Goal: Task Accomplishment & Management: Manage account settings

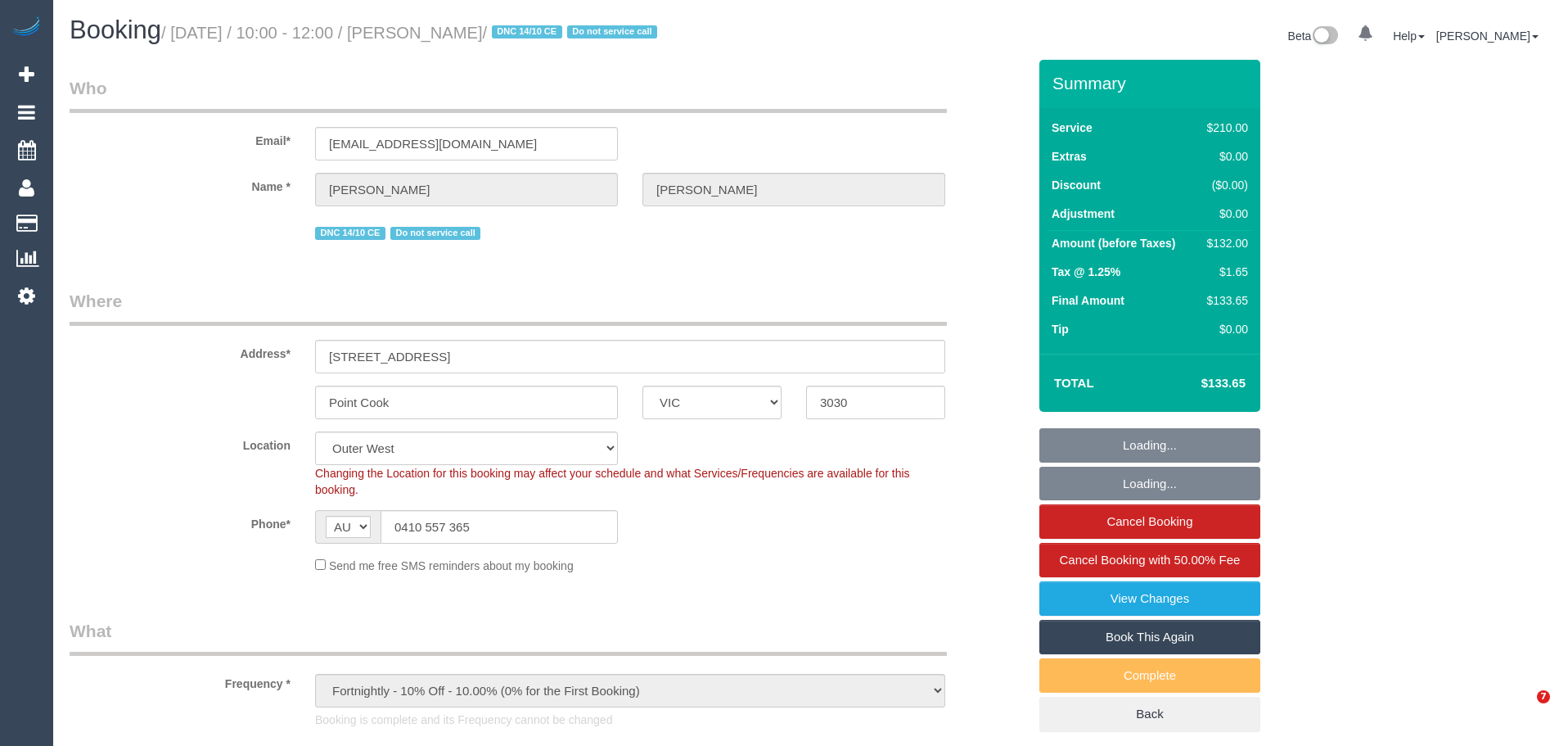
select select "VIC"
select select "180"
select select "number:28"
select select "number:16"
select select "number:19"
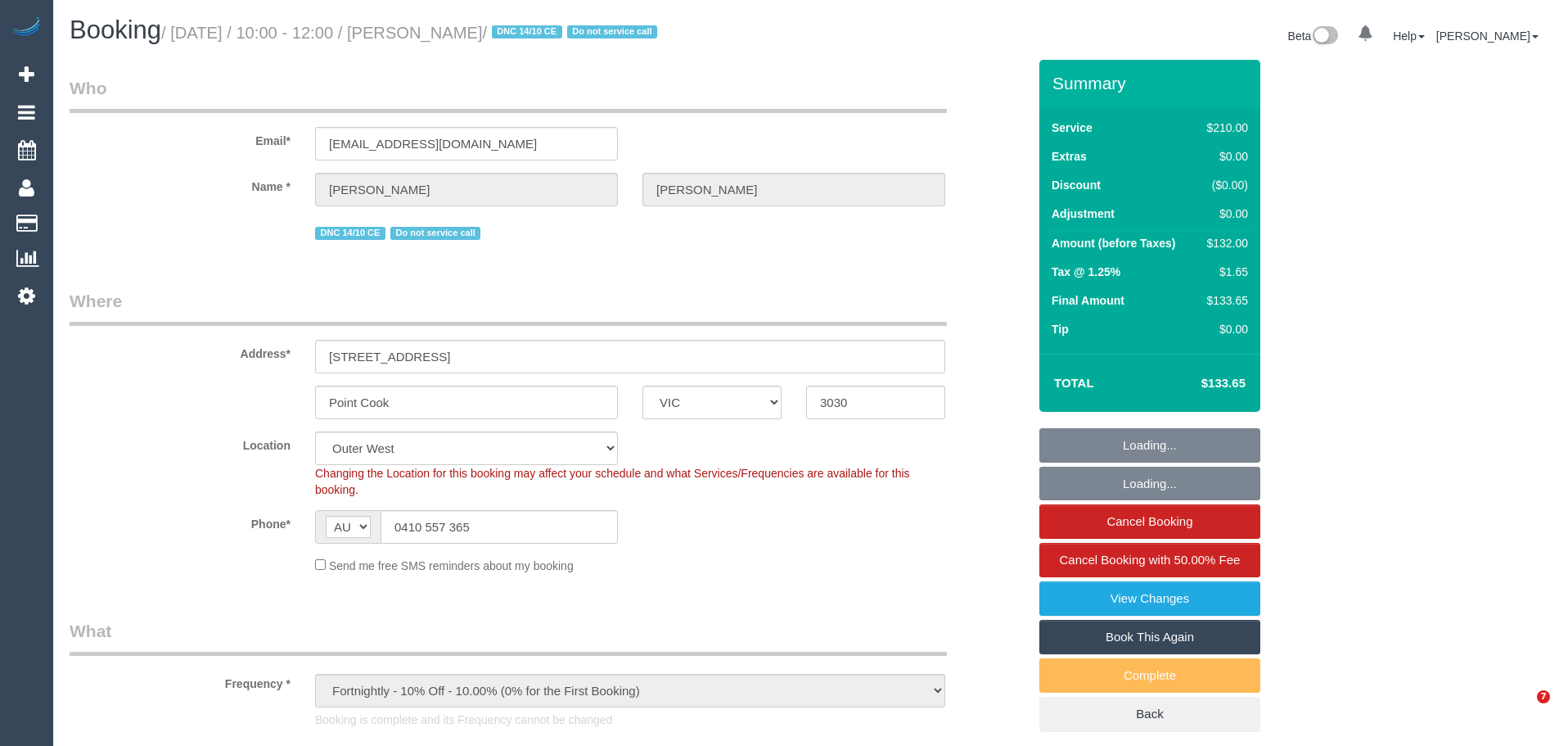
select select "number:24"
select select "number:35"
select select "object:1272"
click at [1228, 243] on div "$132.00" at bounding box center [1224, 243] width 47 height 16
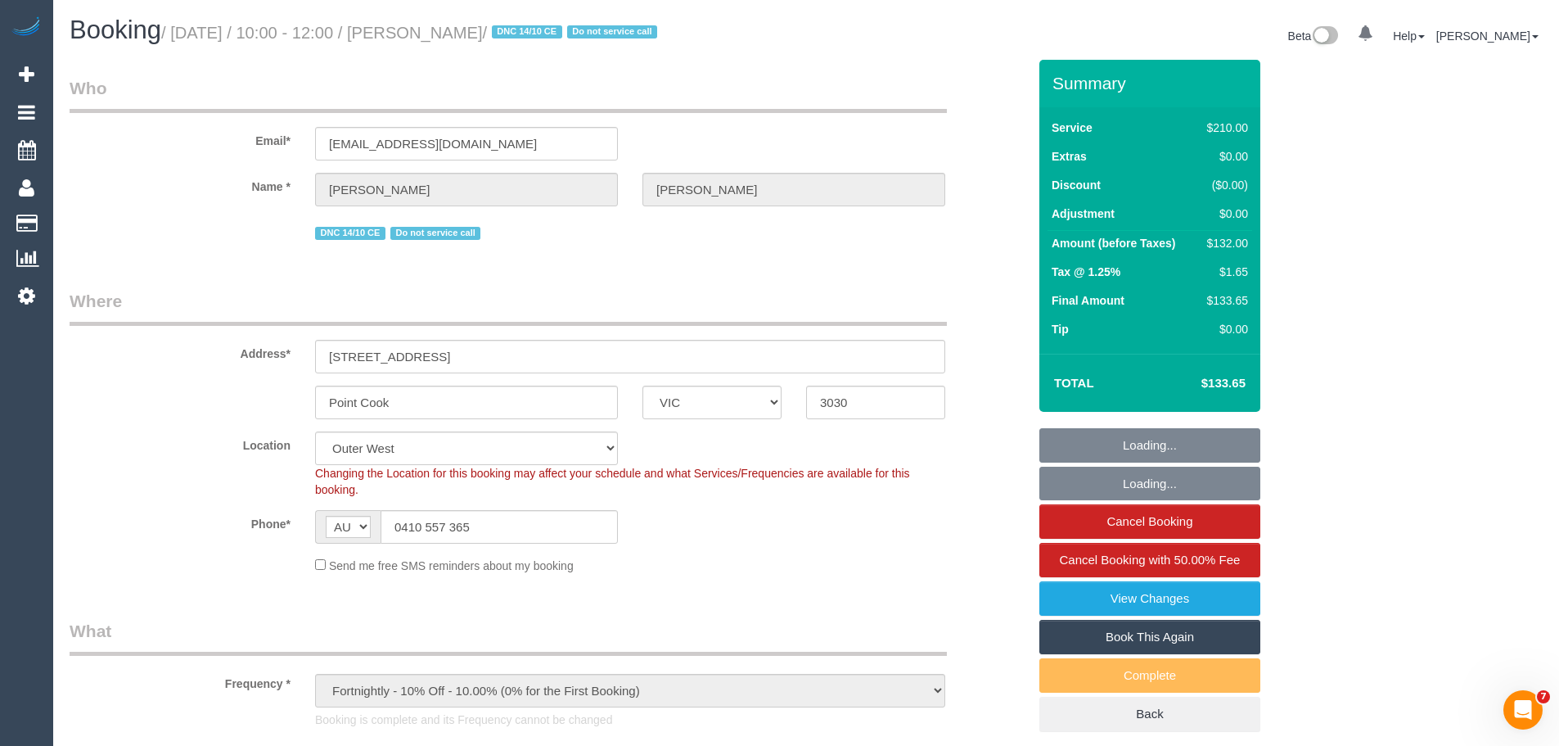
copy div "132.00"
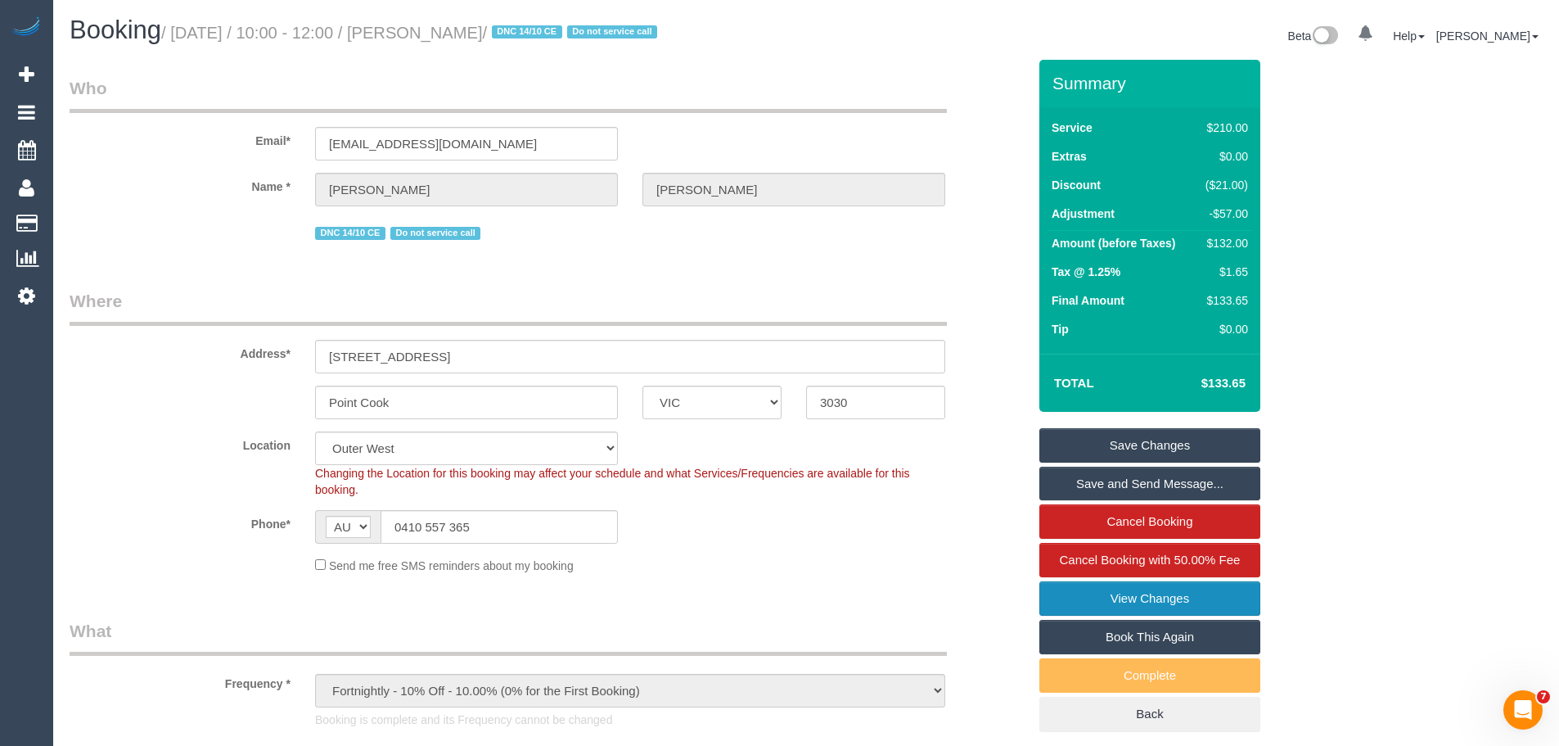
click at [1156, 590] on link "View Changes" at bounding box center [1150, 598] width 221 height 34
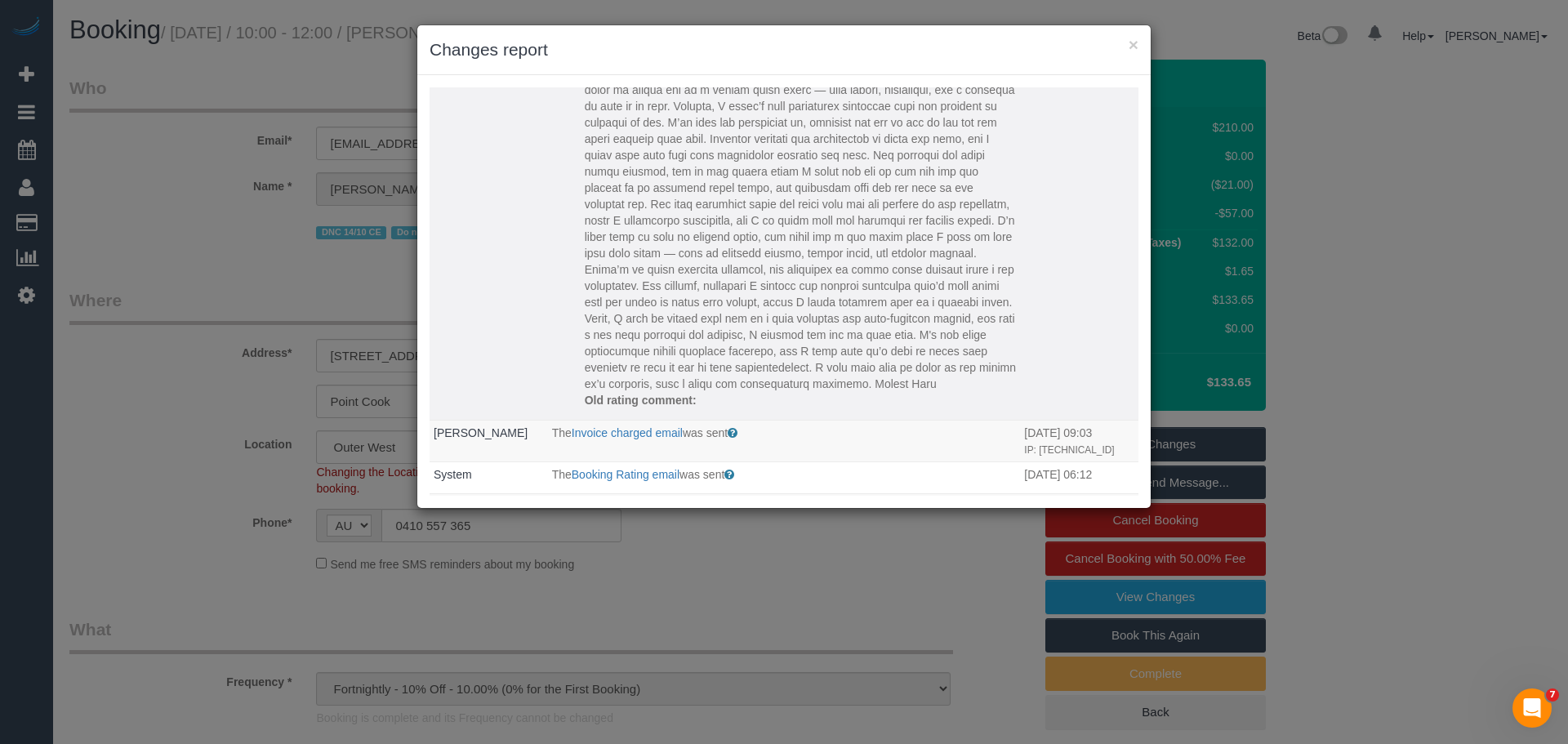
scroll to position [490, 0]
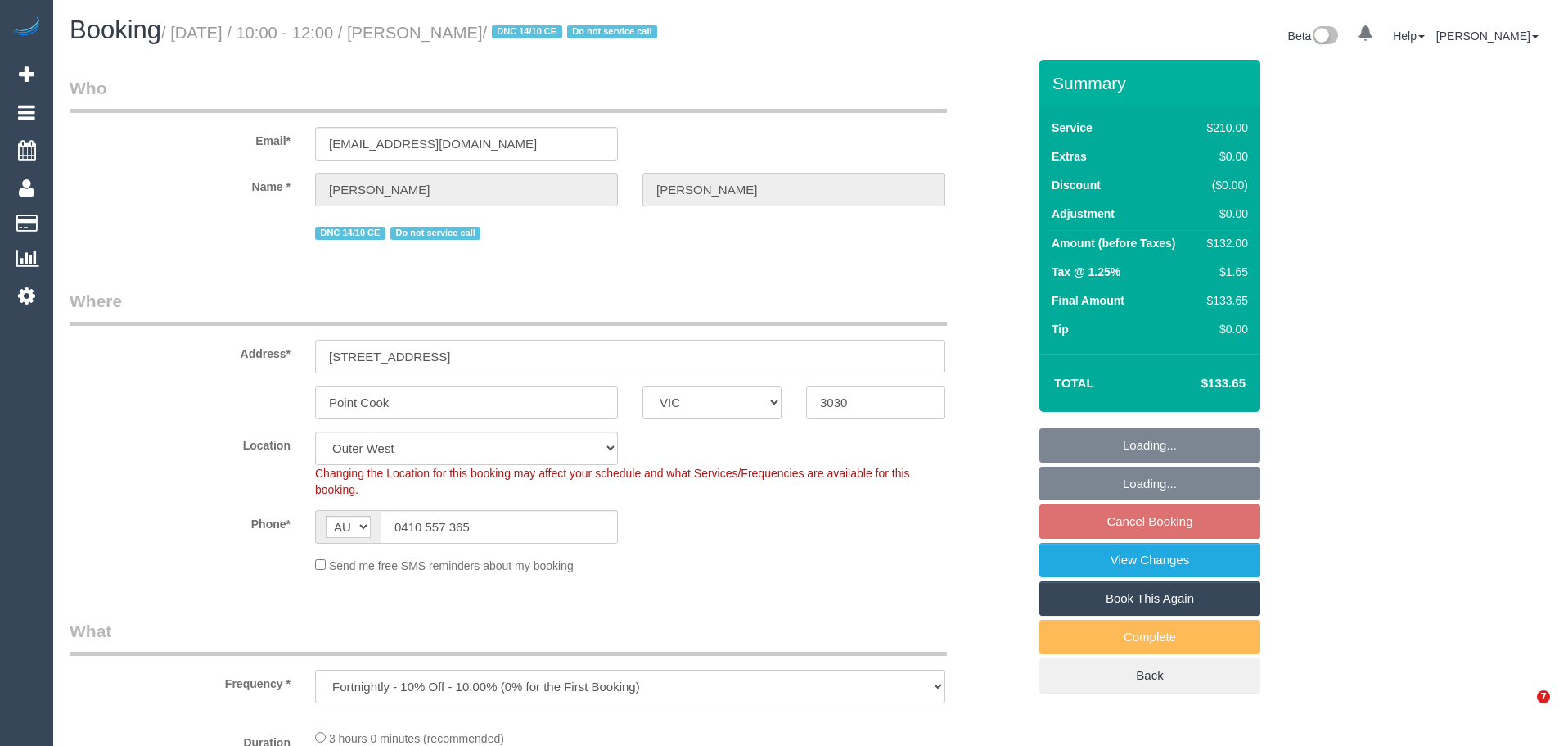
select select "VIC"
select select "object:548"
select select "string:stripe-pm_1Ojsh32GScqysDRVoQrOuPoo"
select select "180"
select select "number:28"
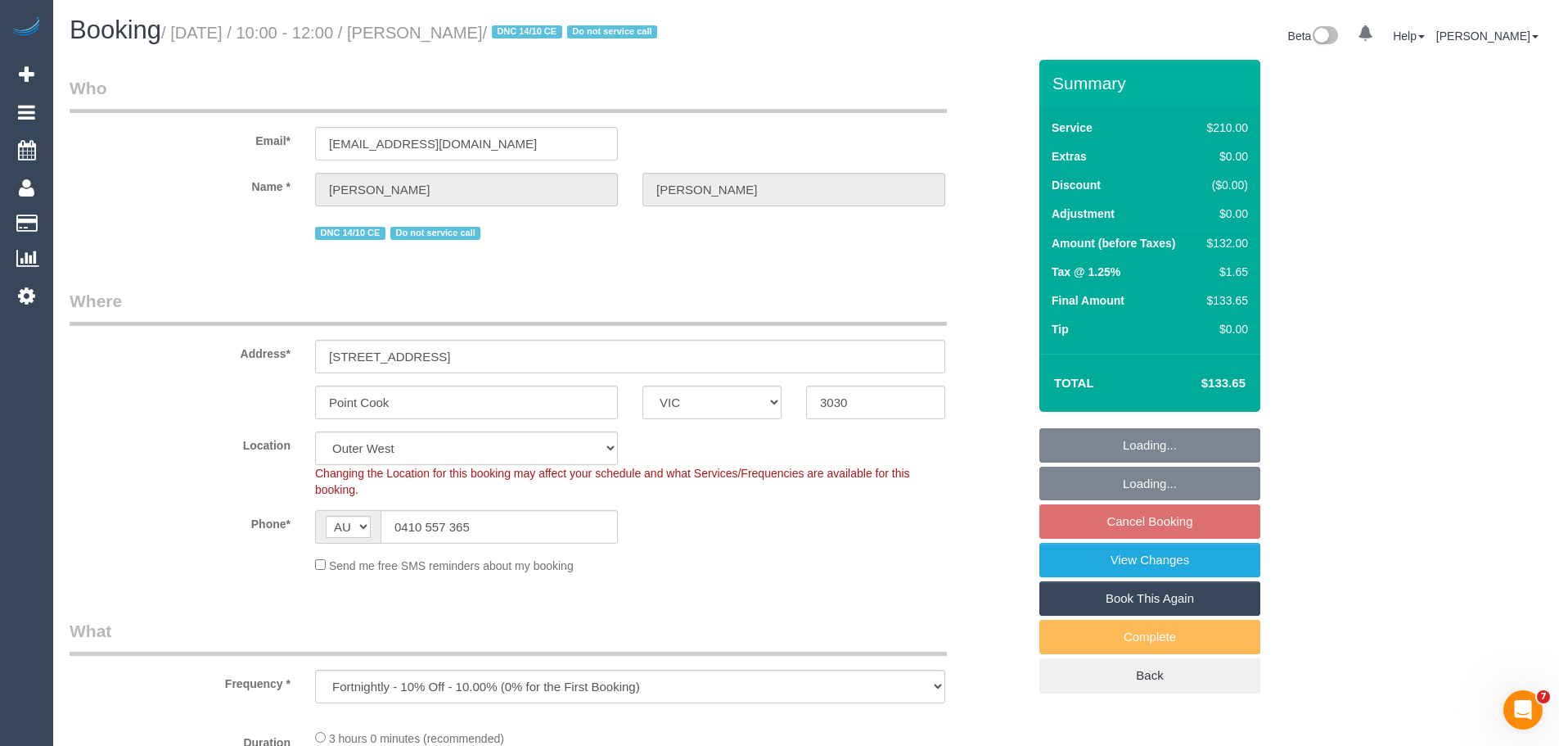
select select "number:16"
select select "number:19"
select select "number:24"
select select "number:35"
select select "spot3"
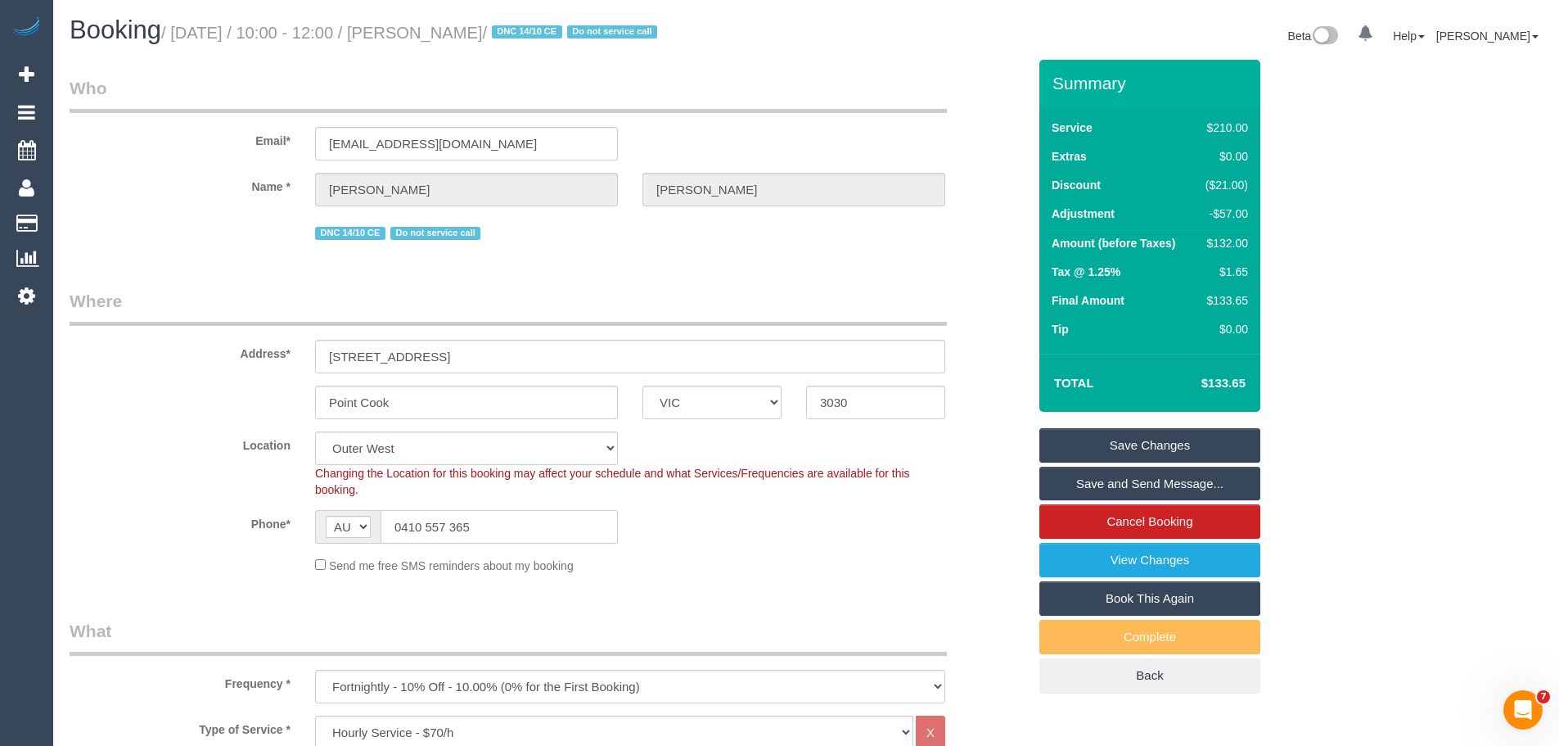
click at [499, 530] on input "0410 557 365" at bounding box center [499, 527] width 237 height 34
click at [1240, 241] on div "$132.00" at bounding box center [1223, 243] width 49 height 16
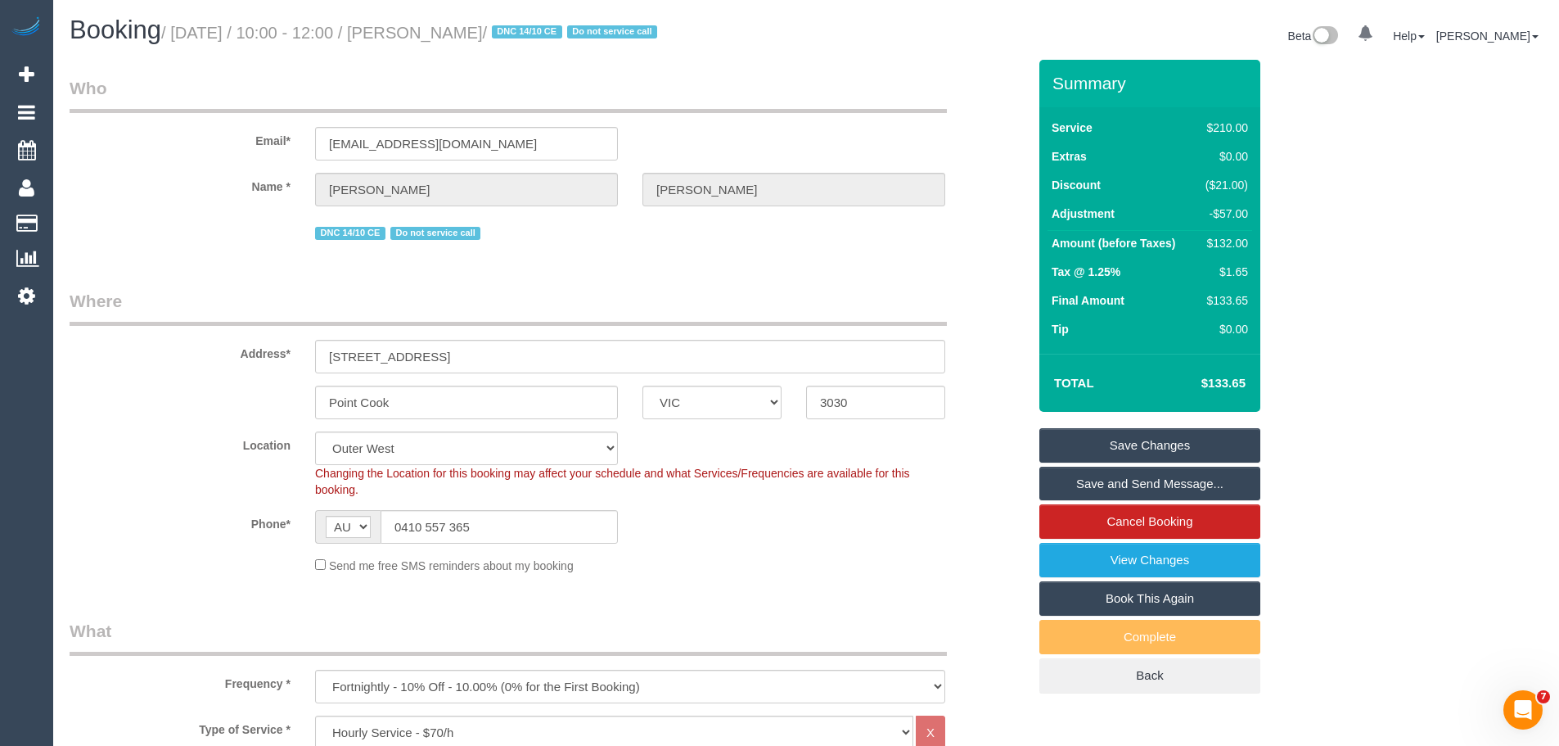
copy div "132.00"
click at [531, 521] on input "0410 557 365" at bounding box center [499, 527] width 237 height 34
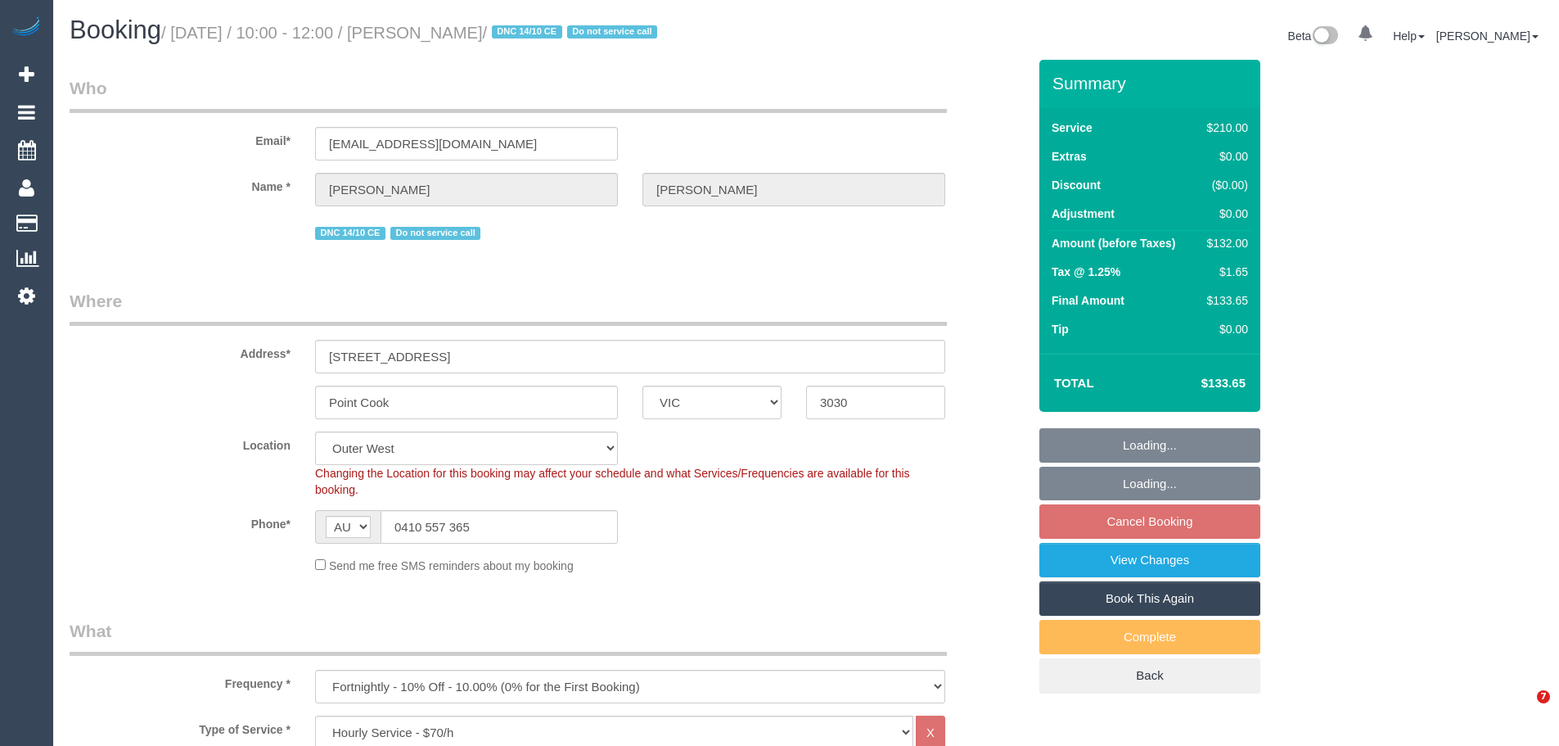
select select "VIC"
select select "180"
select select "number:28"
select select "number:16"
select select "number:19"
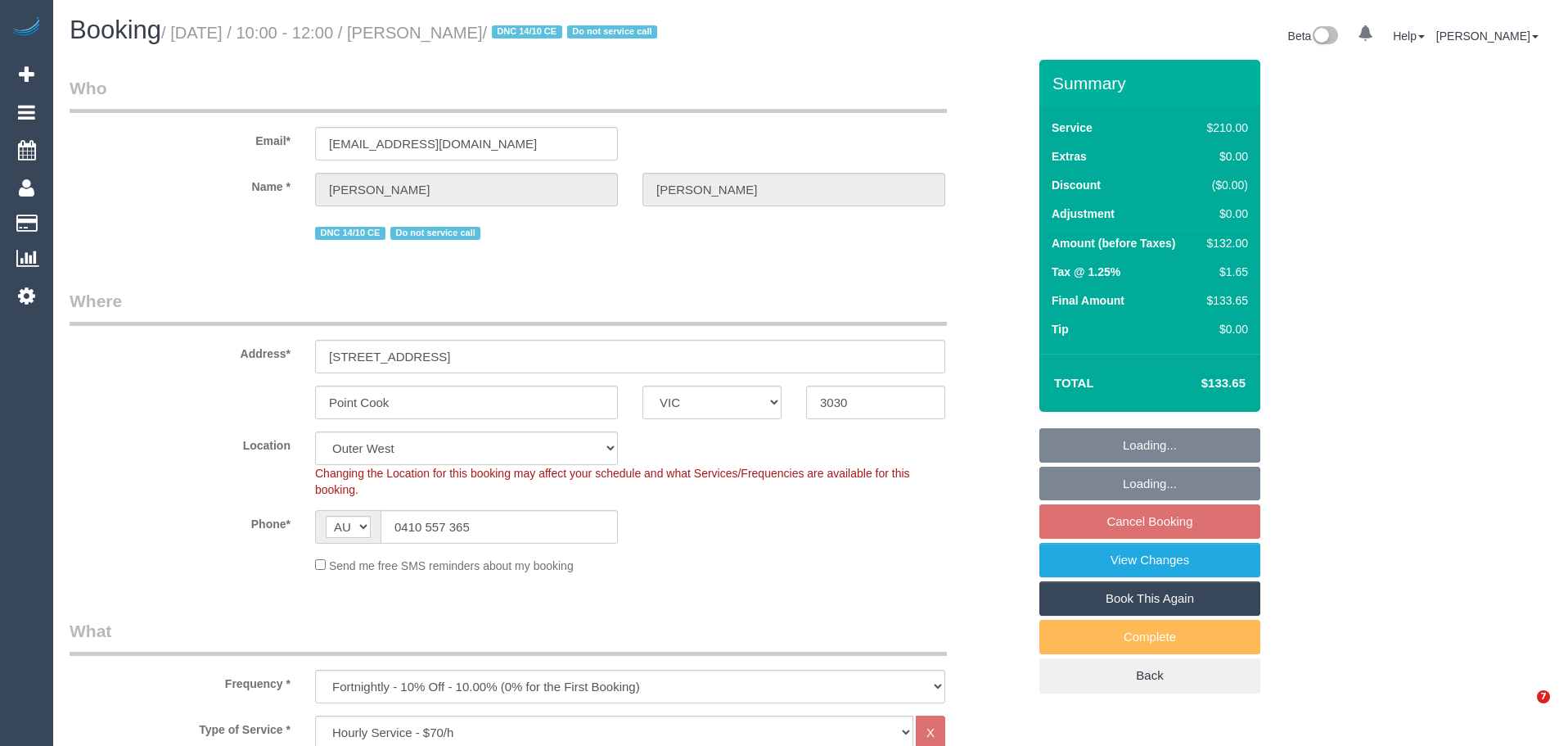
select select "number:24"
select select "number:35"
select select "spot3"
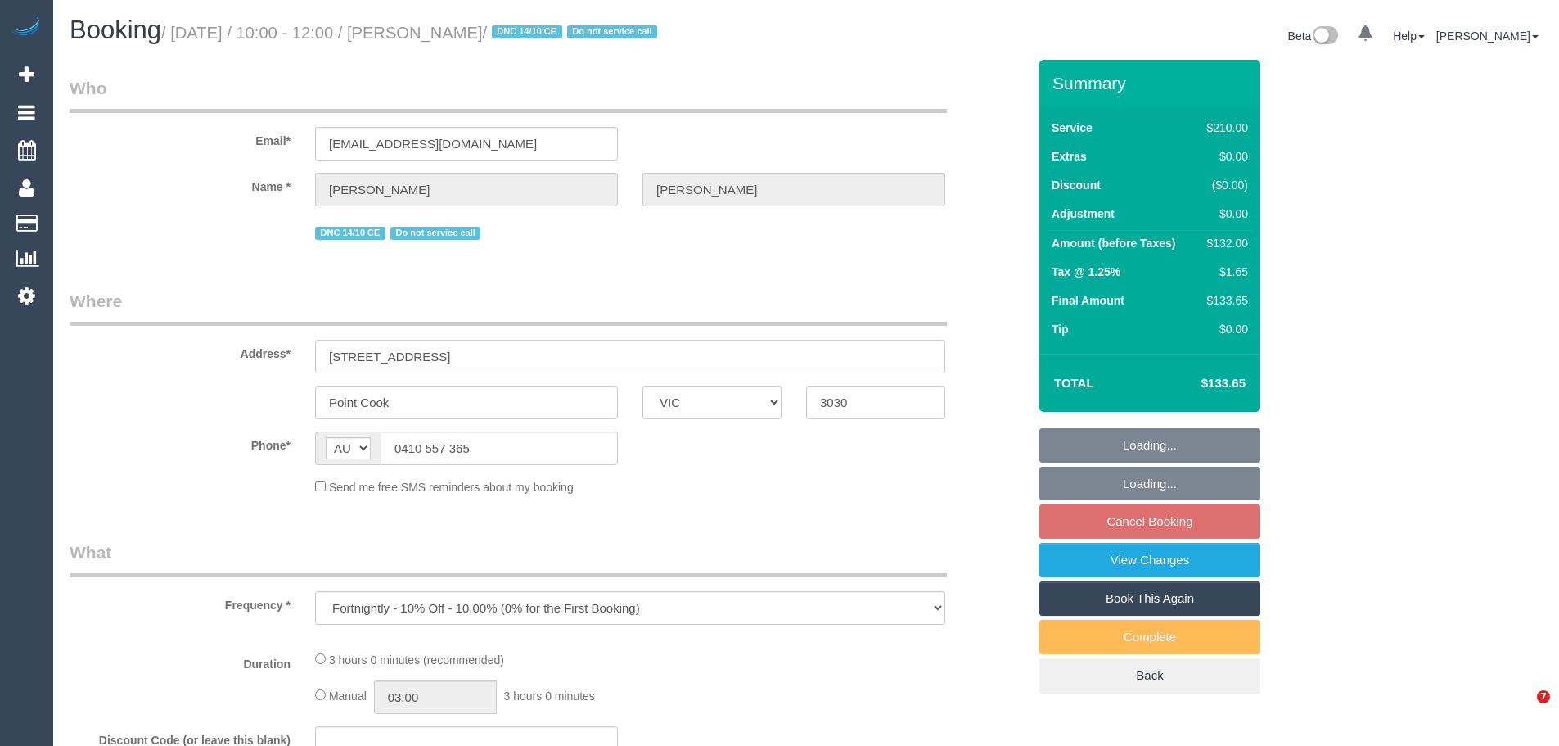
select select "VIC"
select select "string:stripe-pm_1Ojsh32GScqysDRVoQrOuPoo"
select select "180"
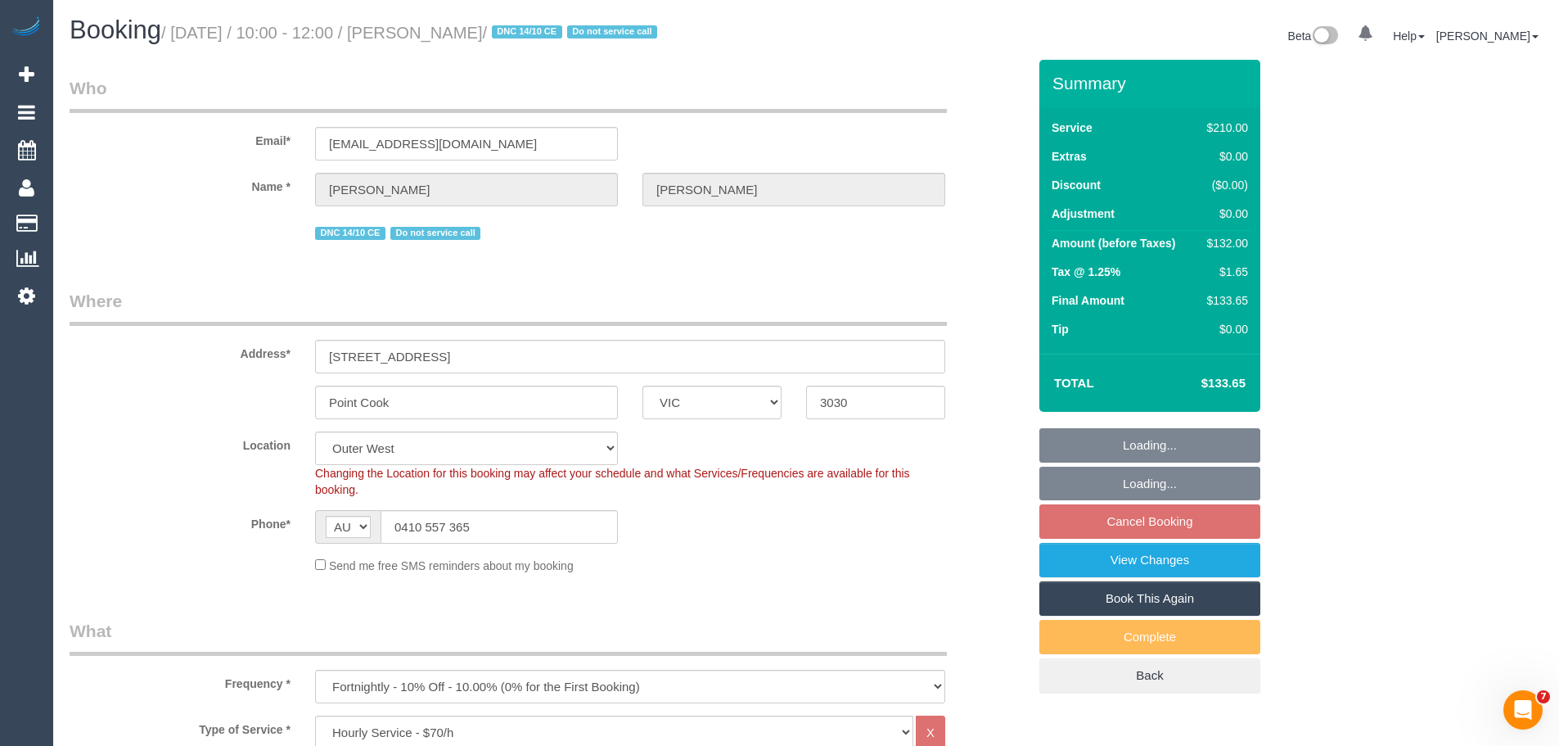
select select "object:870"
select select "number:28"
select select "number:16"
select select "number:19"
select select "number:24"
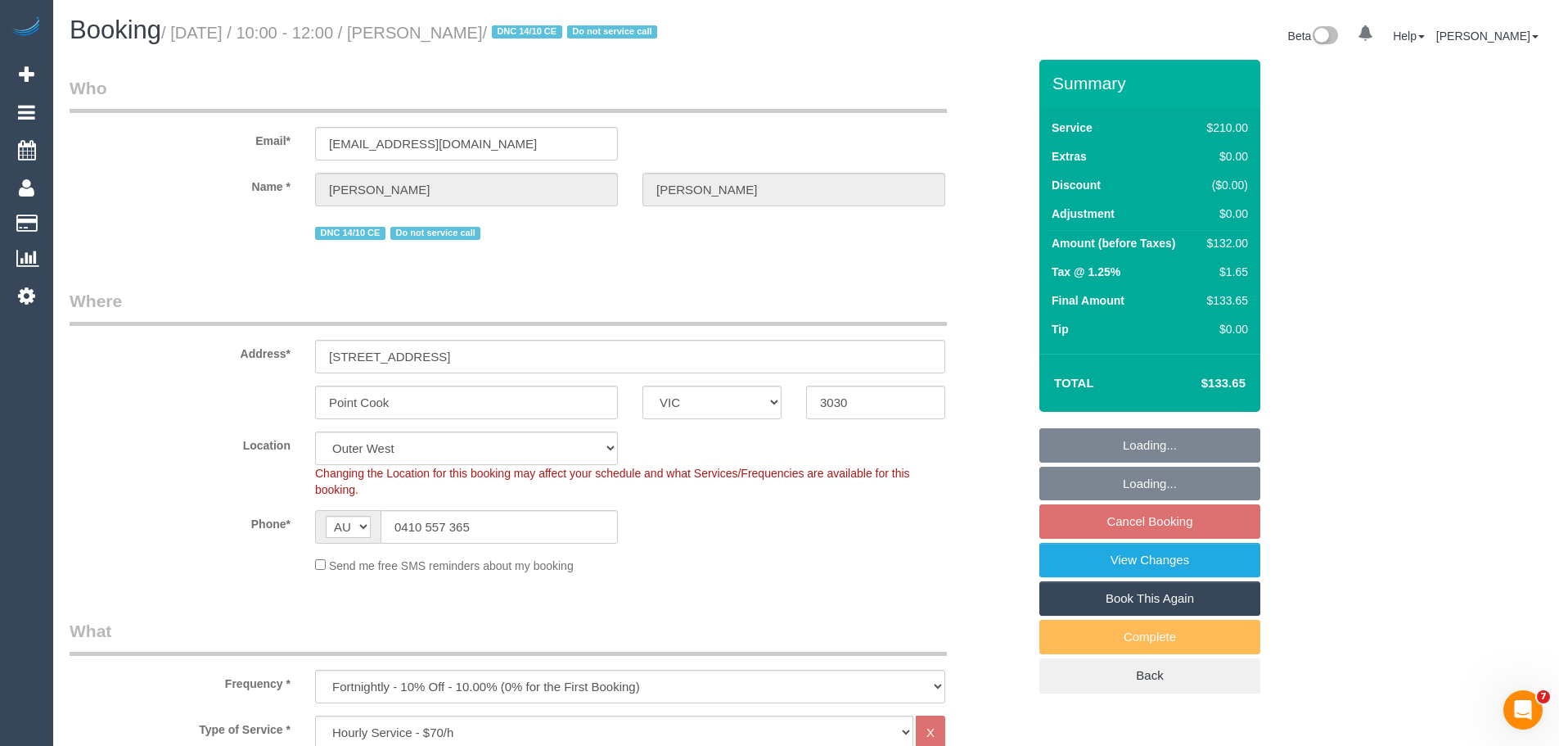
select select "number:35"
select select "spot3"
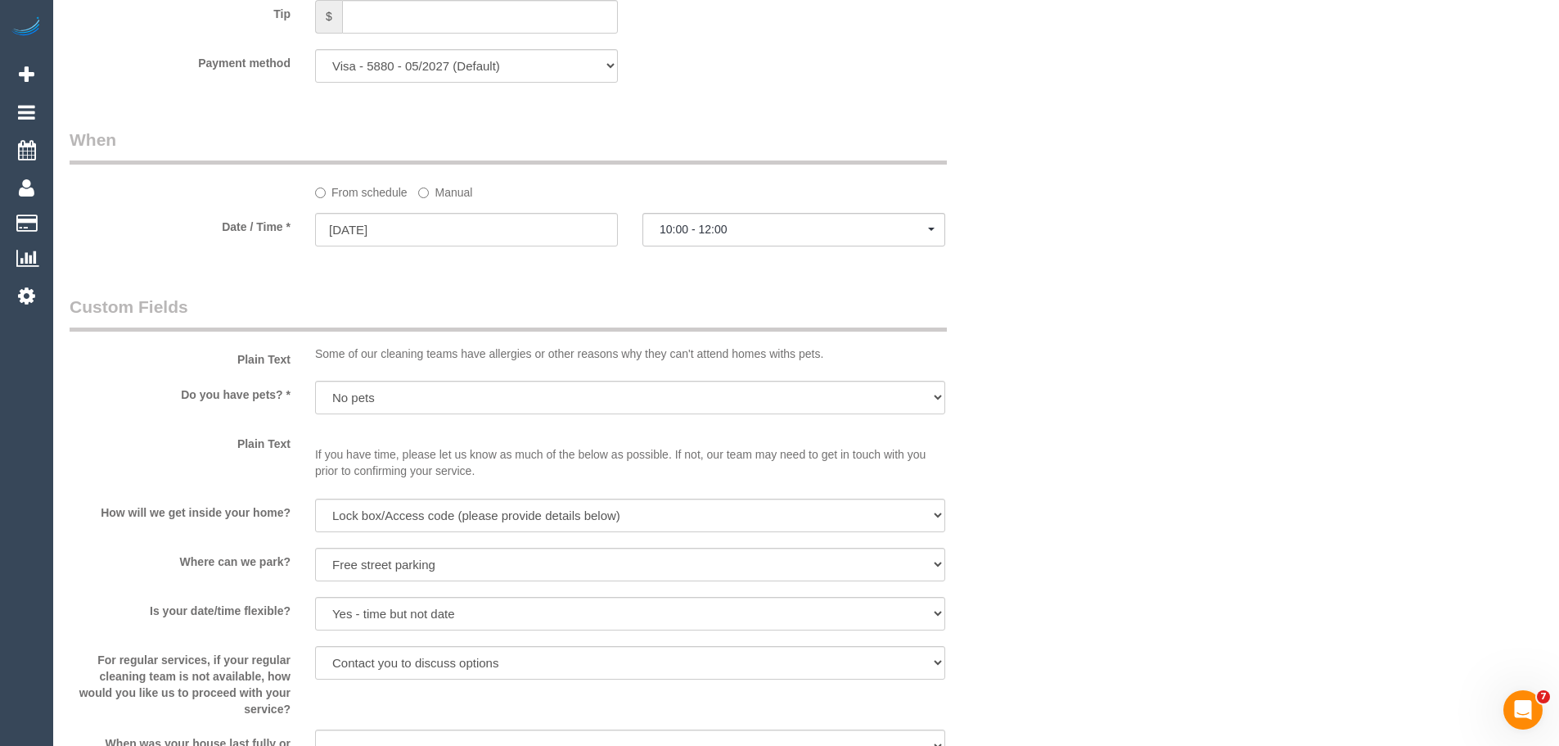
scroll to position [2292, 0]
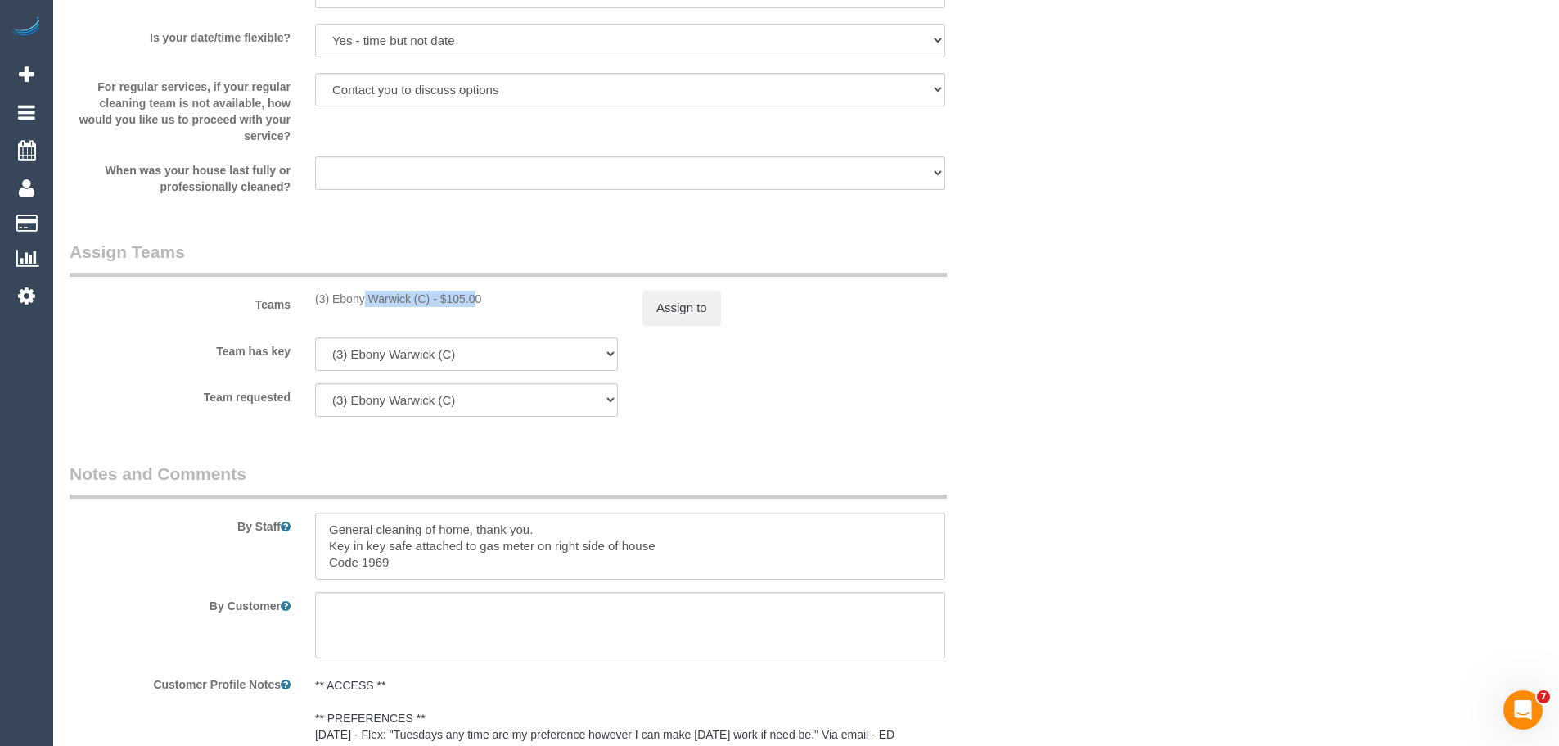
drag, startPoint x: 428, startPoint y: 299, endPoint x: 311, endPoint y: 285, distance: 117.9
click at [311, 285] on div "Teams (3) Ebony Warwick (C) - $105.00 Assign to" at bounding box center [548, 282] width 982 height 85
copy div "(3) Ebony Warwick (C)"
click at [692, 300] on button "Assign to" at bounding box center [682, 308] width 79 height 34
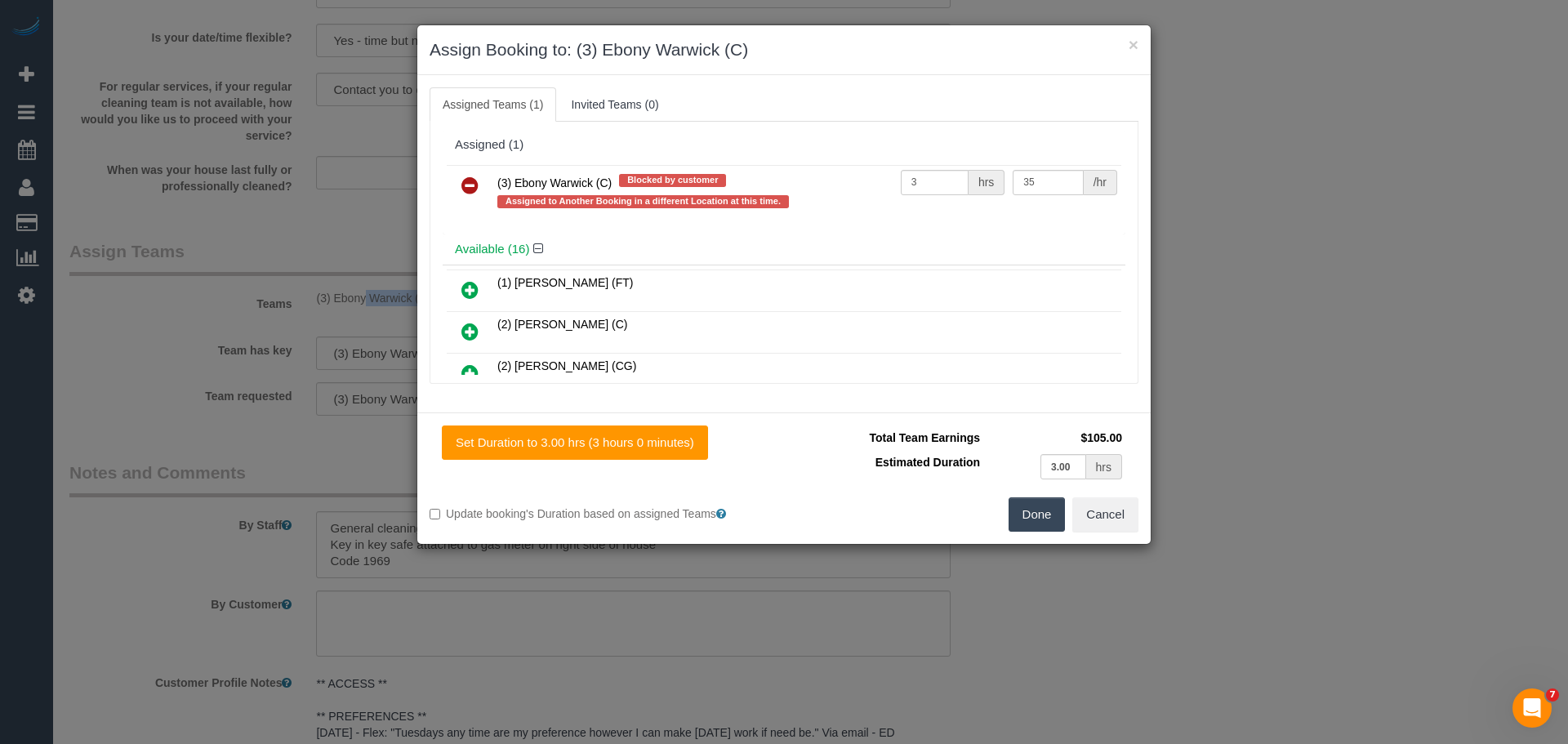
click at [466, 184] on icon at bounding box center [469, 186] width 17 height 20
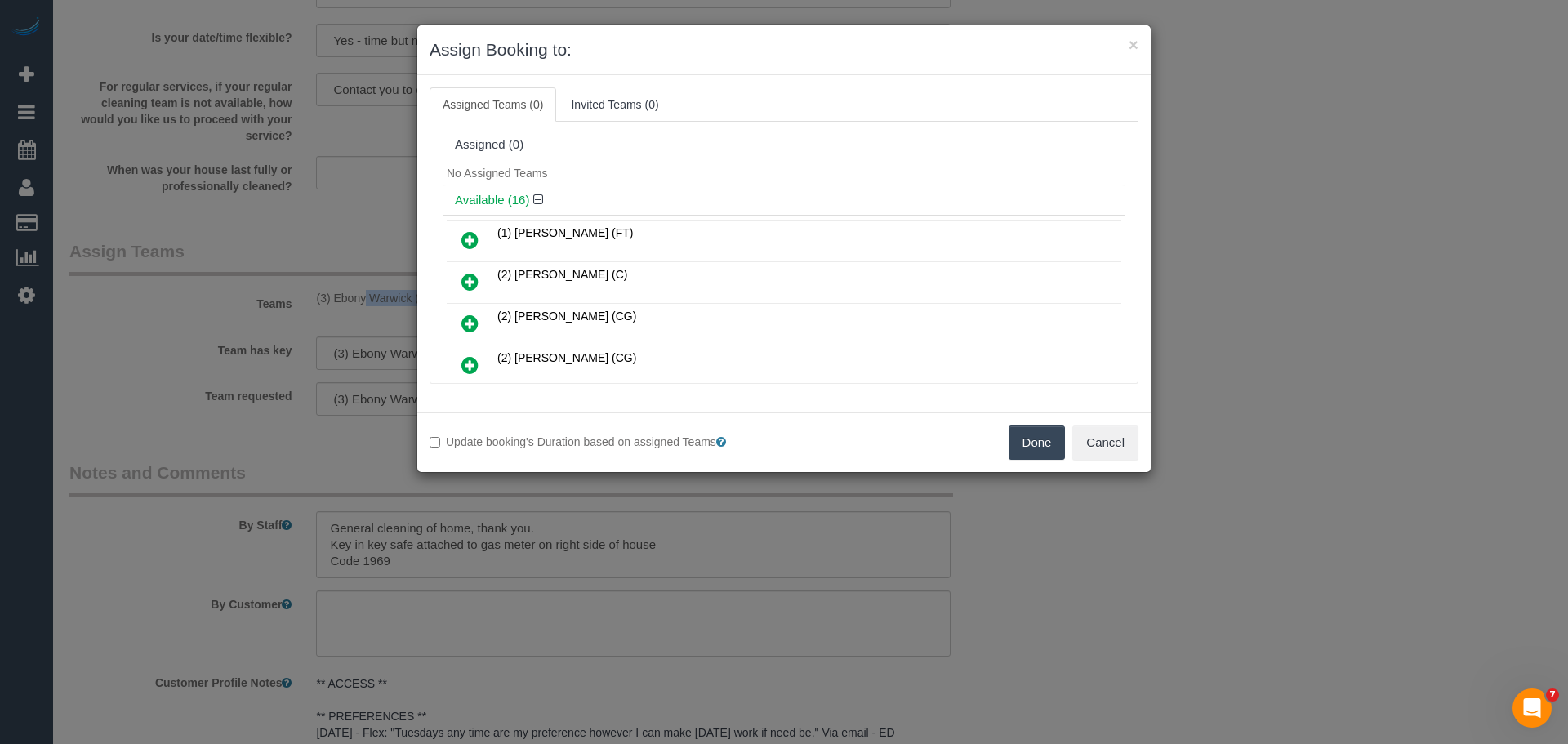
click at [1030, 434] on button "Done" at bounding box center [1036, 442] width 57 height 34
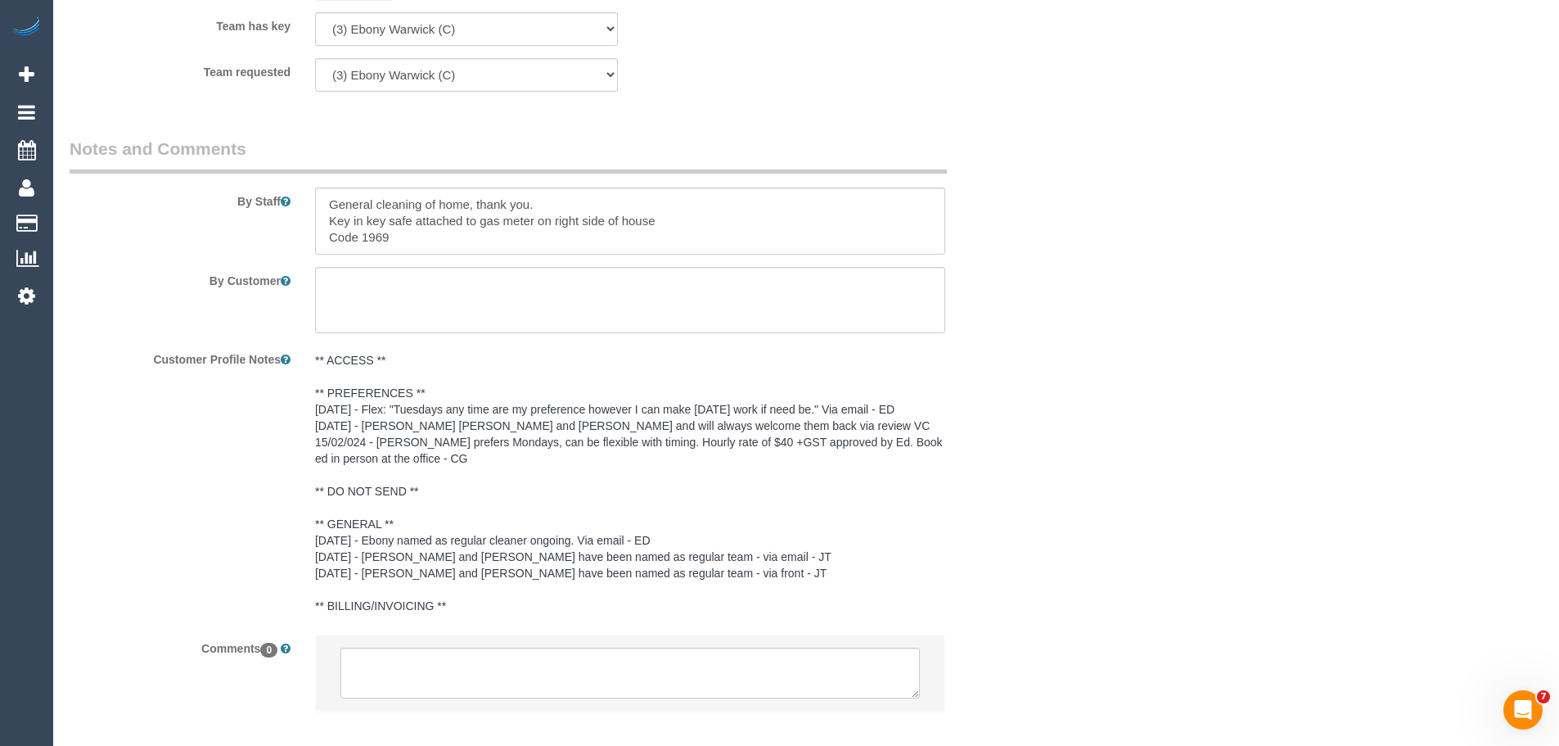
scroll to position [2701, 0]
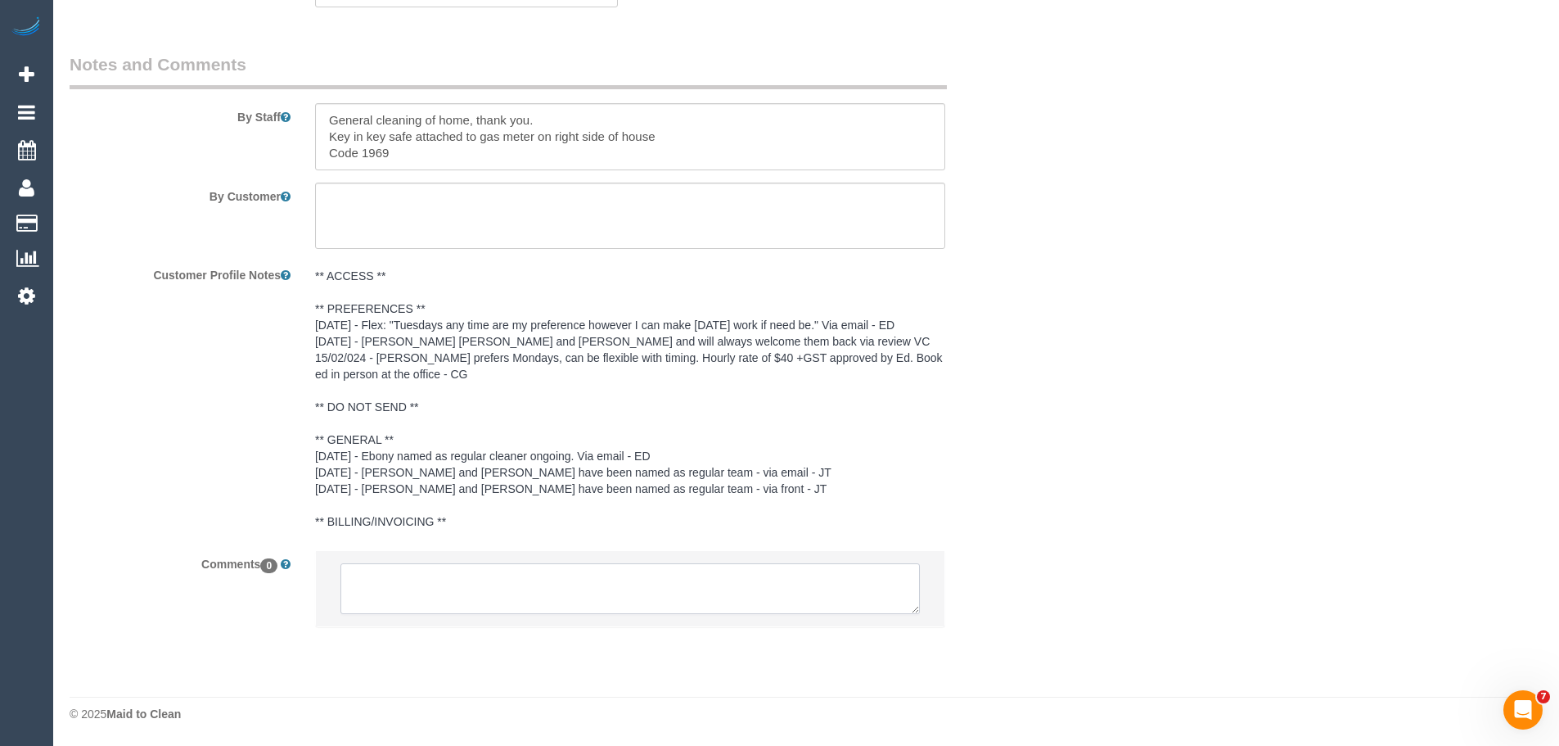
click at [494, 580] on textarea at bounding box center [631, 588] width 580 height 51
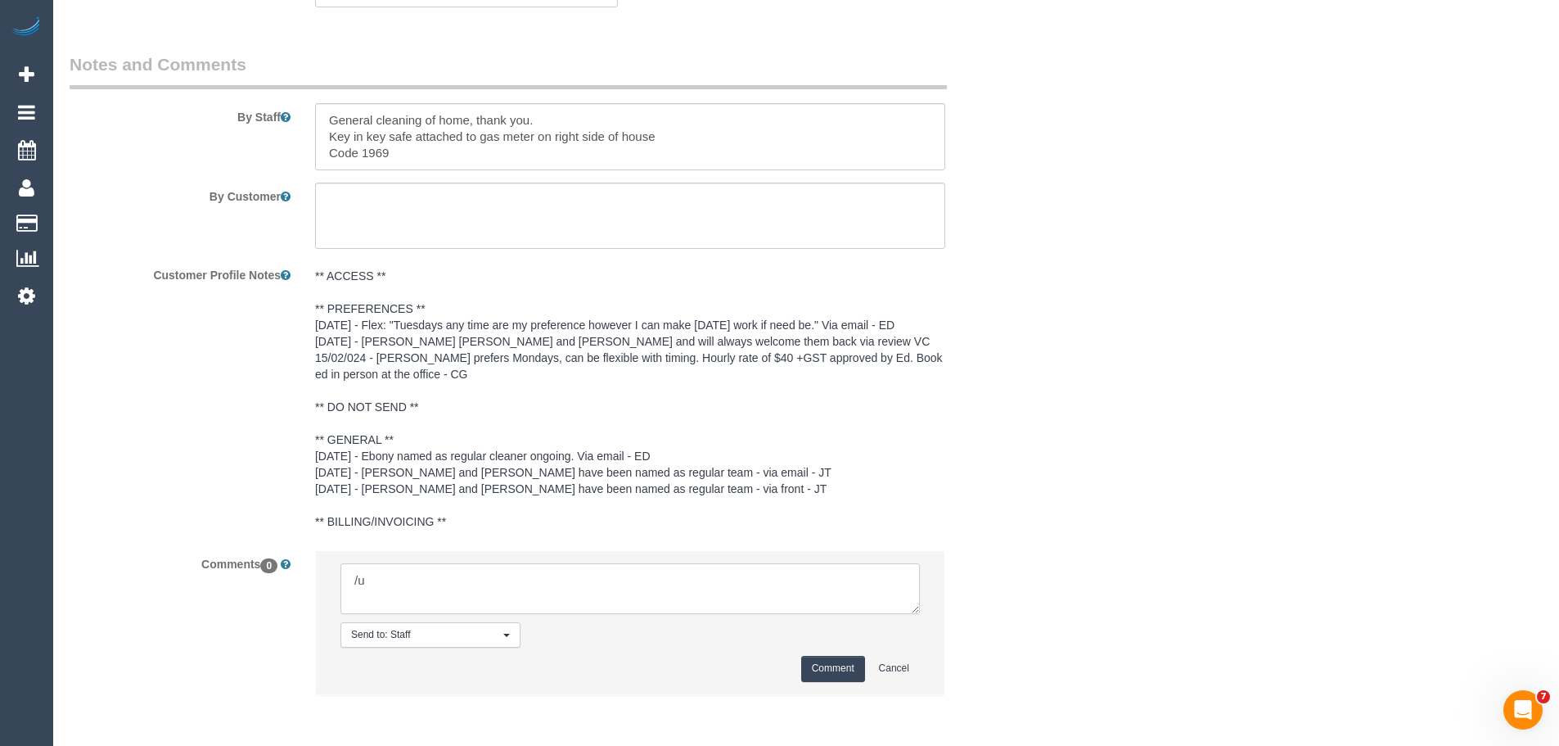
type textarea "/"
paste textarea "Cleaner(s) Unassigned: Reason Unassigned: One Off/Ongoing: Flexibility: Close a…"
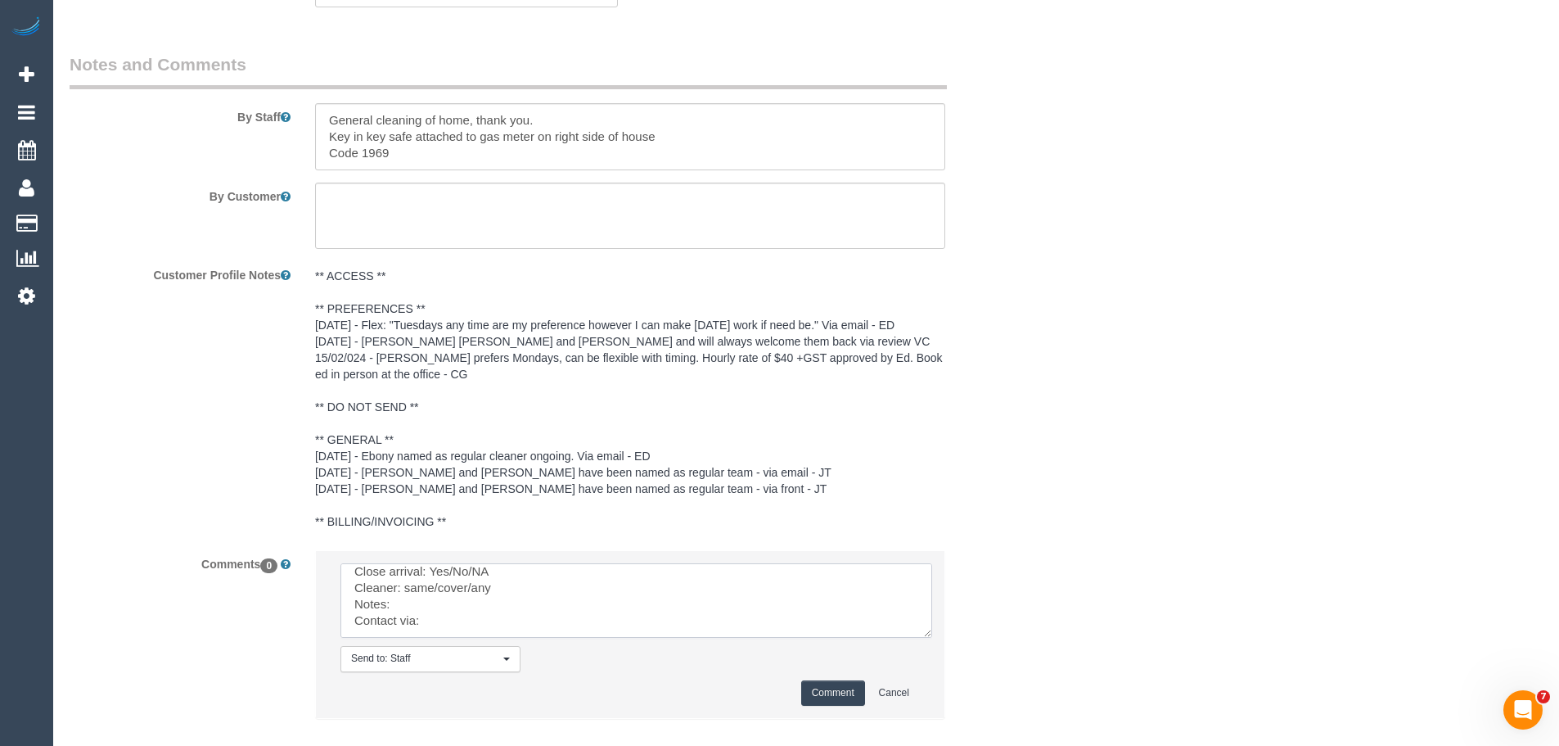
scroll to position [0, 0]
drag, startPoint x: 927, startPoint y: 629, endPoint x: 1031, endPoint y: 784, distance: 186.4
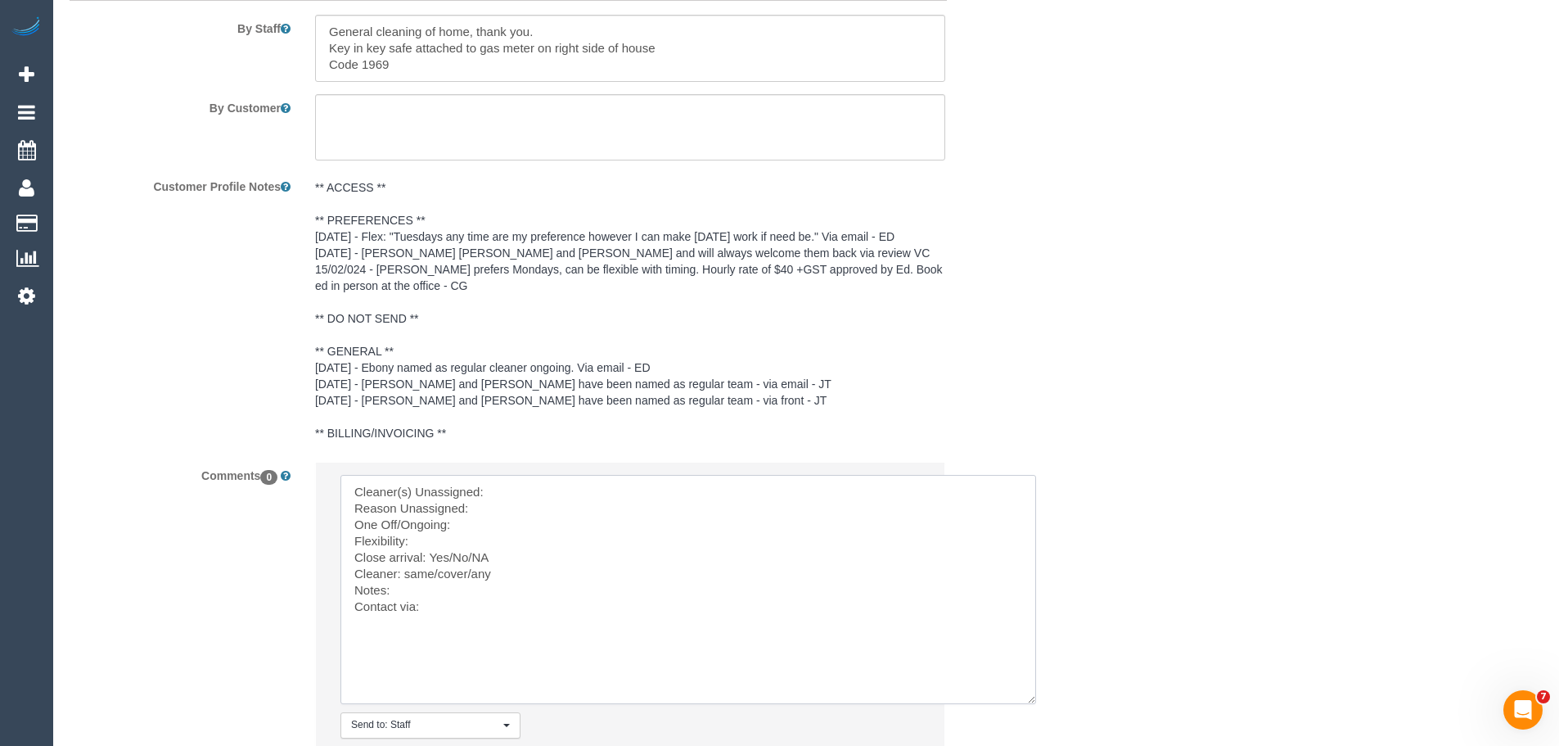
scroll to position [2947, 0]
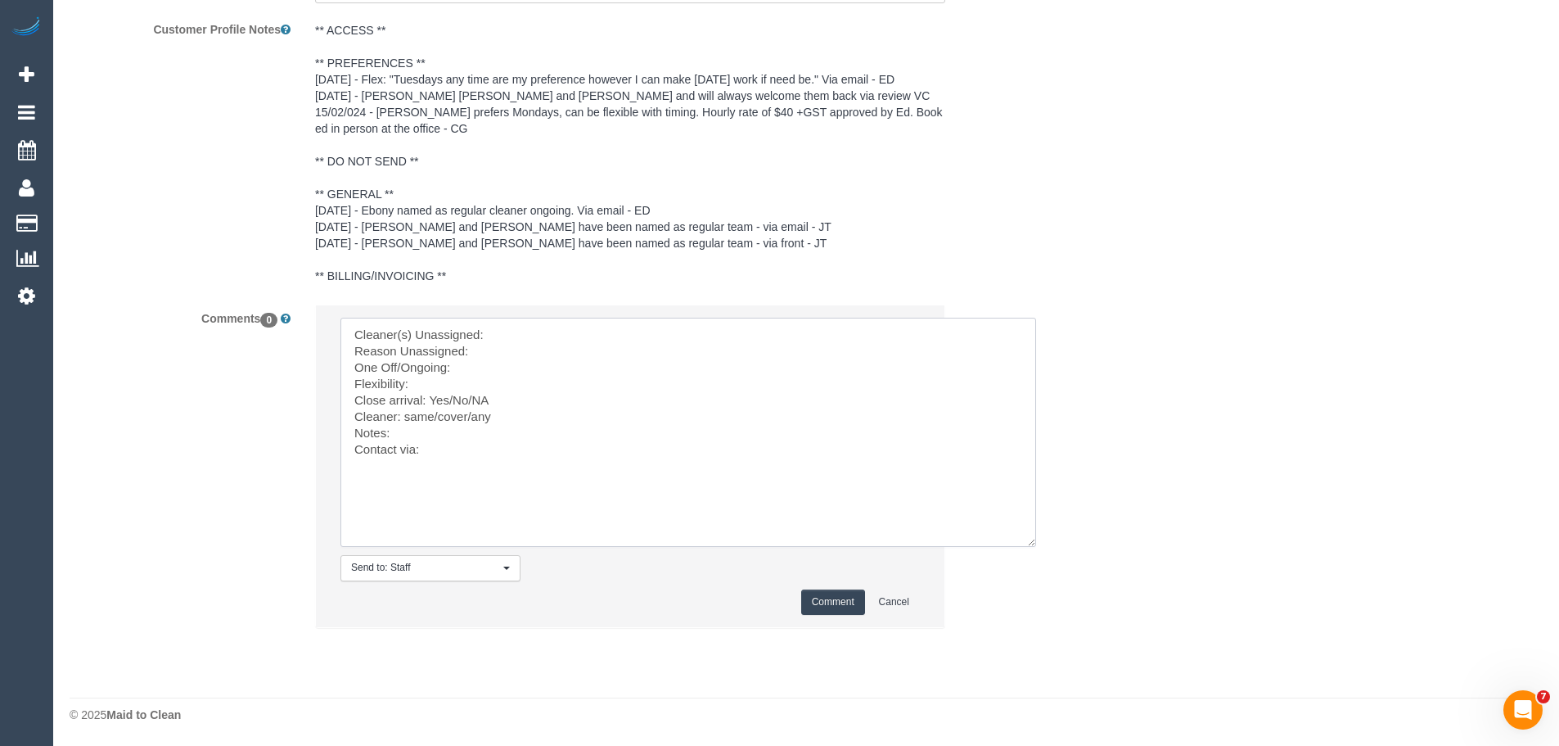
click at [530, 332] on textarea at bounding box center [689, 432] width 696 height 229
paste textarea "(3) Ebony Warwick (C)"
drag, startPoint x: 523, startPoint y: 402, endPoint x: 431, endPoint y: 397, distance: 92.6
click at [431, 397] on textarea at bounding box center [689, 432] width 696 height 229
drag, startPoint x: 472, startPoint y: 415, endPoint x: 404, endPoint y: 415, distance: 67.9
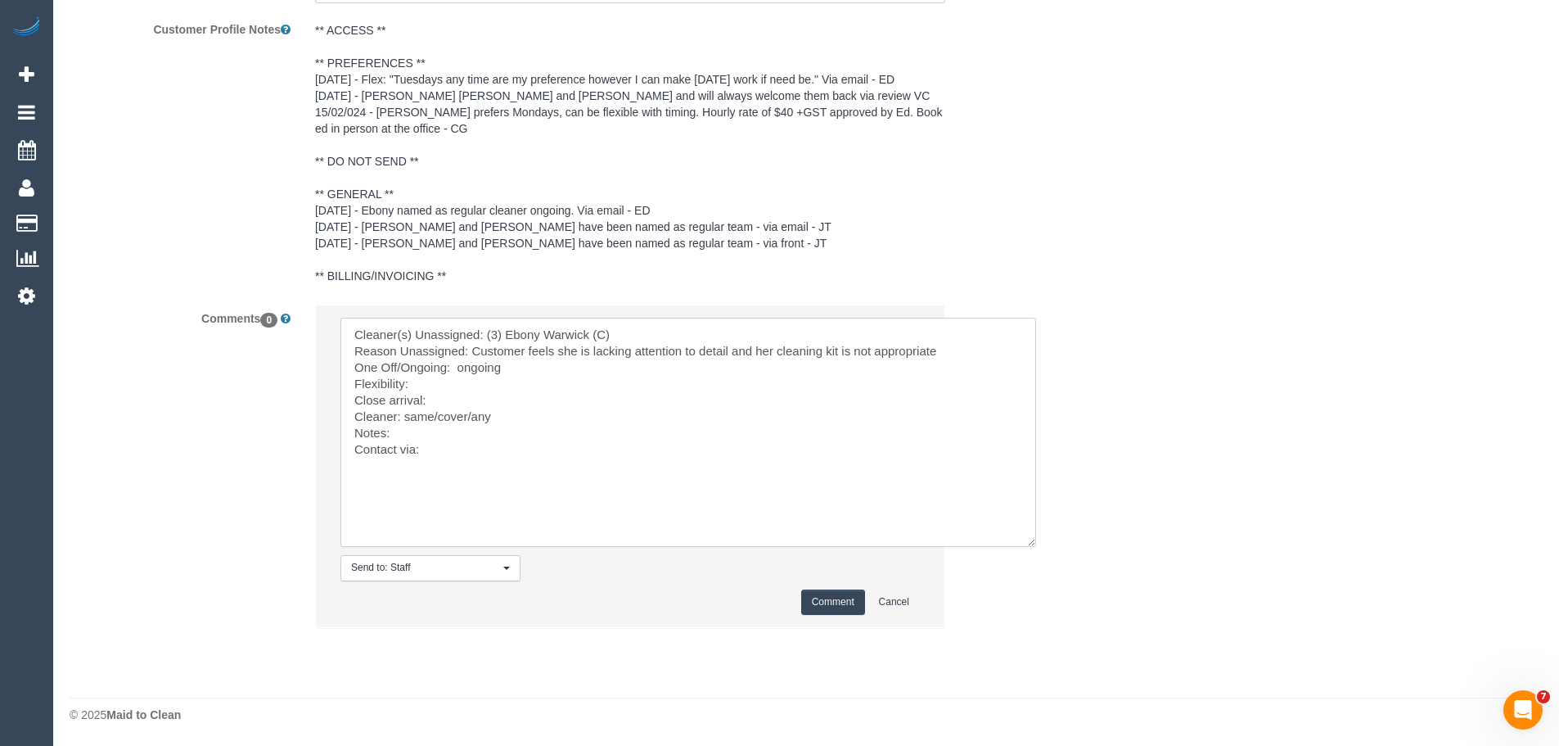
click at [404, 415] on textarea at bounding box center [689, 432] width 696 height 229
click at [448, 422] on textarea at bounding box center [689, 432] width 696 height 229
click at [452, 448] on textarea at bounding box center [689, 432] width 696 height 229
type textarea "Cleaner(s) Unassigned: (3) Ebony Warwick (C) Reason Unassigned: Customer feels …"
click at [807, 599] on button "Comment" at bounding box center [833, 601] width 64 height 25
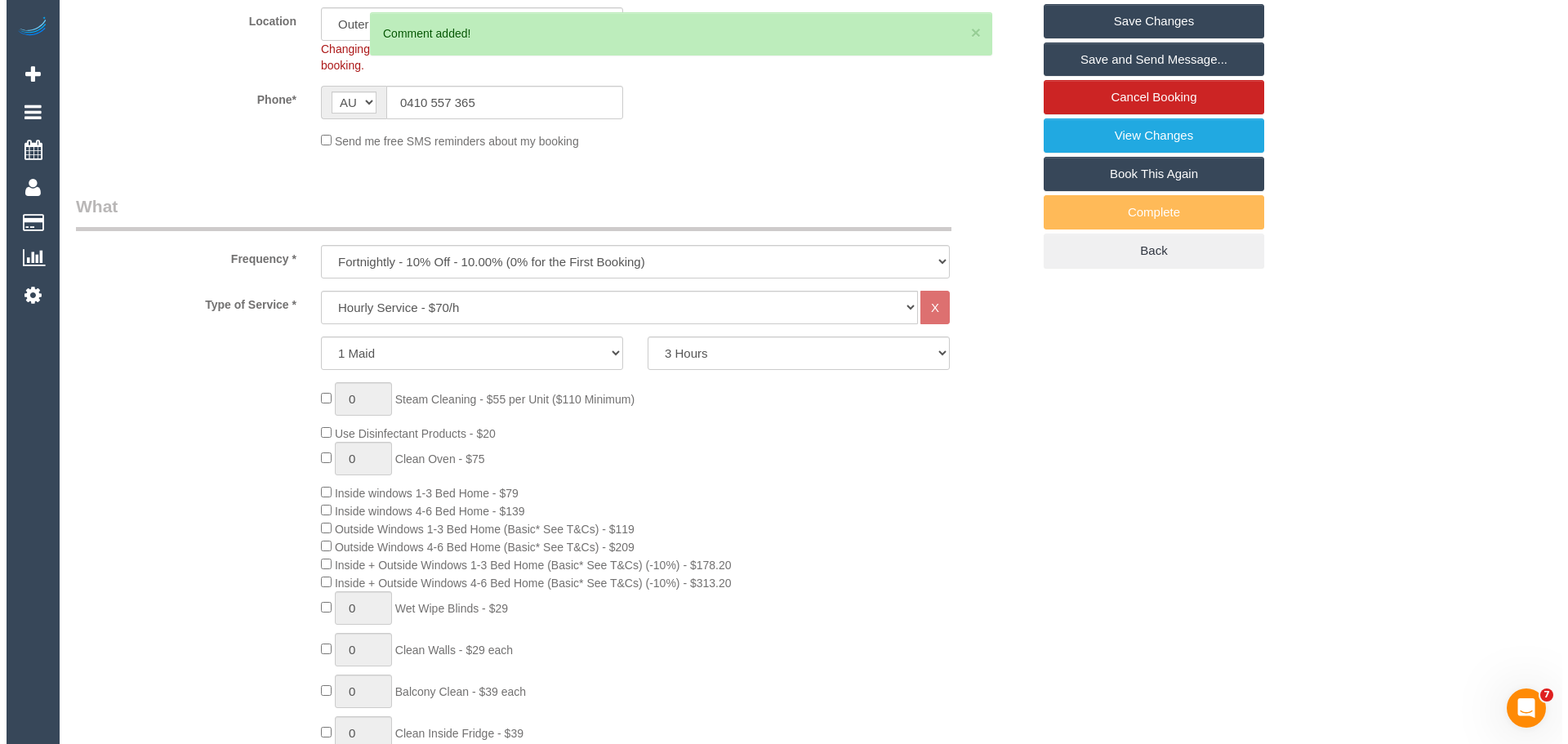
scroll to position [0, 0]
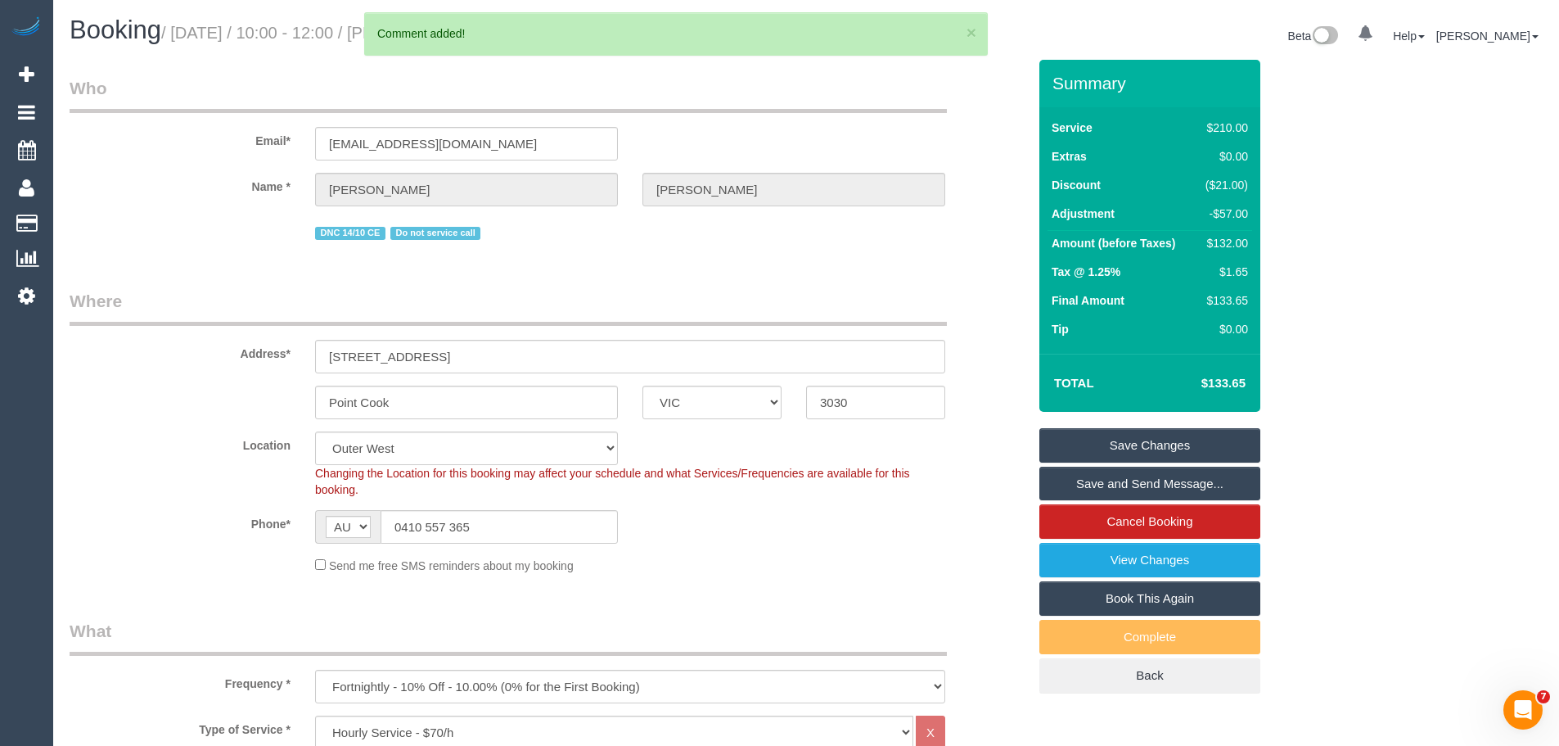
click at [1180, 444] on link "Save Changes" at bounding box center [1150, 445] width 221 height 34
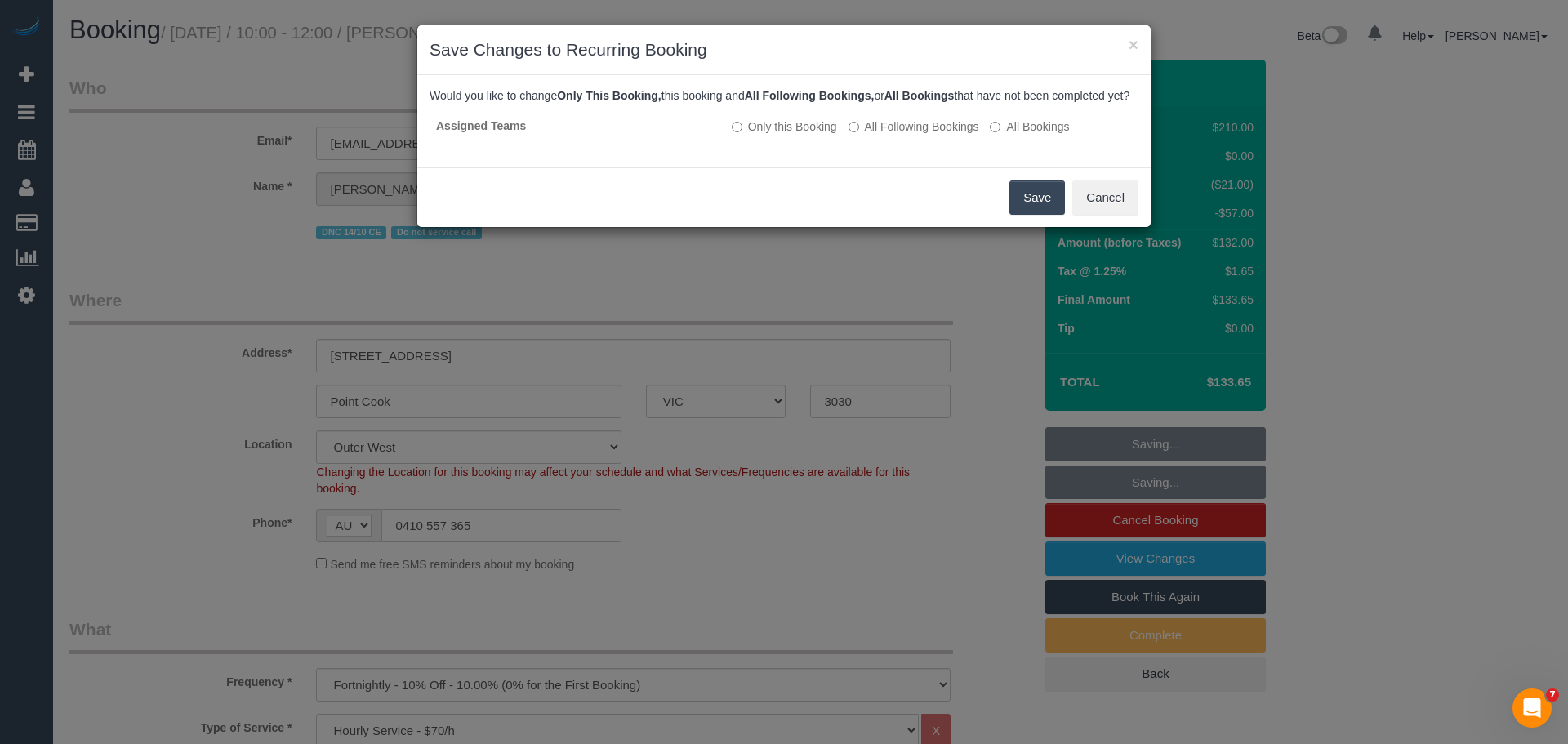
click at [1037, 214] on button "Save" at bounding box center [1037, 197] width 56 height 34
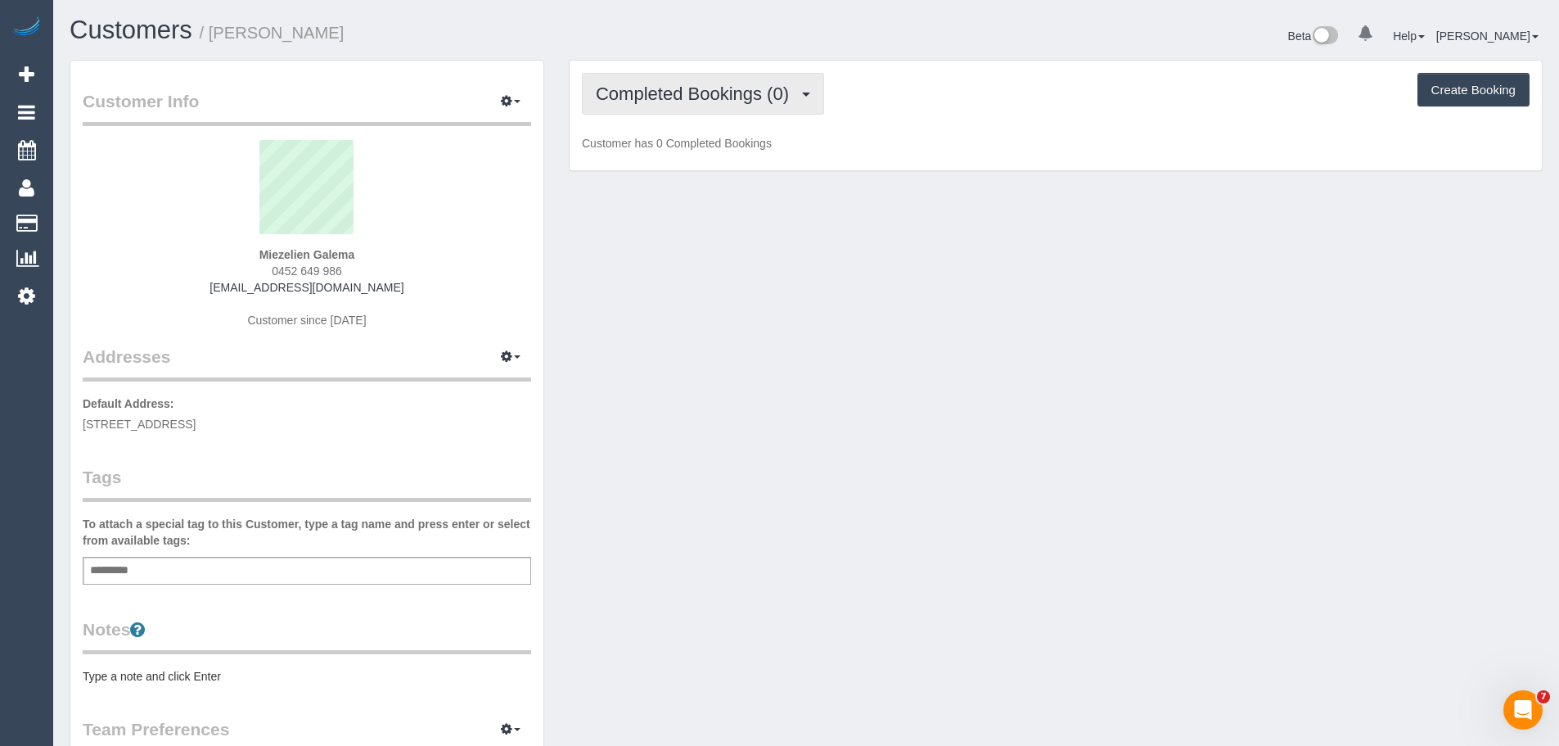
drag, startPoint x: 743, startPoint y: 59, endPoint x: 730, endPoint y: 77, distance: 22.3
click at [742, 63] on div "Completed Bookings (0) Completed Bookings (0) Upcoming Bookings (1) Cancelled B…" at bounding box center [1056, 116] width 974 height 112
click at [729, 83] on button "Completed Bookings (0)" at bounding box center [703, 94] width 242 height 42
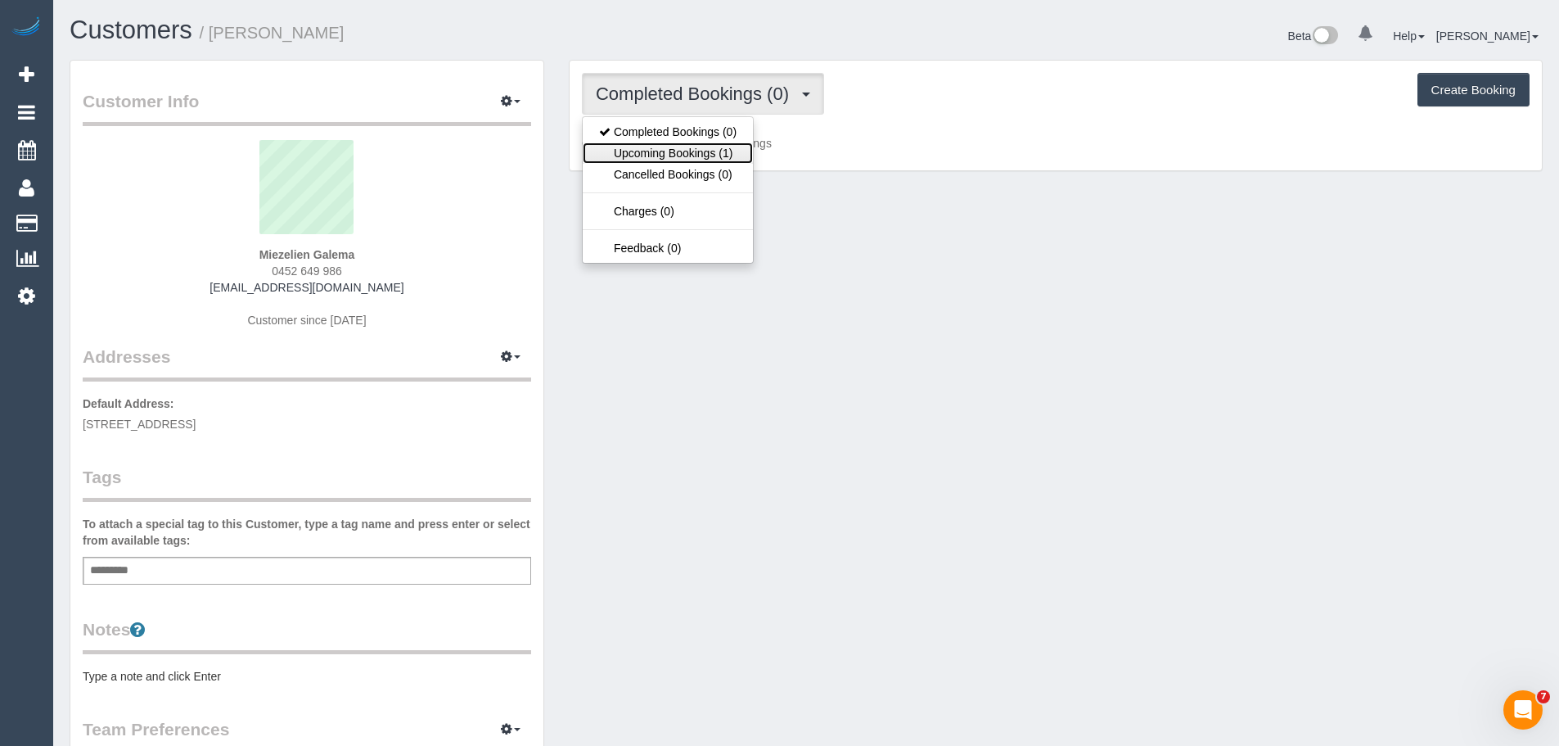
click at [740, 146] on link "Upcoming Bookings (1)" at bounding box center [668, 152] width 170 height 21
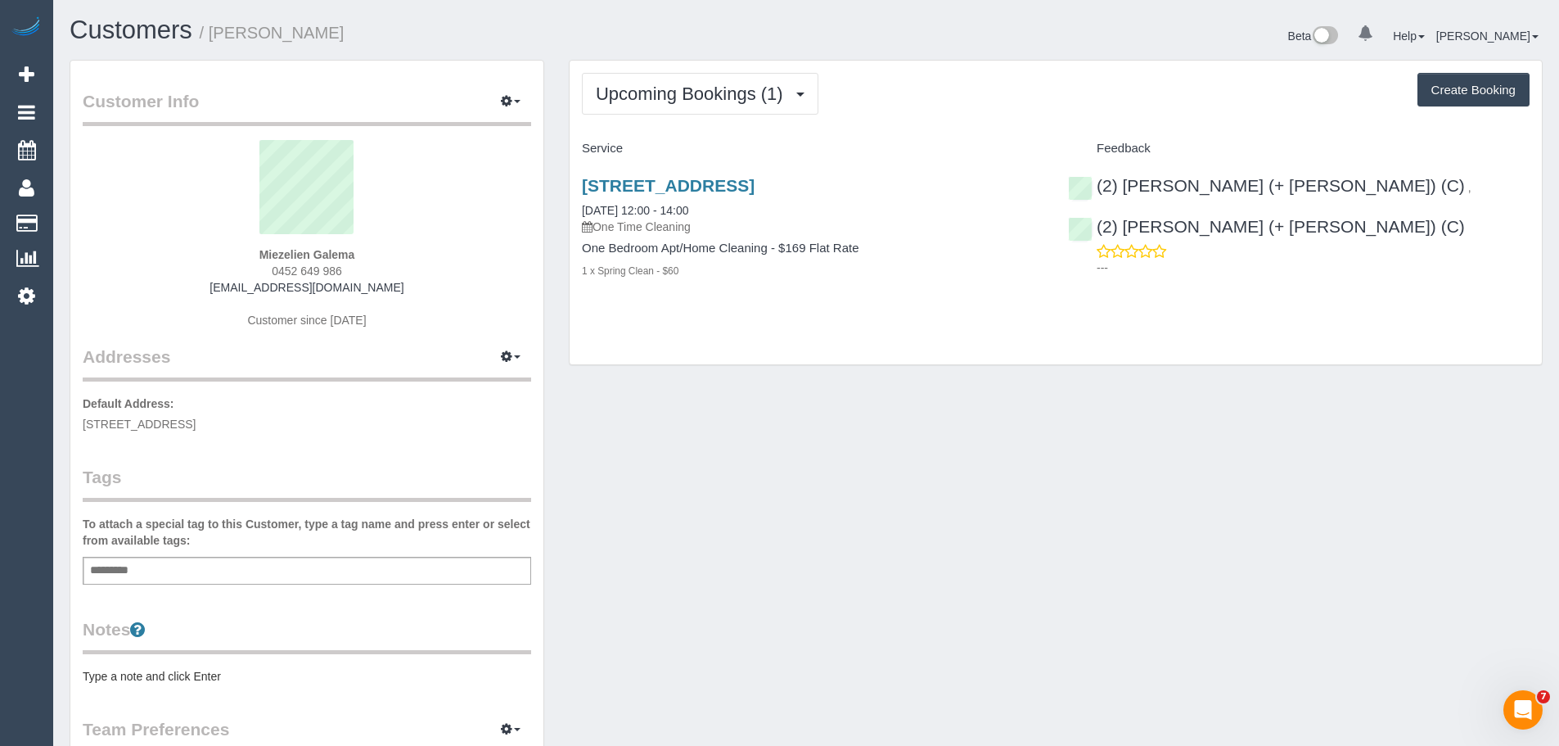
drag, startPoint x: 357, startPoint y: 264, endPoint x: 235, endPoint y: 269, distance: 122.1
click at [235, 269] on div "Miezelien Galema 0452 649 986 [EMAIL_ADDRESS][DOMAIN_NAME] Customer since [DATE]" at bounding box center [307, 242] width 449 height 205
copy span "0452 649 986"
click at [1312, 116] on div "Upcoming Bookings (1) Completed Bookings (0) Upcoming Bookings (1) Cancelled Bo…" at bounding box center [1056, 213] width 972 height 305
drag, startPoint x: 572, startPoint y: 176, endPoint x: 743, endPoint y: 288, distance: 204.6
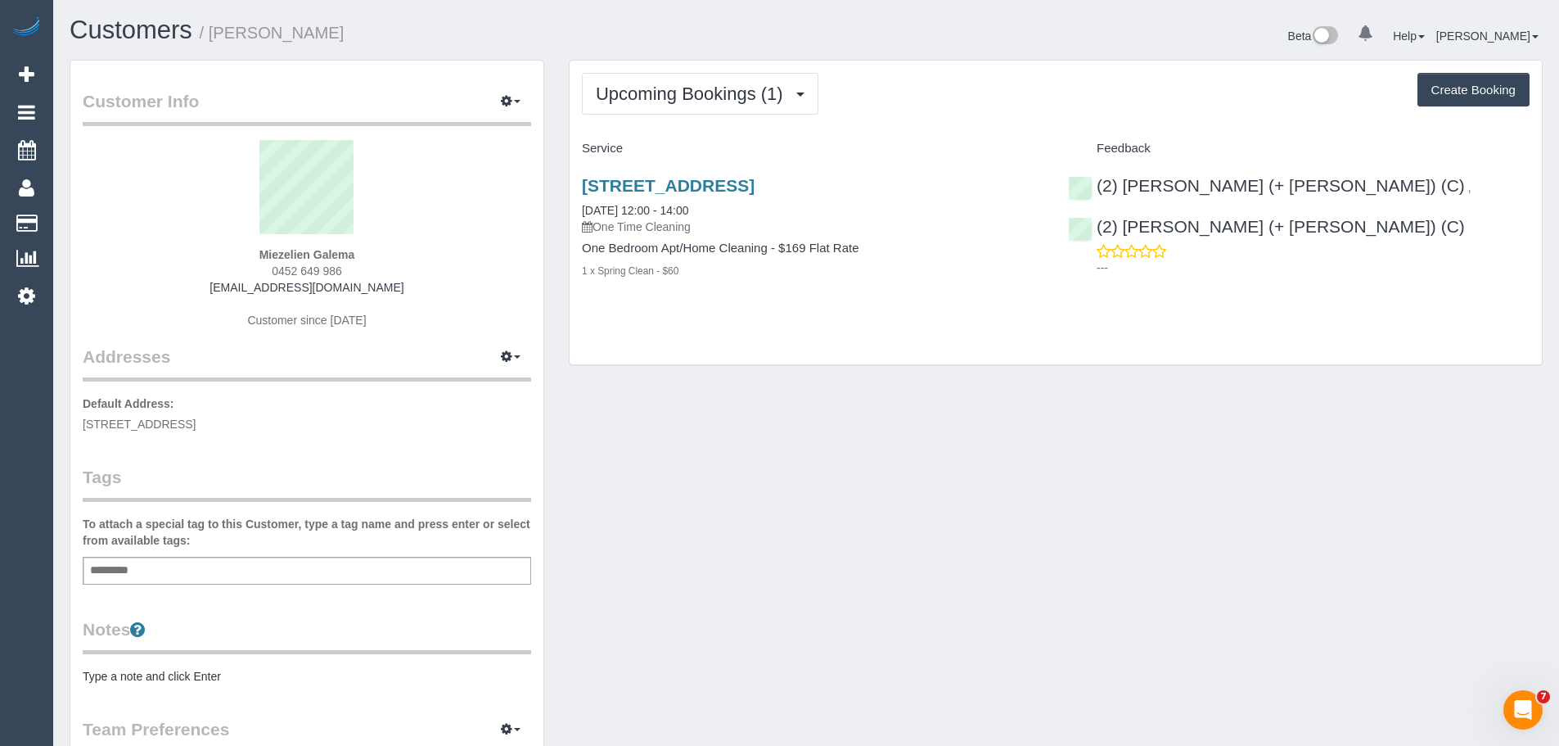
click at [743, 288] on div "[STREET_ADDRESS] [DATE] 12:00 - 14:00 One Time Cleaning One Bedroom Apt/Home Cl…" at bounding box center [813, 236] width 486 height 149
copy div "[STREET_ADDRESS] [DATE] 12:00 - 14:00 One Time Cleaning One Bedroom Apt/Home Cl…"
click at [745, 105] on button "Upcoming Bookings (1)" at bounding box center [700, 94] width 237 height 42
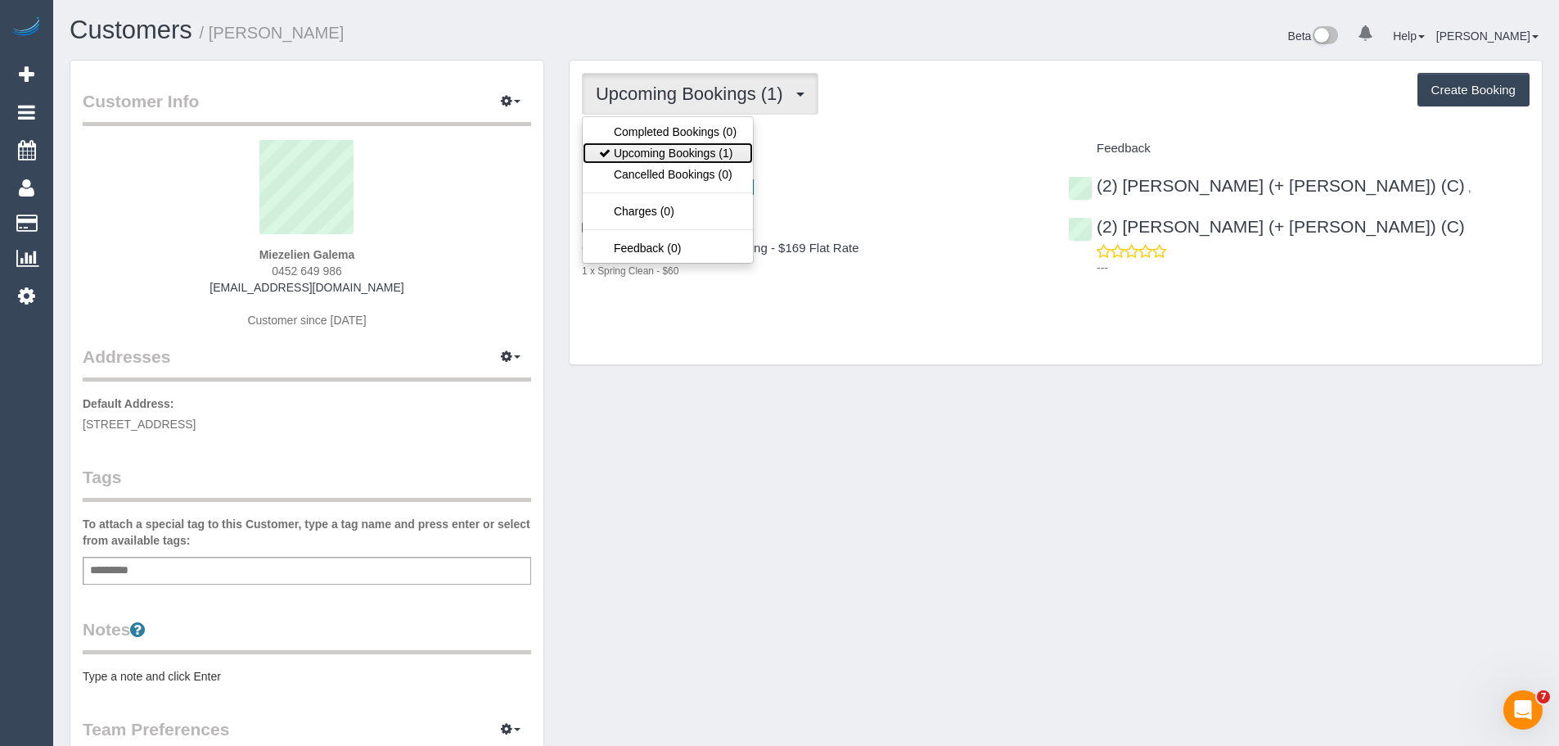
click at [722, 159] on link "Upcoming Bookings (1)" at bounding box center [668, 152] width 170 height 21
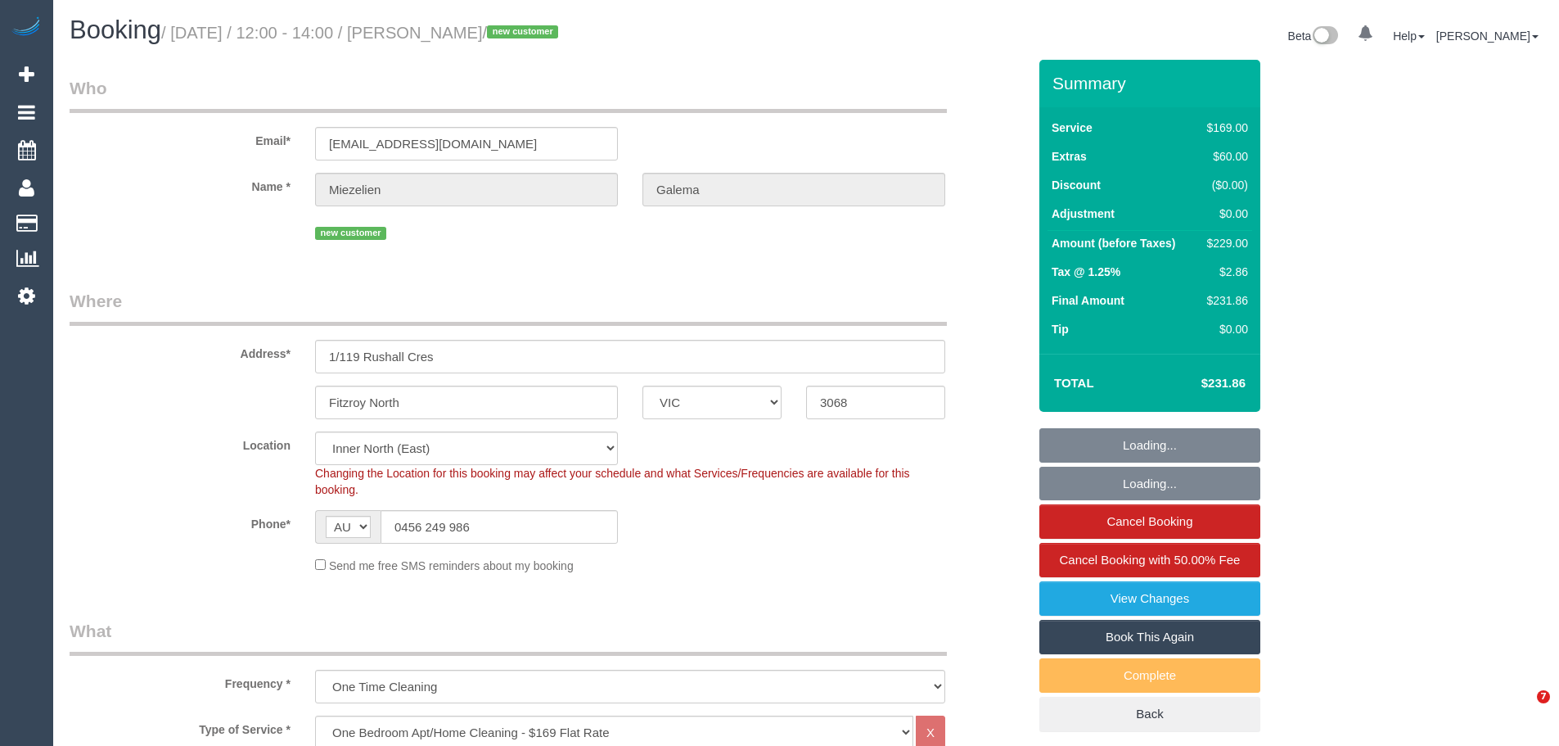
select select "VIC"
select select "number:28"
select select "number:14"
select select "number:19"
select select "number:22"
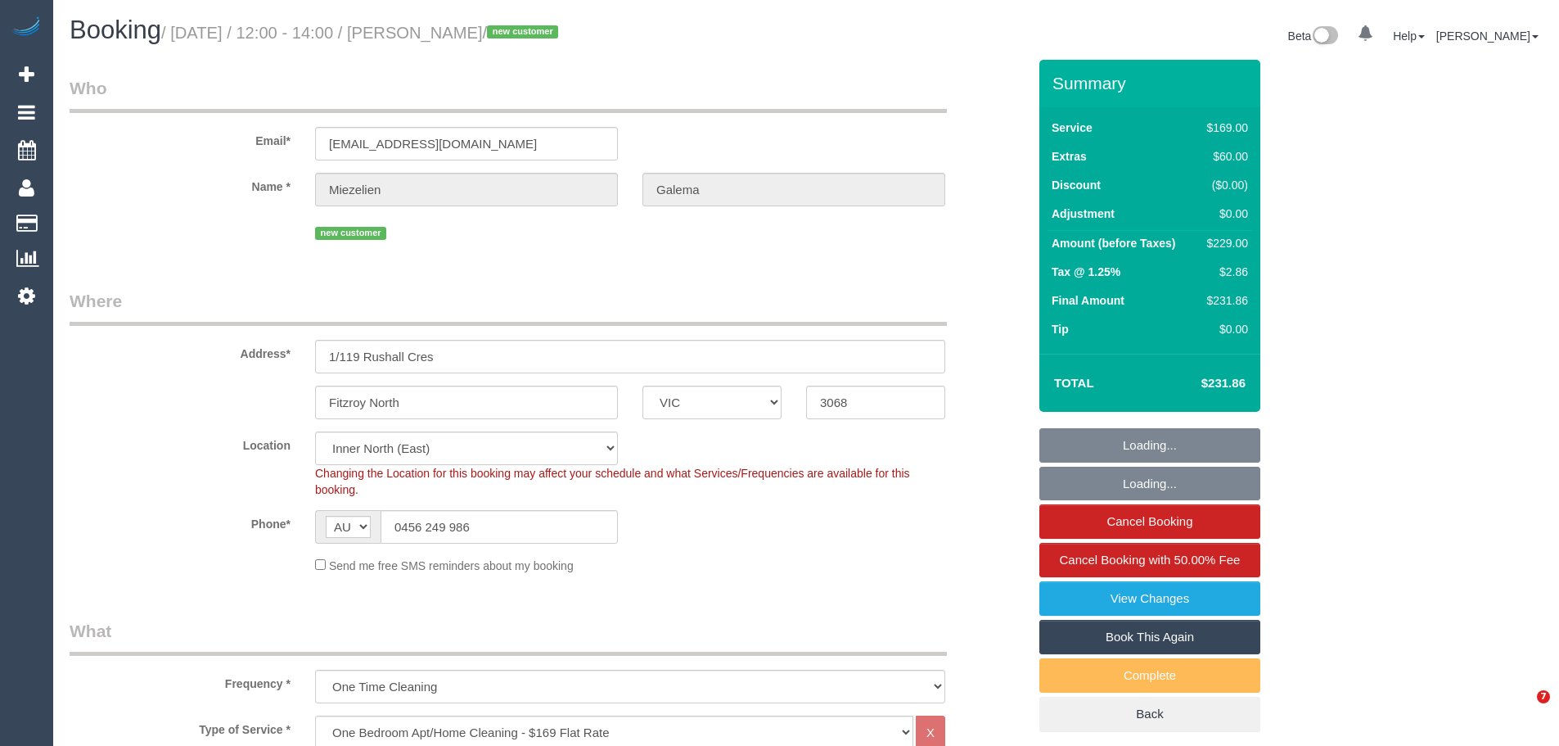
select select "number:34"
select select "number:26"
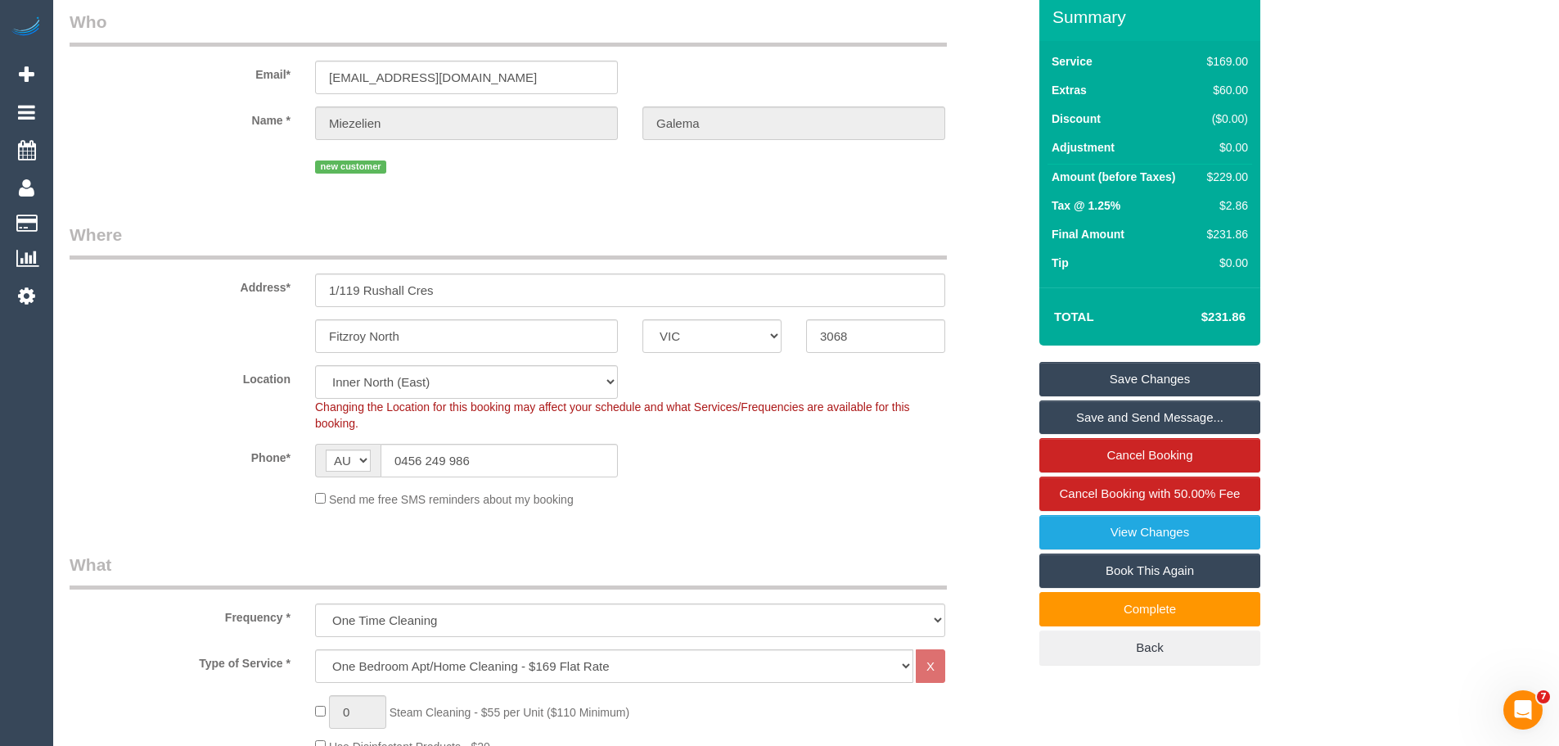
scroll to position [164, 0]
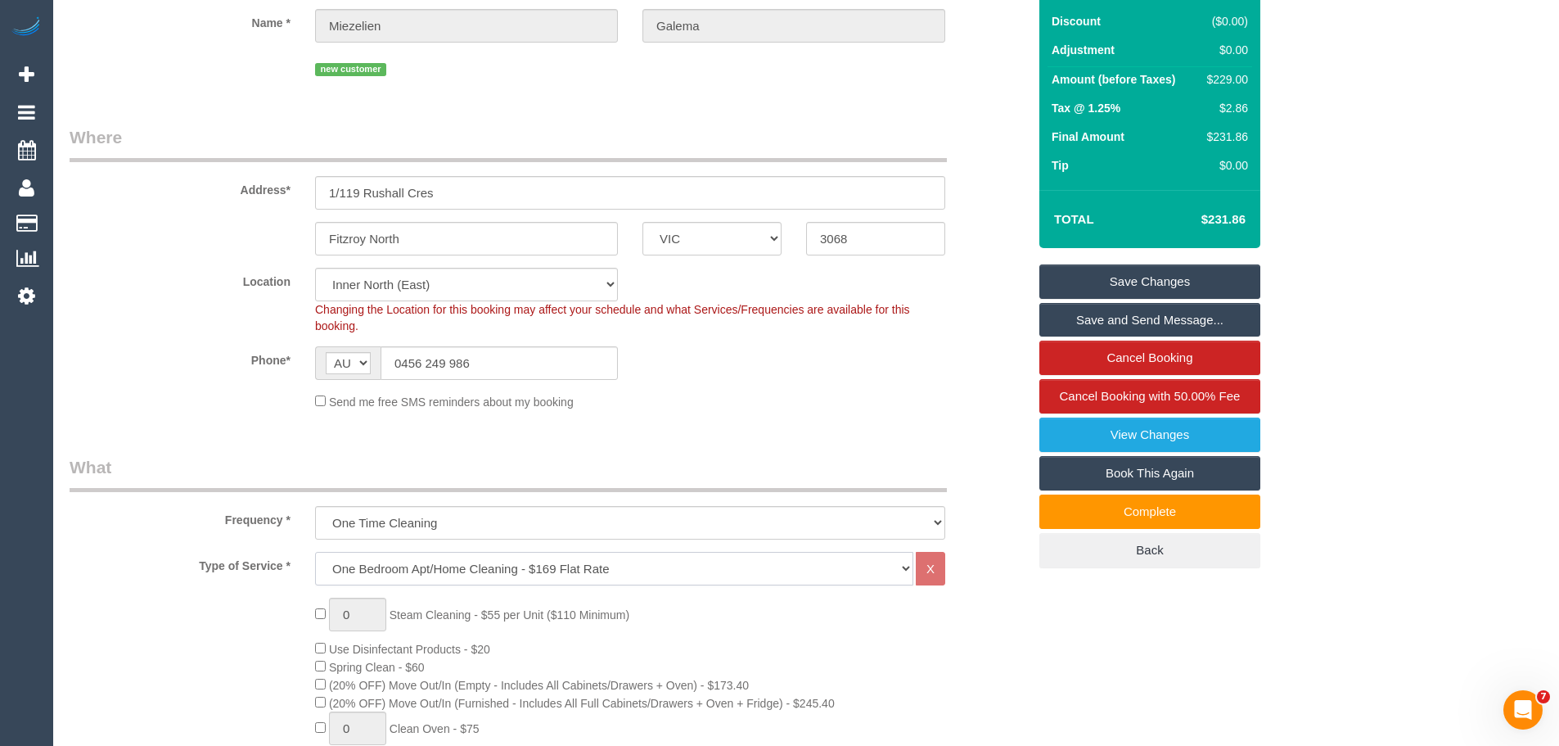
click at [428, 573] on select "Hourly Service - $70/h Hourly Service - $65/h Hourly Service - $60/h Hourly Ser…" at bounding box center [614, 569] width 598 height 34
select select "211"
click at [315, 552] on select "Hourly Service - $70/h Hourly Service - $65/h Hourly Service - $60/h Hourly Ser…" at bounding box center [614, 569] width 598 height 34
click at [444, 569] on select "Hourly Service - $70/h Hourly Service - $65/h Hourly Service - $60/h Hourly Ser…" at bounding box center [614, 569] width 598 height 34
click at [413, 570] on select "Hourly Service - $70/h Hourly Service - $65/h Hourly Service - $60/h Hourly Ser…" at bounding box center [614, 569] width 598 height 34
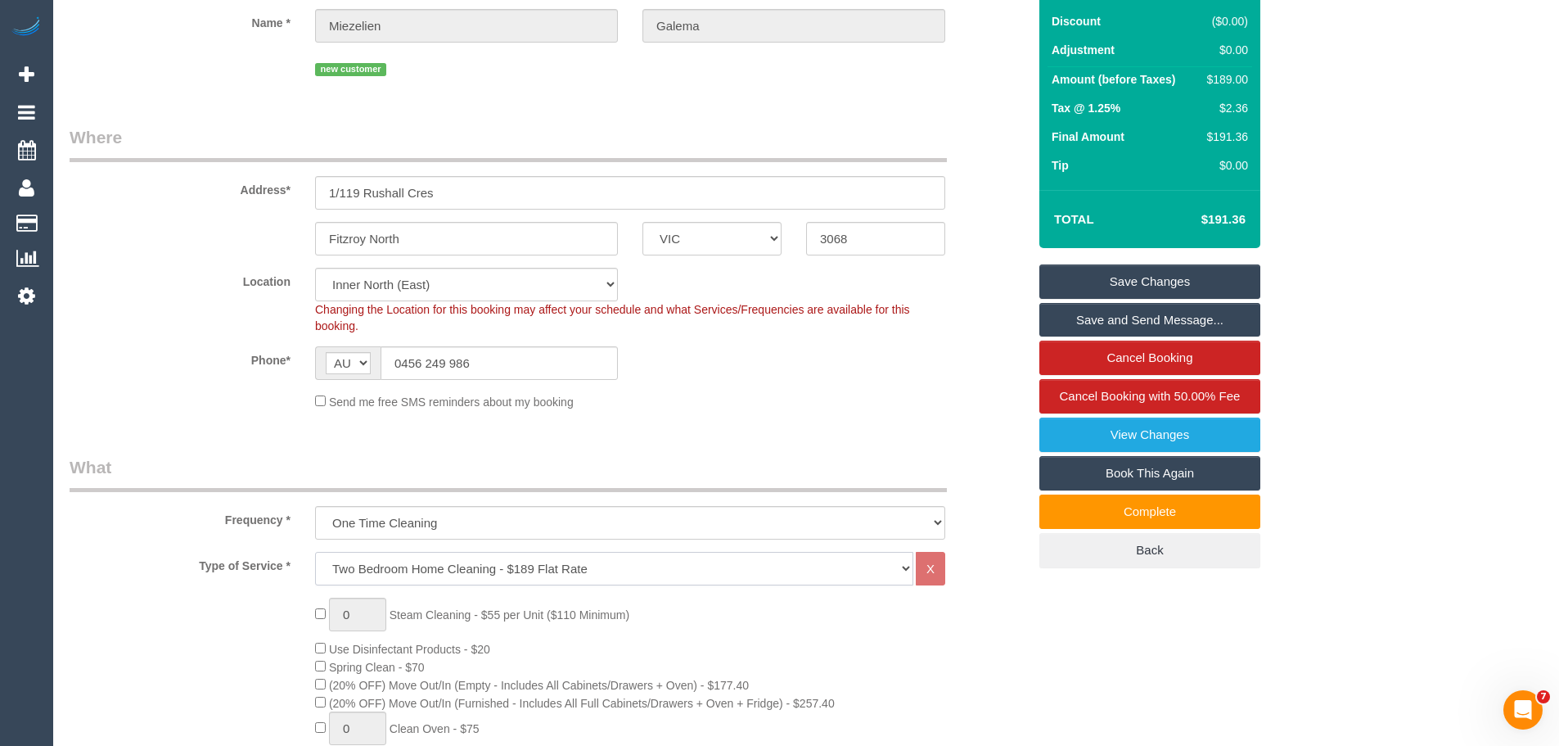
click at [315, 552] on select "Hourly Service - $70/h Hourly Service - $65/h Hourly Service - $60/h Hourly Ser…" at bounding box center [614, 569] width 598 height 34
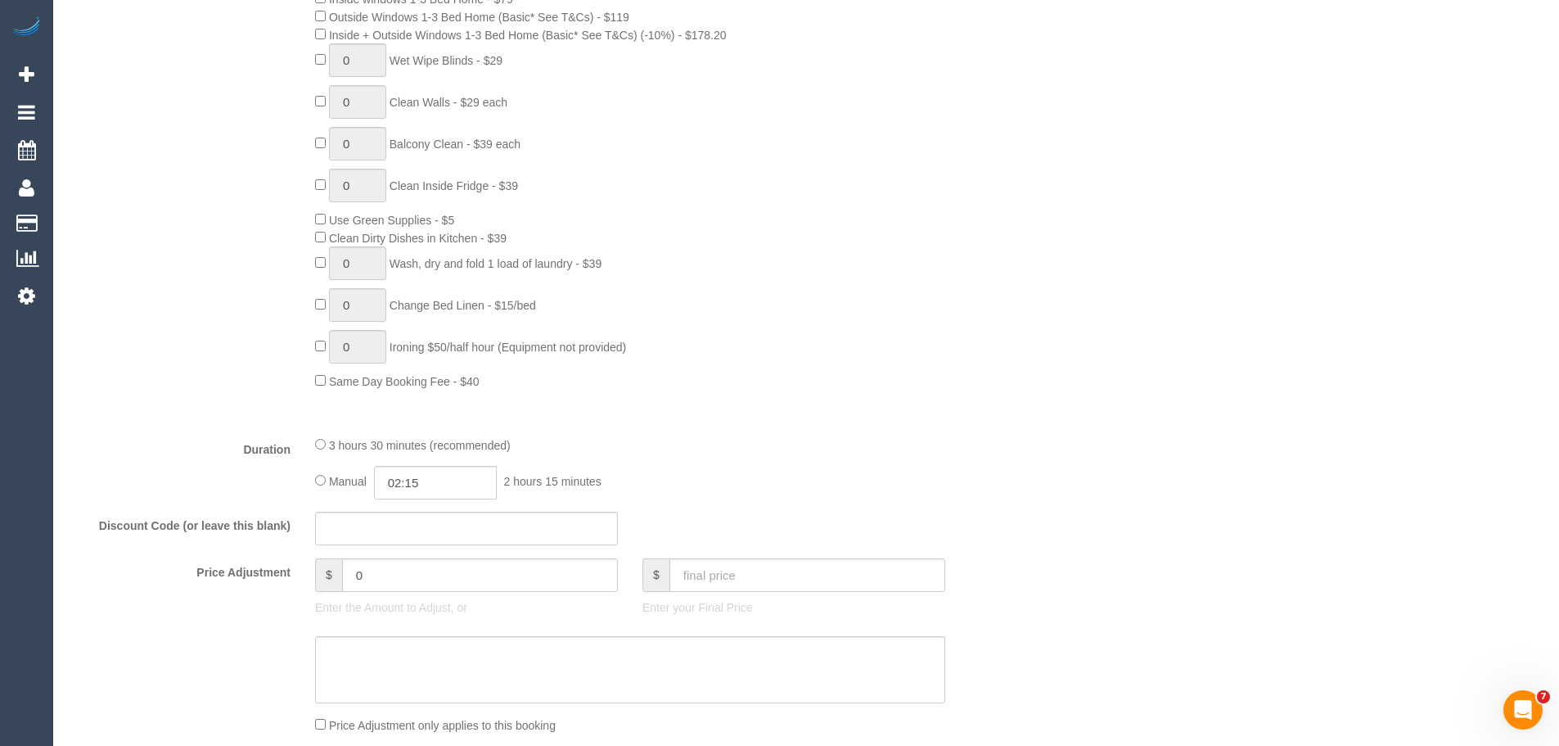
scroll to position [982, 0]
click at [463, 566] on input "0" at bounding box center [480, 574] width 276 height 34
drag, startPoint x: 463, startPoint y: 566, endPoint x: 460, endPoint y: 578, distance: 12.7
click at [463, 566] on input "0" at bounding box center [480, 574] width 276 height 34
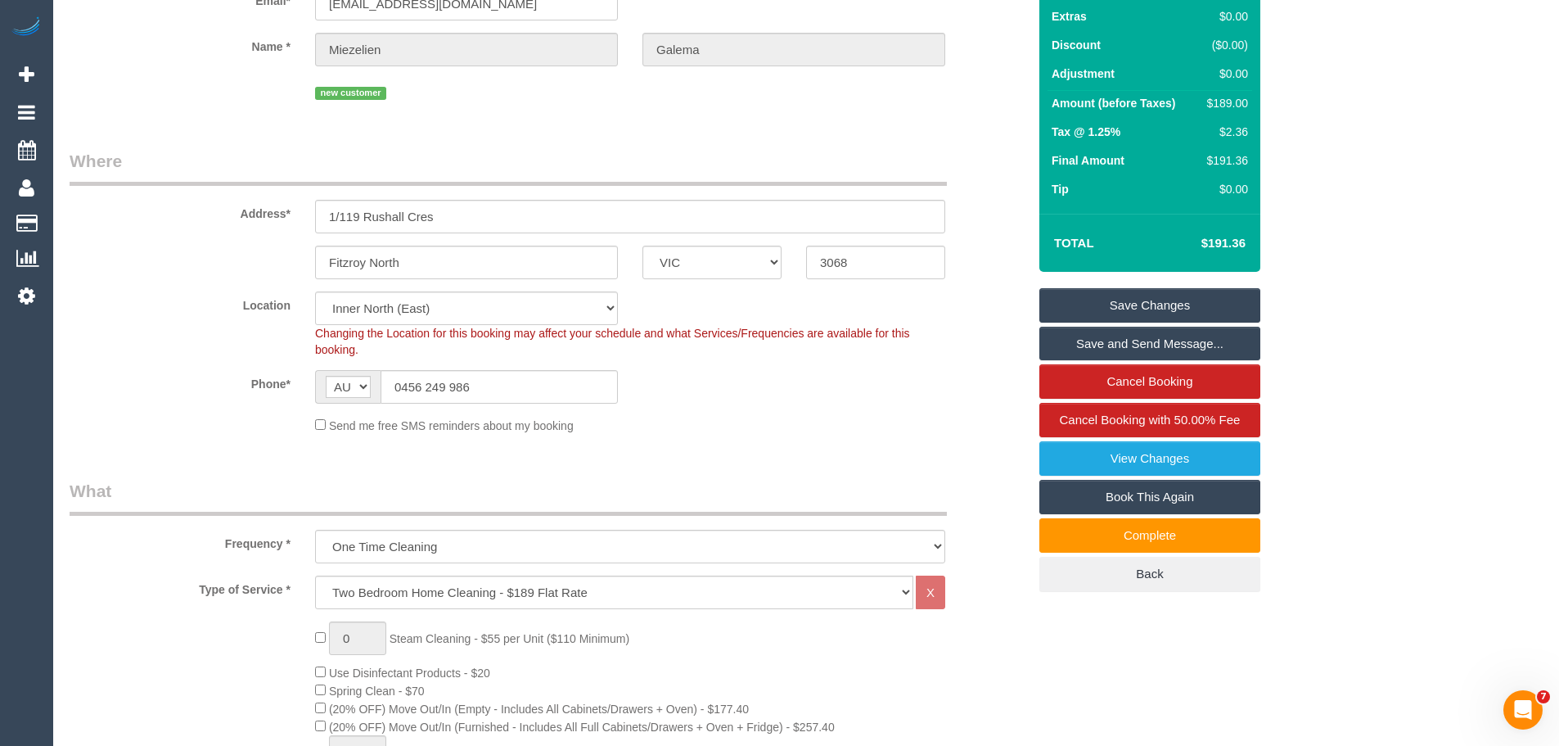
scroll to position [164, 0]
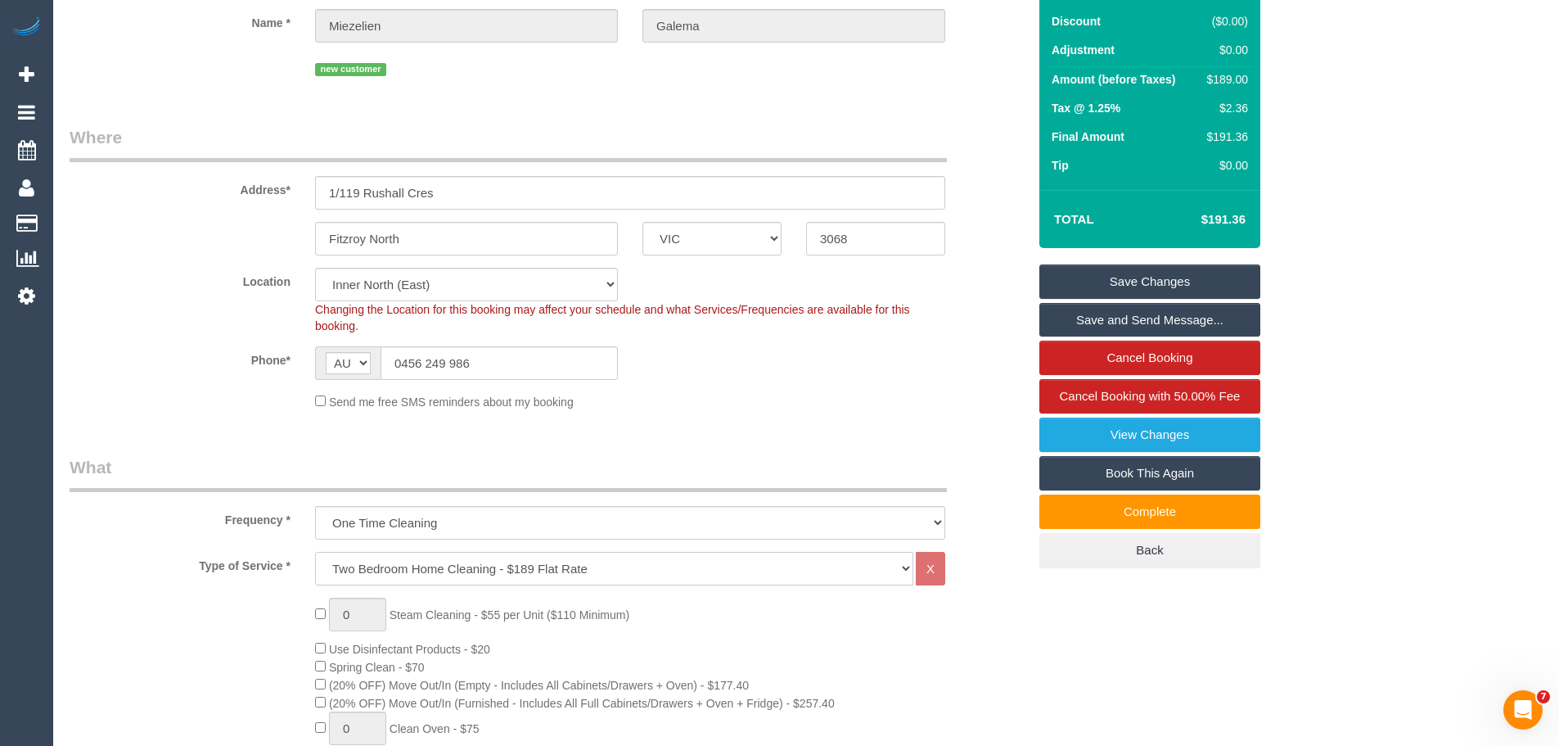
click at [523, 566] on select "Hourly Service - $70/h Hourly Service - $65/h Hourly Service - $60/h Hourly Ser…" at bounding box center [614, 569] width 598 height 34
click at [315, 552] on select "Hourly Service - $70/h Hourly Service - $65/h Hourly Service - $60/h Hourly Ser…" at bounding box center [614, 569] width 598 height 34
click at [511, 569] on select "Hourly Service - $70/h Hourly Service - $65/h Hourly Service - $60/h Hourly Ser…" at bounding box center [614, 569] width 598 height 34
click at [315, 552] on select "Hourly Service - $70/h Hourly Service - $65/h Hourly Service - $60/h Hourly Ser…" at bounding box center [614, 569] width 598 height 34
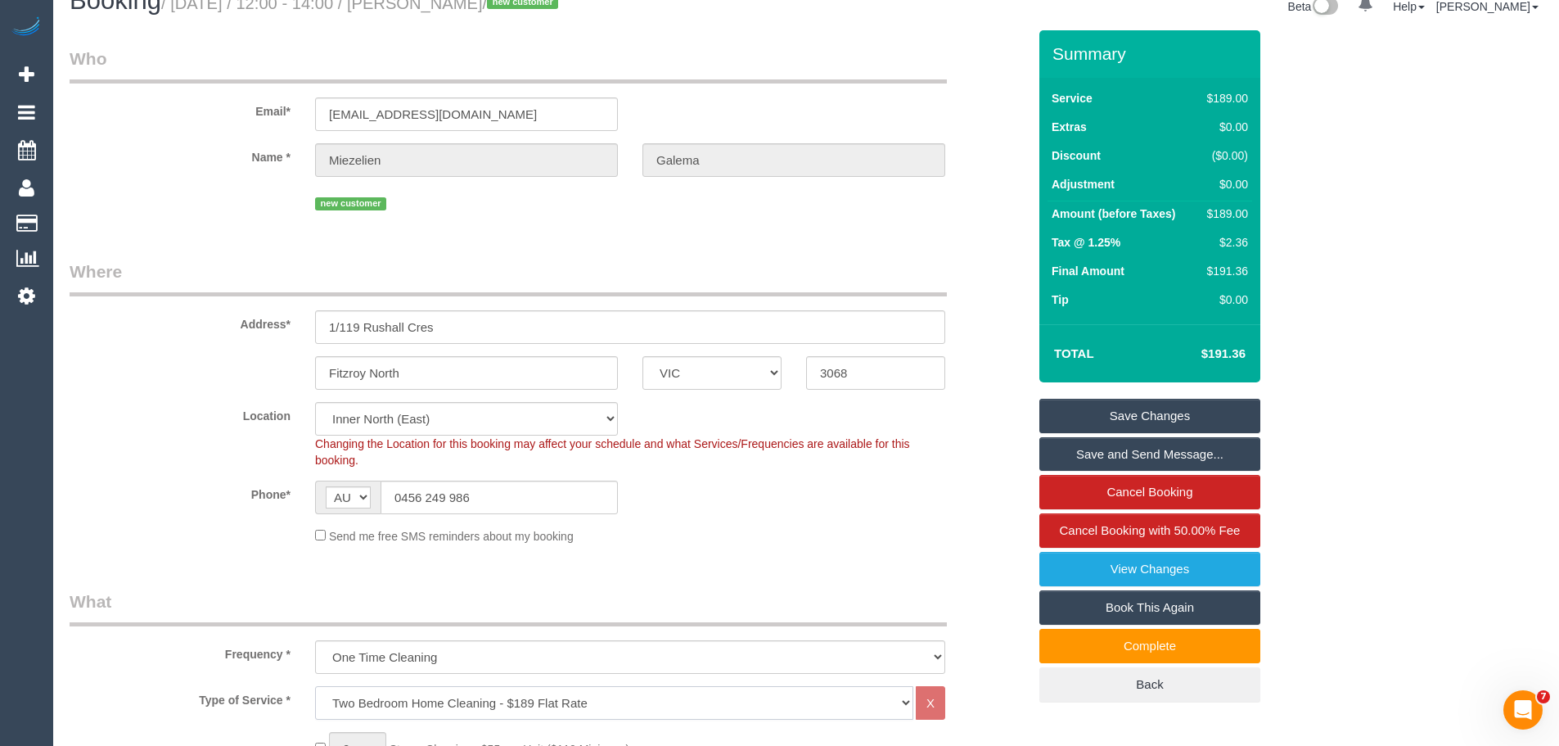
scroll to position [0, 0]
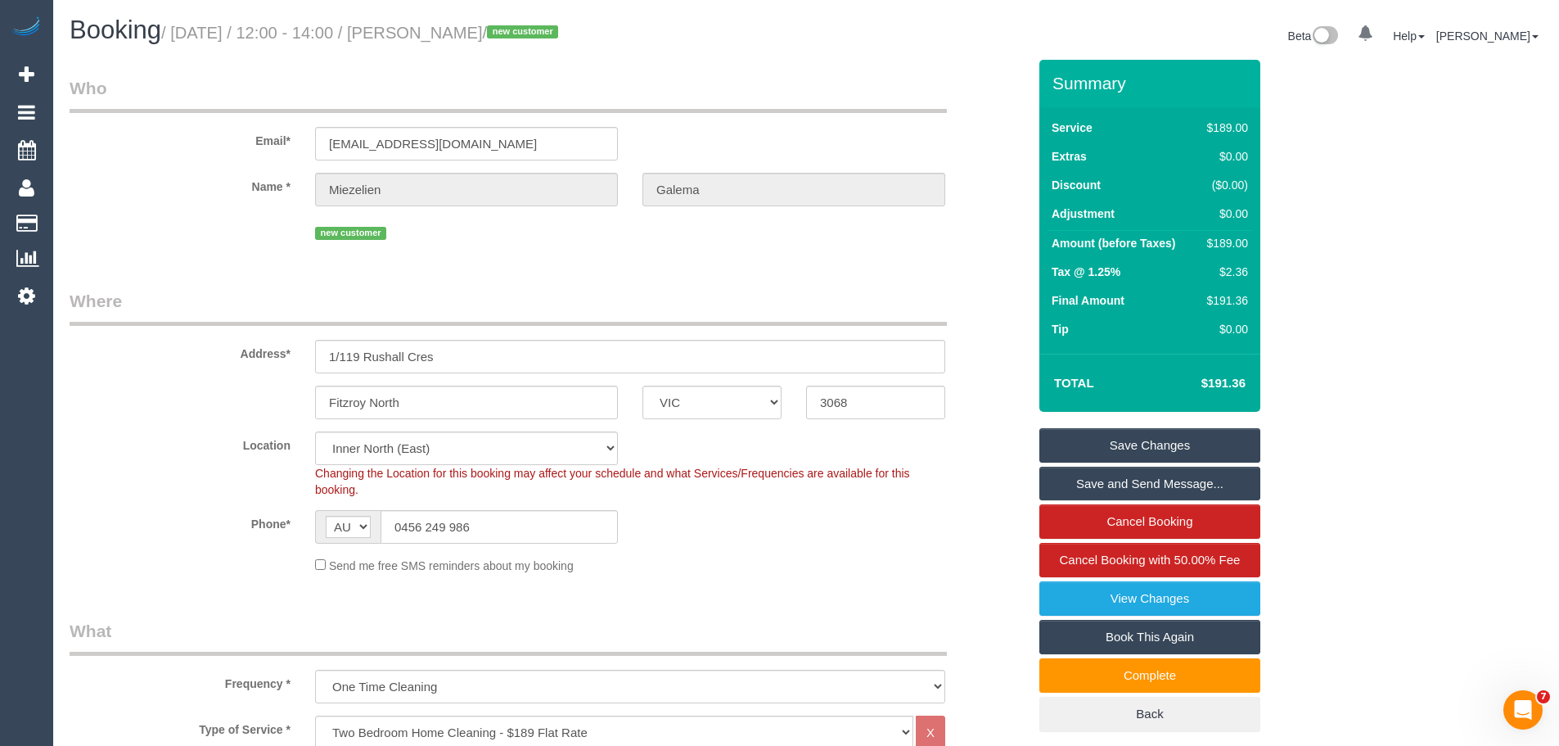
click at [1239, 241] on div "$189.00" at bounding box center [1224, 243] width 47 height 16
copy div "189.00"
click at [1241, 245] on div "$189.00" at bounding box center [1224, 243] width 47 height 16
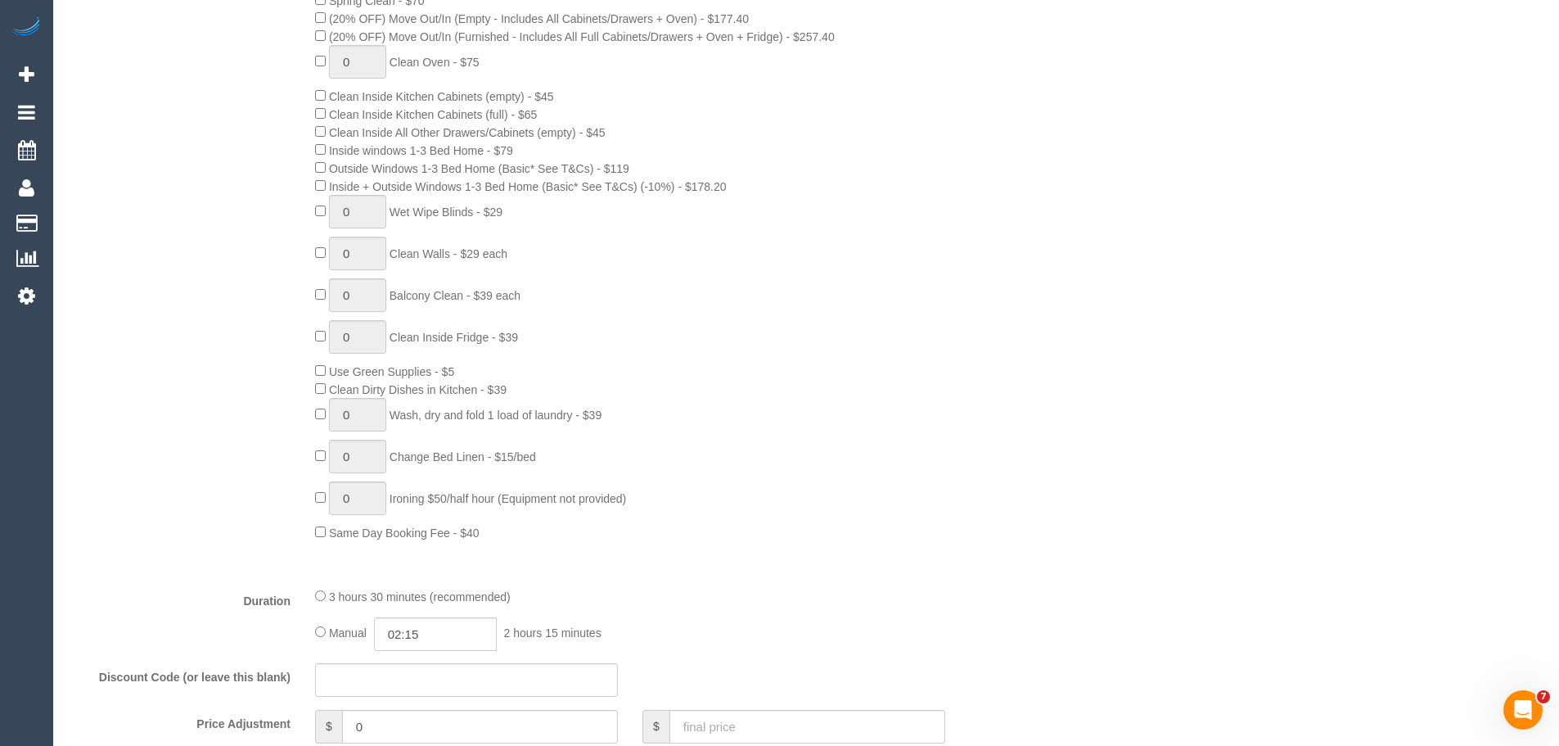
scroll to position [573, 0]
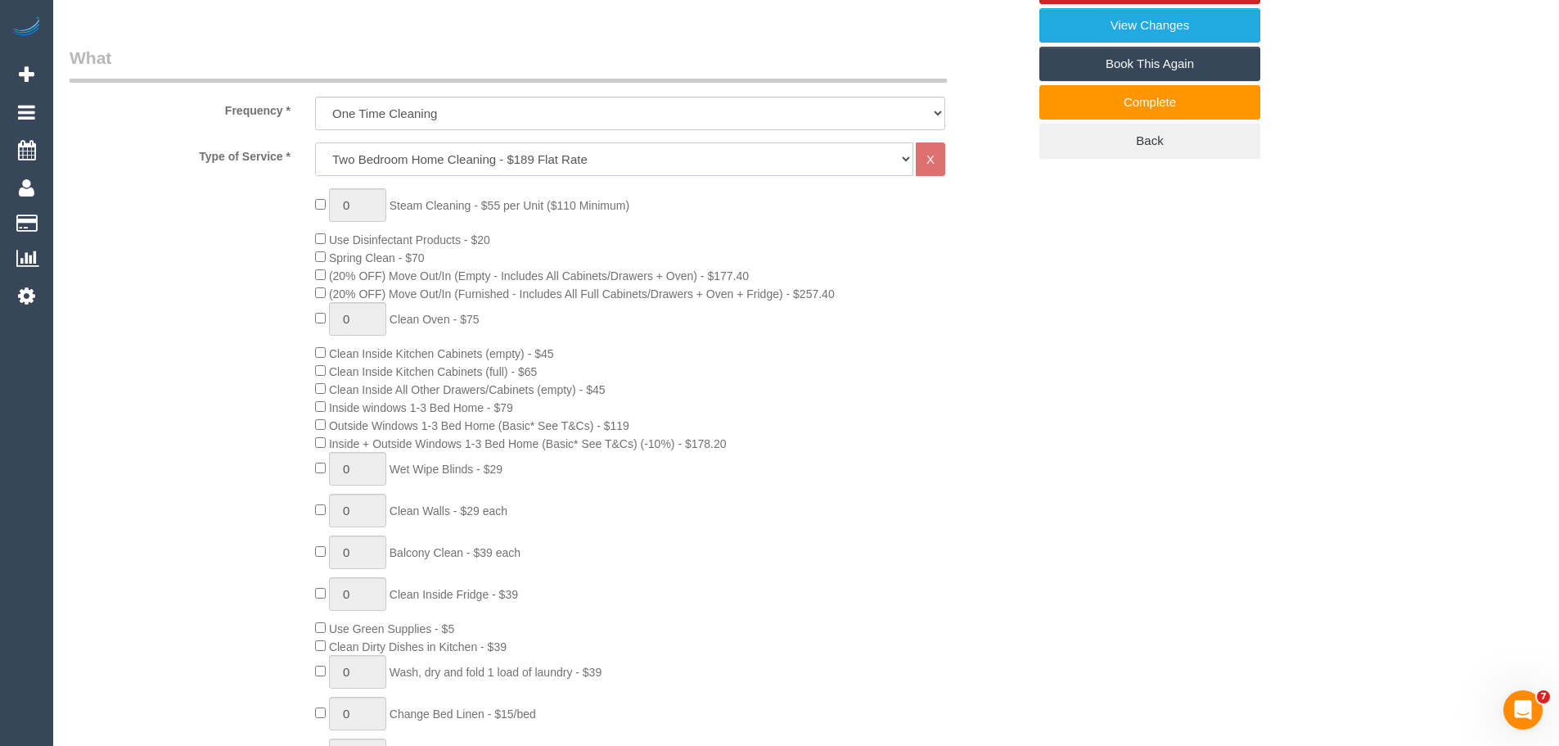
click at [644, 151] on select "Hourly Service - $70/h Hourly Service - $65/h Hourly Service - $60/h Hourly Ser…" at bounding box center [614, 159] width 598 height 34
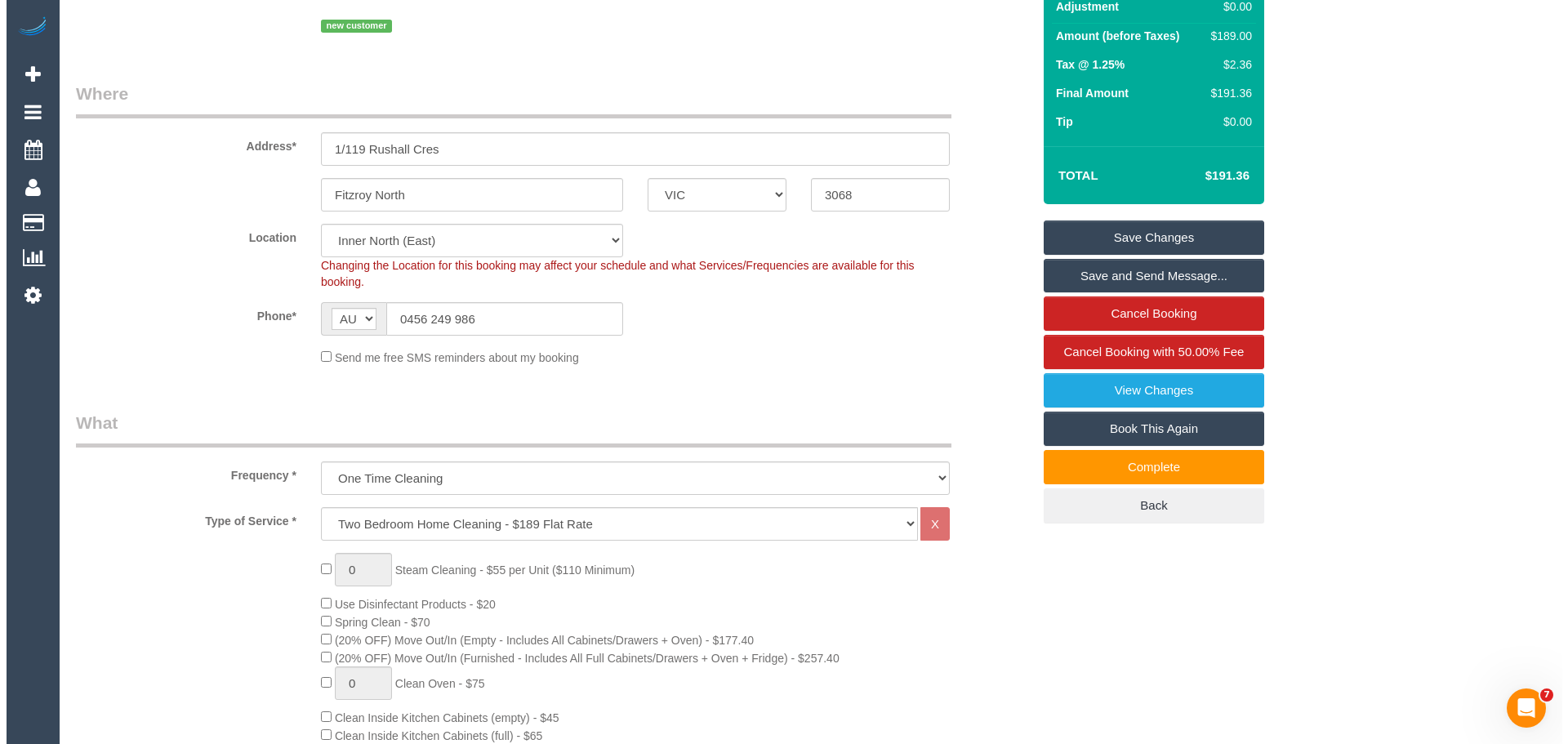
scroll to position [0, 0]
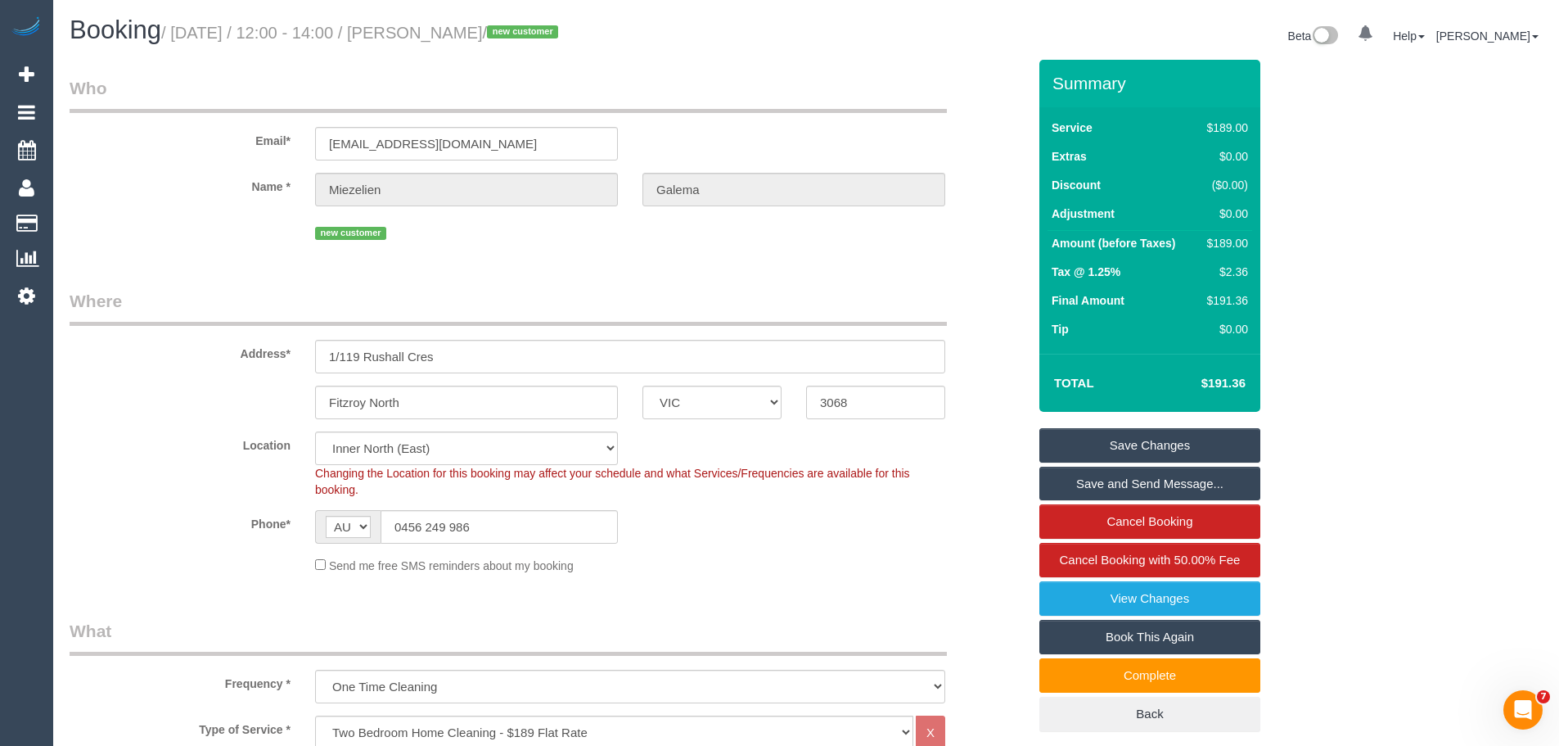
click at [1189, 443] on link "Save Changes" at bounding box center [1150, 445] width 221 height 34
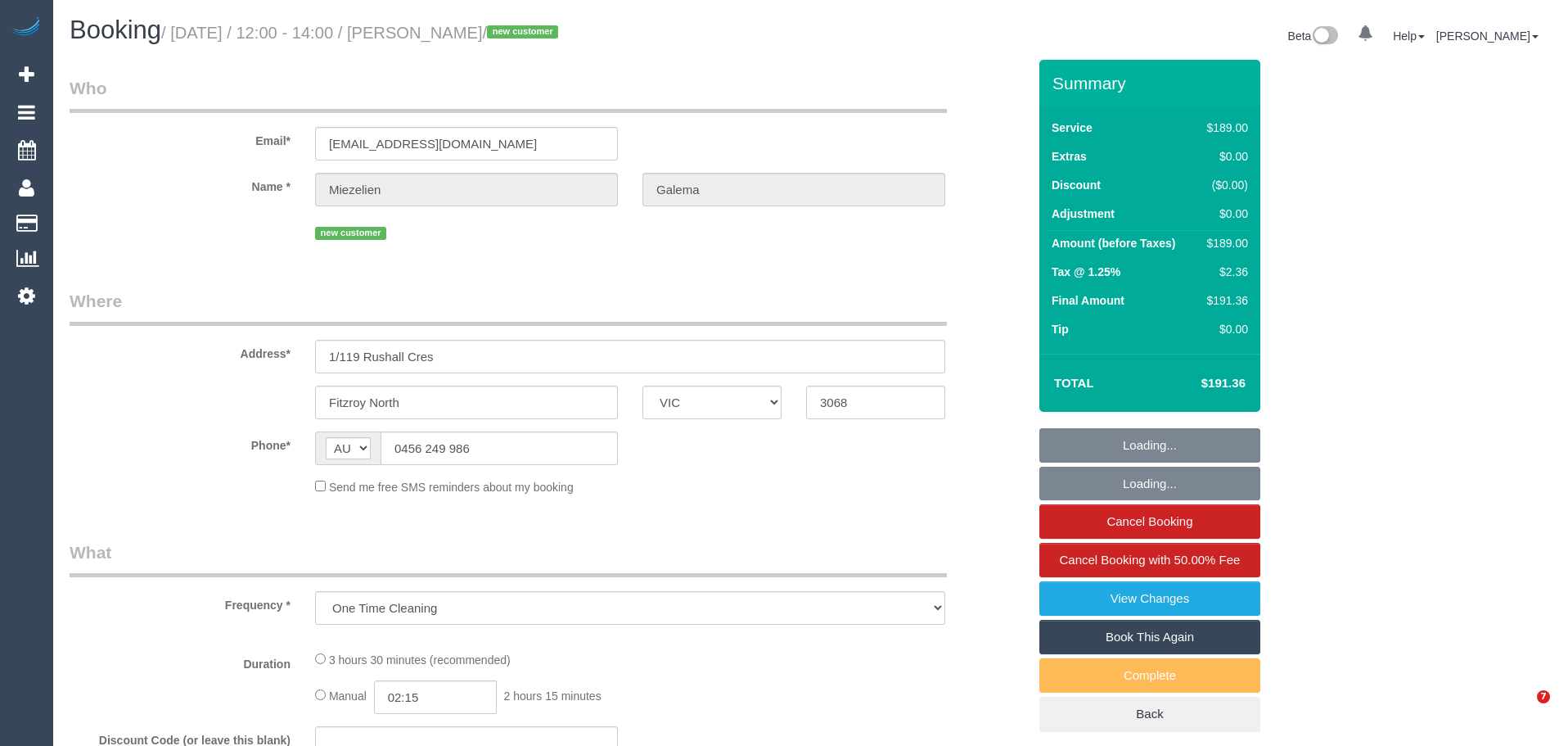
select select "VIC"
select select "string:stripe-pm_1SFjS62GScqysDRVMGci9t7U"
select select "number:28"
select select "number:14"
select select "number:19"
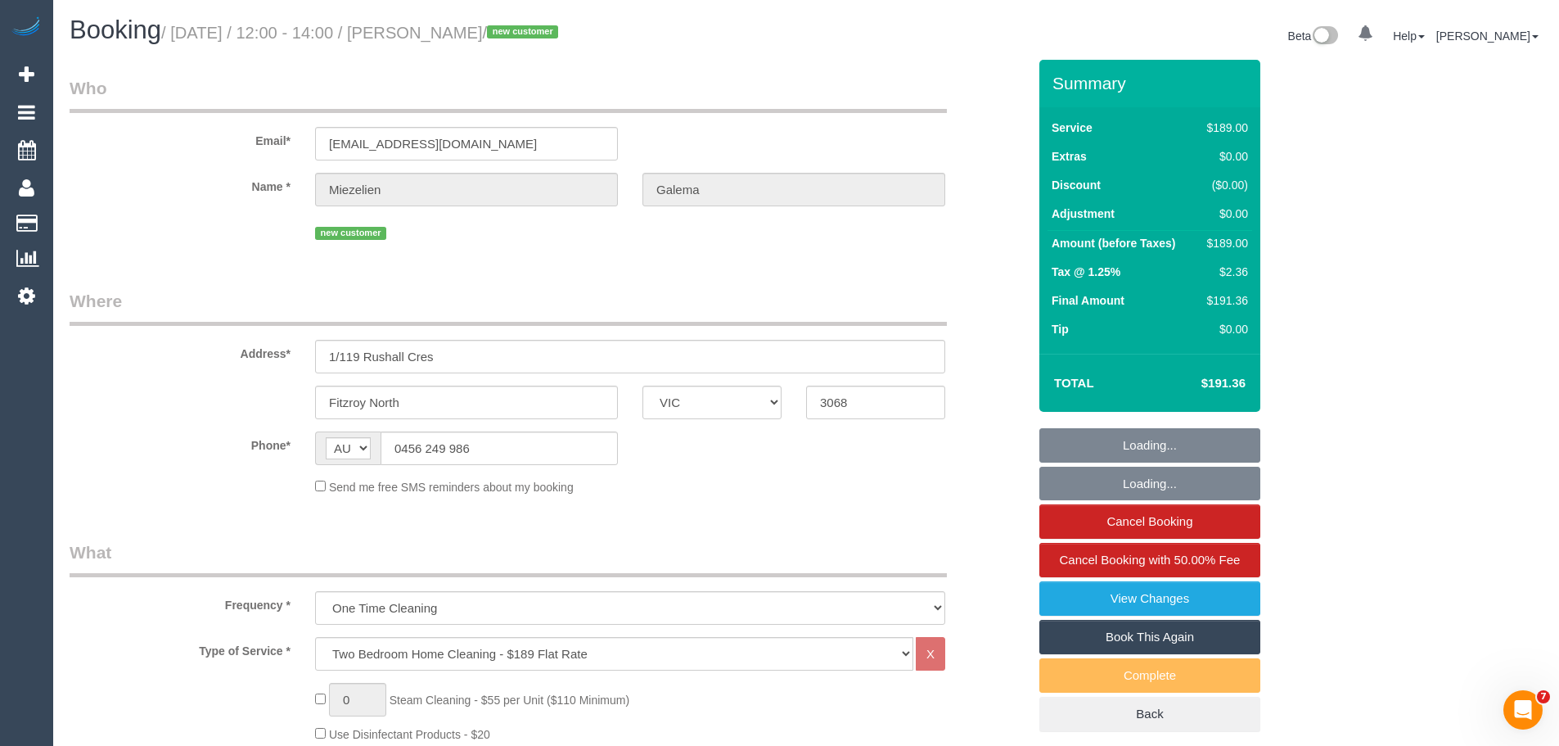
select select "number:22"
select select "number:34"
select select "number:26"
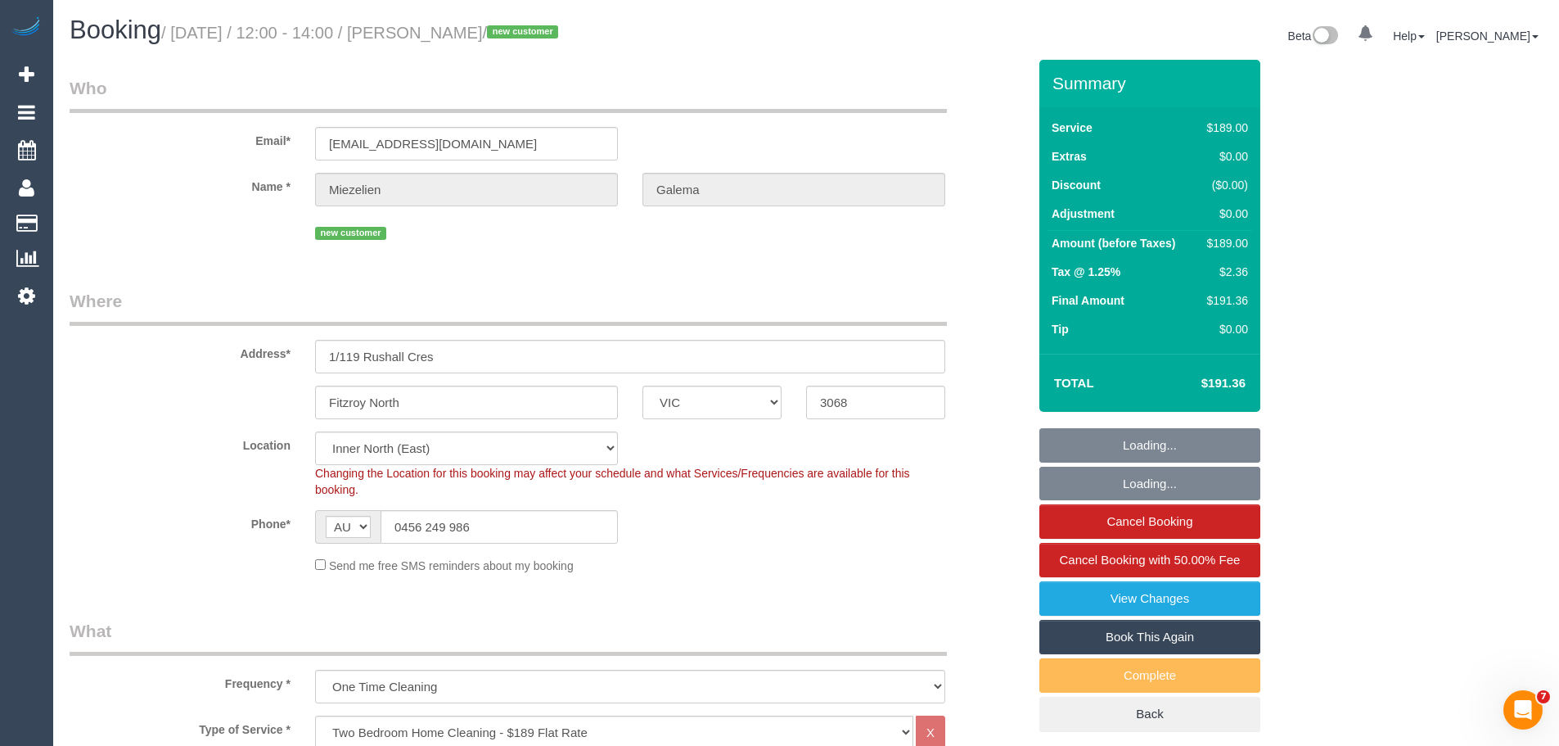
select select "object:910"
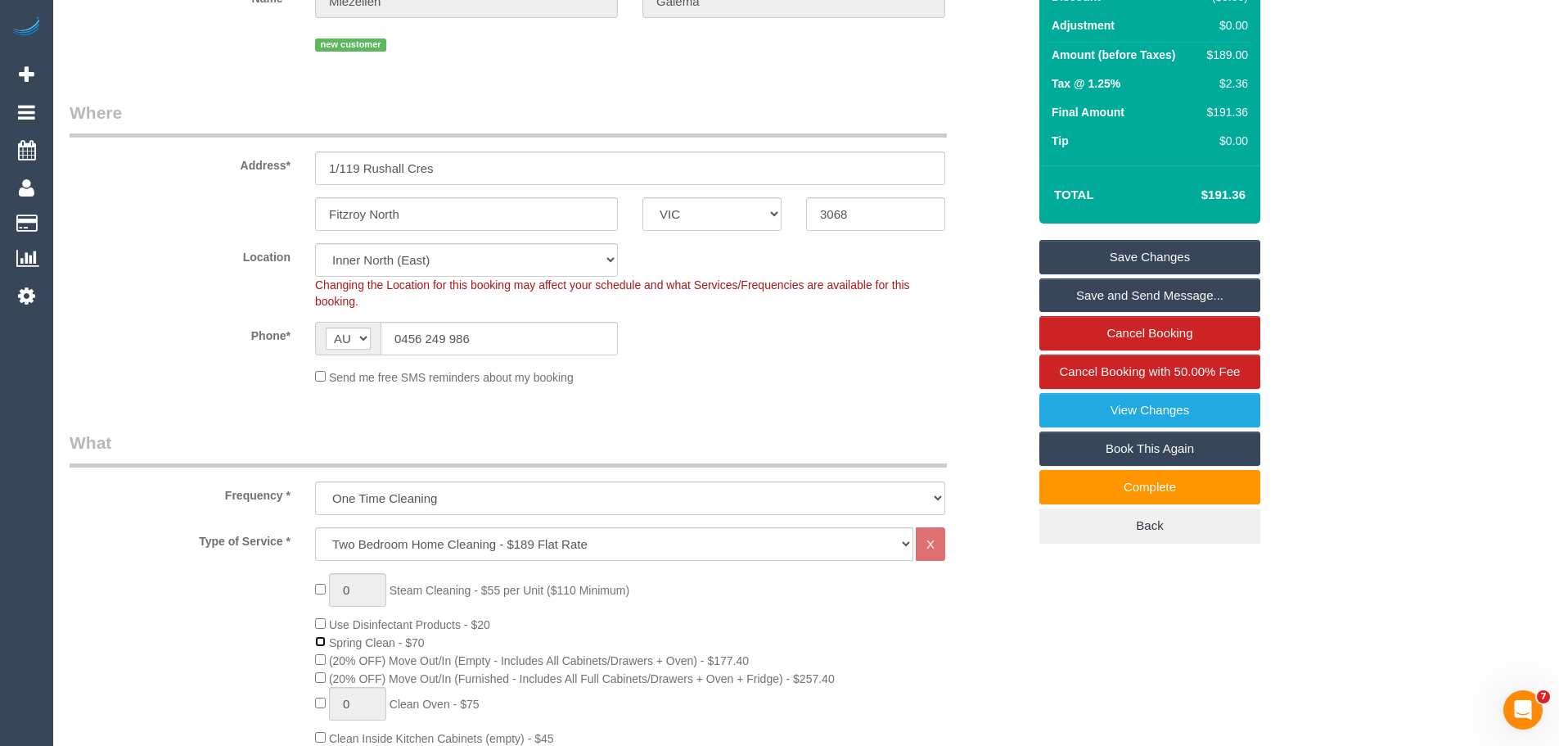
scroll to position [164, 0]
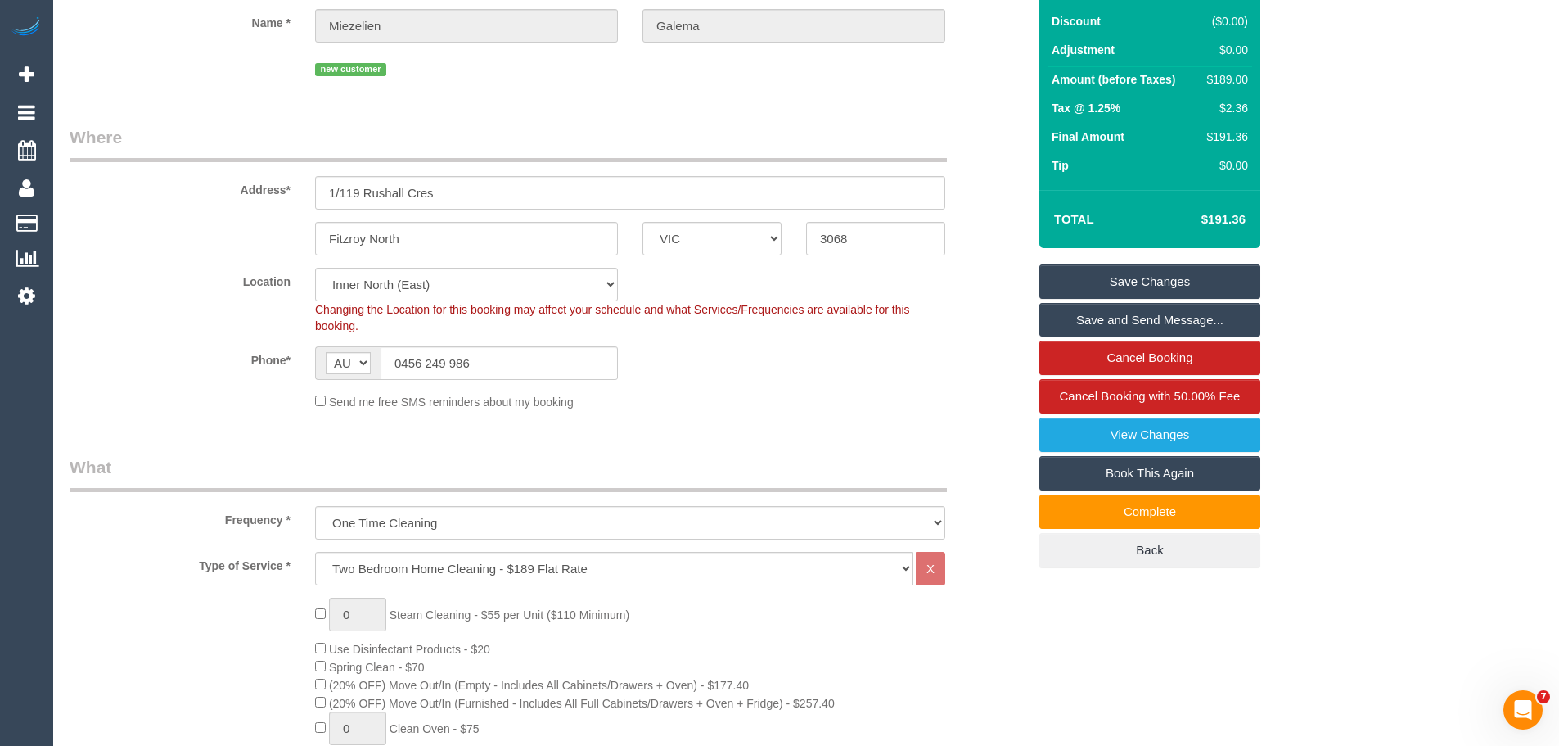
click at [750, 394] on div "Send me free SMS reminders about my booking" at bounding box center [630, 401] width 655 height 18
click at [1234, 77] on div "$259.00" at bounding box center [1224, 79] width 47 height 16
copy div "259.00"
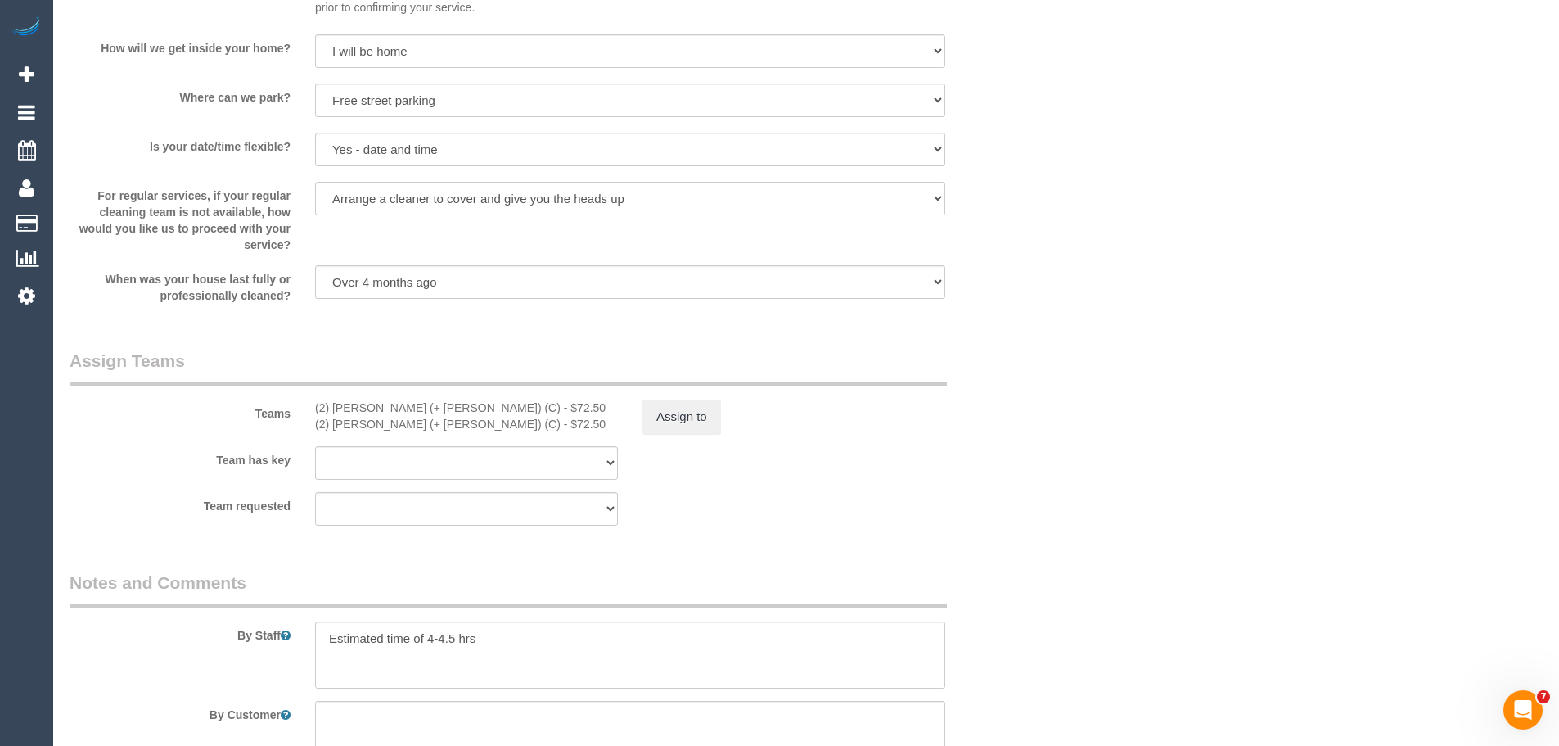
scroll to position [2374, 0]
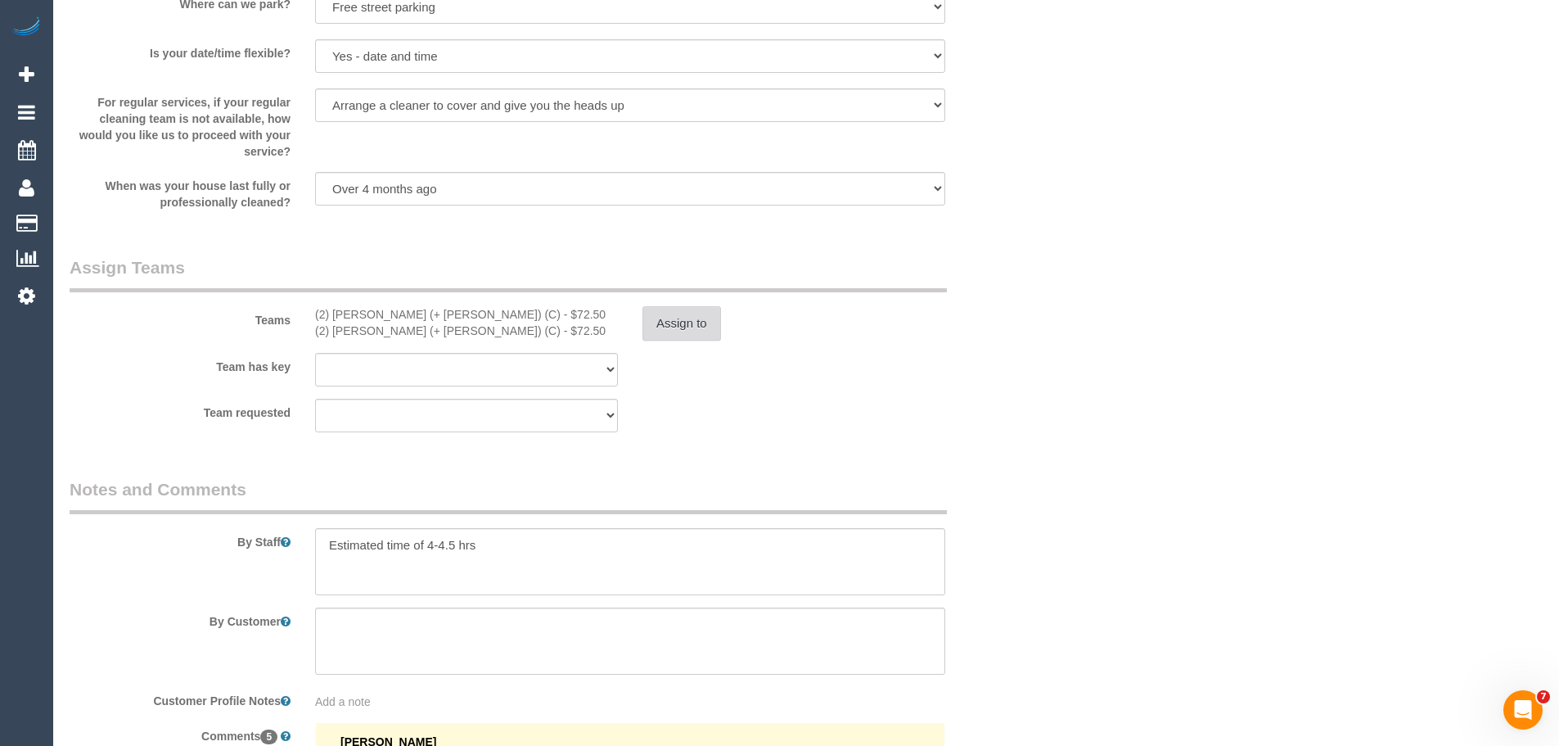
click at [694, 307] on button "Assign to" at bounding box center [682, 323] width 79 height 34
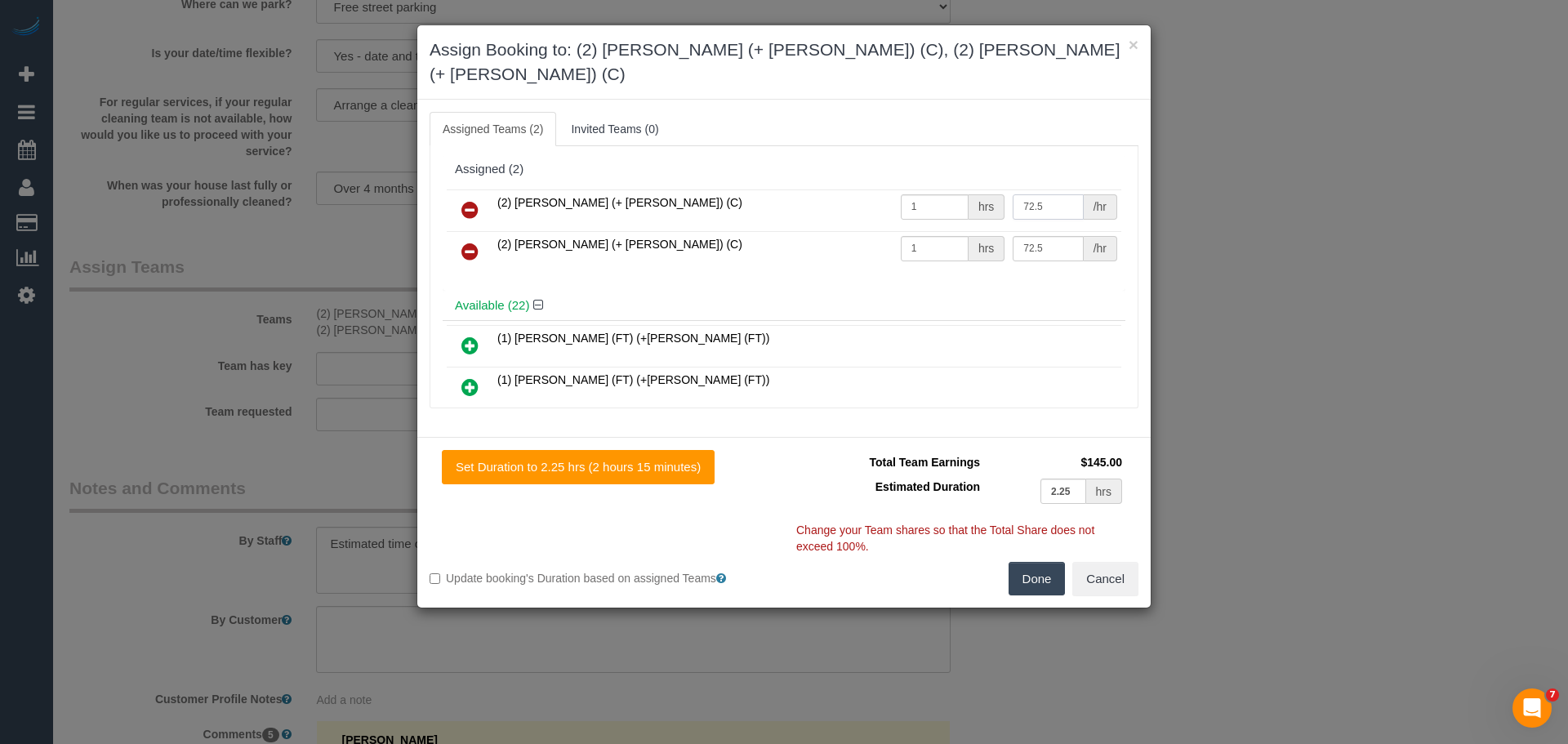
click at [1054, 194] on input "72.5" at bounding box center [1047, 206] width 70 height 25
click at [1014, 194] on input "72.5" at bounding box center [1047, 206] width 70 height 25
drag, startPoint x: 1019, startPoint y: 186, endPoint x: 1008, endPoint y: 186, distance: 11.0
click at [1012, 194] on input "72.5" at bounding box center [1047, 206] width 70 height 25
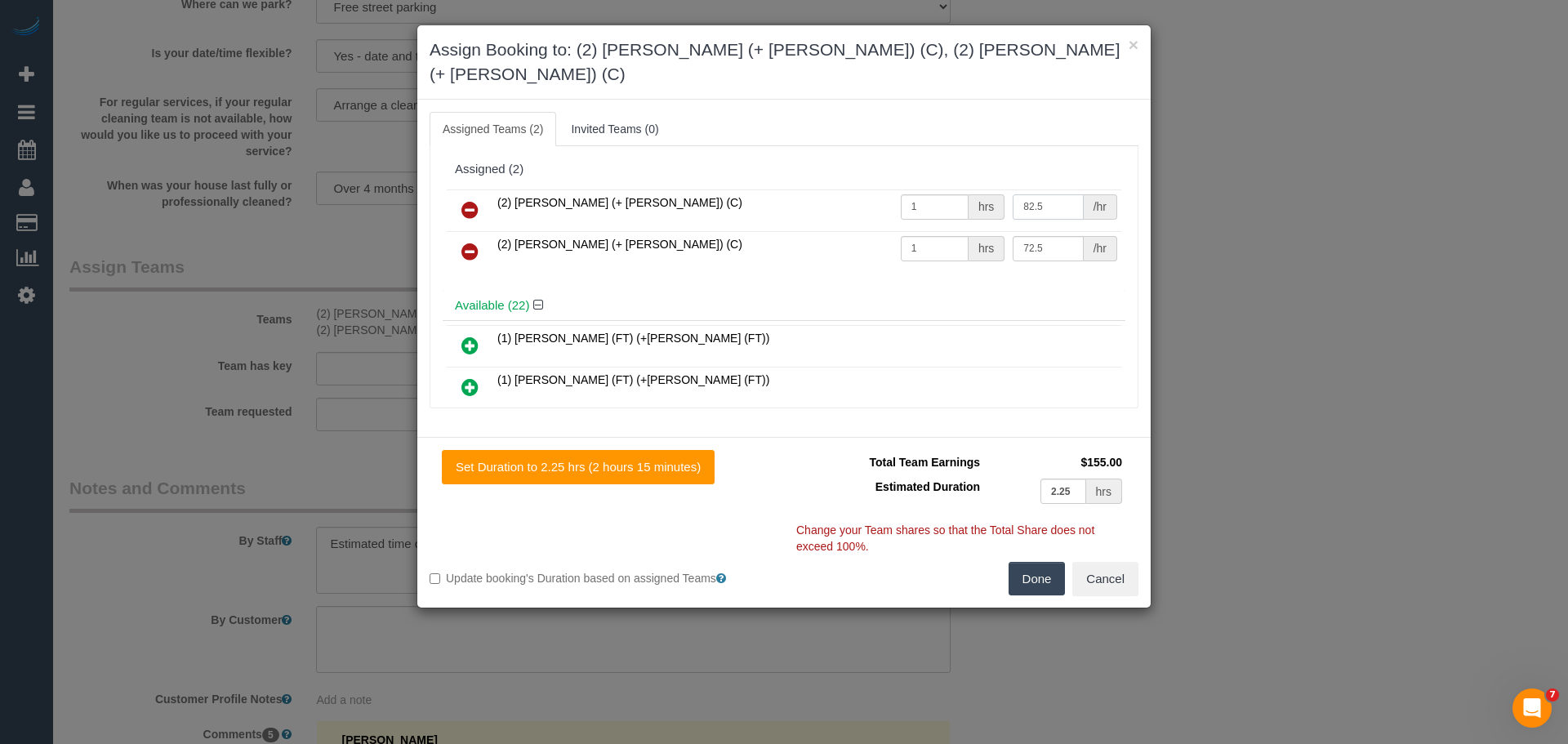
type input "82.5"
drag, startPoint x: 1020, startPoint y: 221, endPoint x: 992, endPoint y: 224, distance: 28.2
click at [992, 231] on tr "(2) [PERSON_NAME] (+ [PERSON_NAME]) (C) 1 hrs 72.5 /hr" at bounding box center [784, 252] width 674 height 42
type input "82.5"
click at [1039, 561] on button "Done" at bounding box center [1036, 578] width 57 height 34
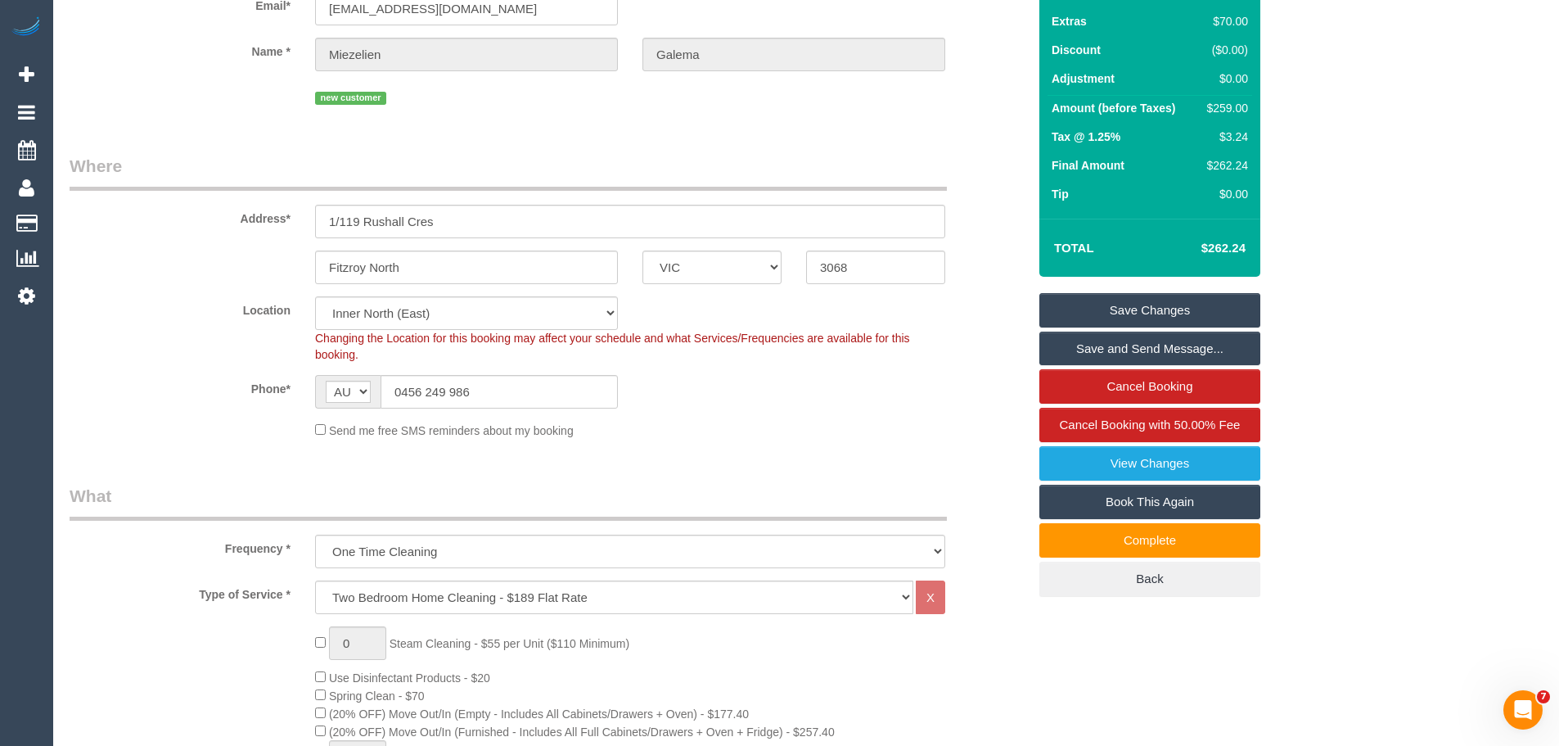
scroll to position [164, 0]
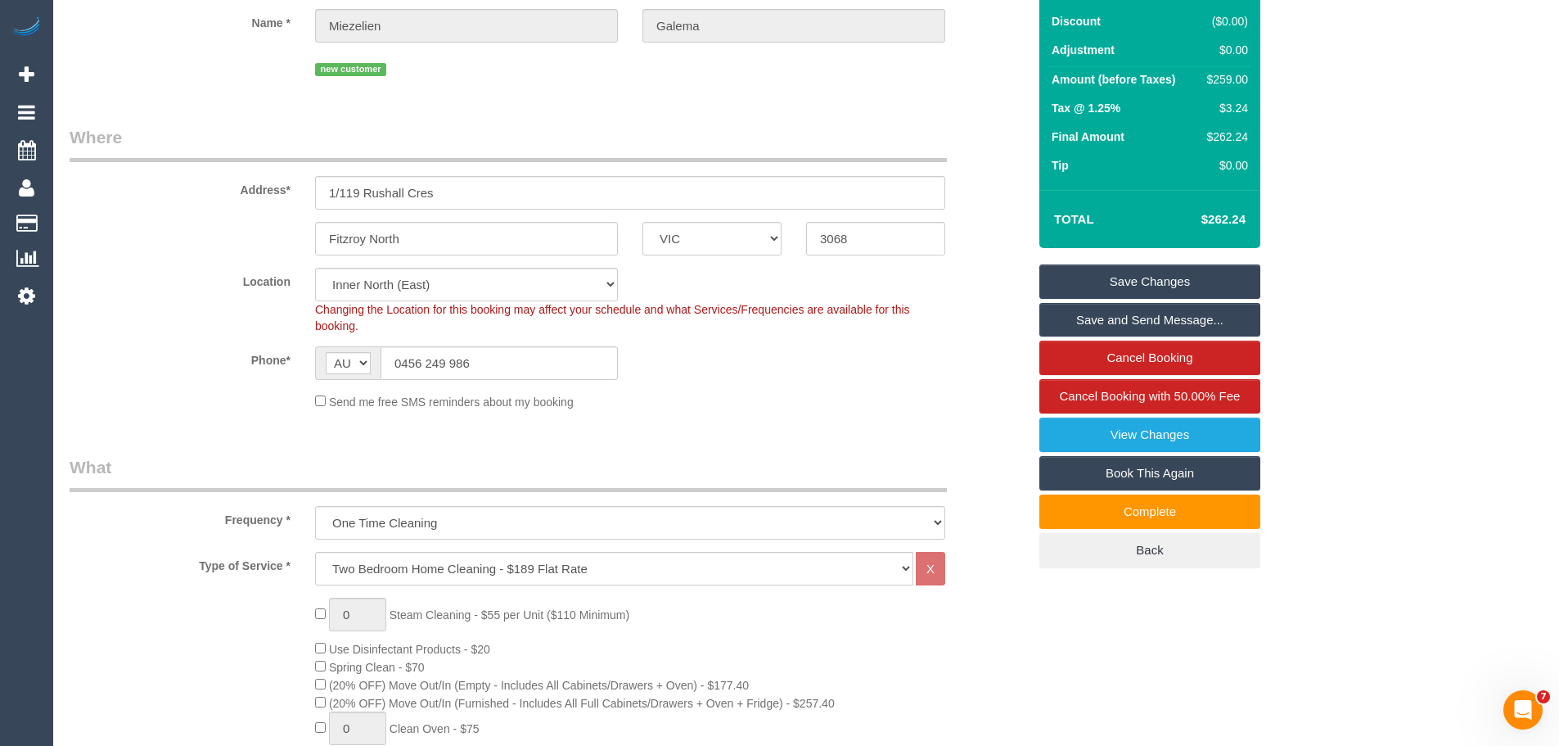
click at [1130, 272] on link "Save Changes" at bounding box center [1150, 281] width 221 height 34
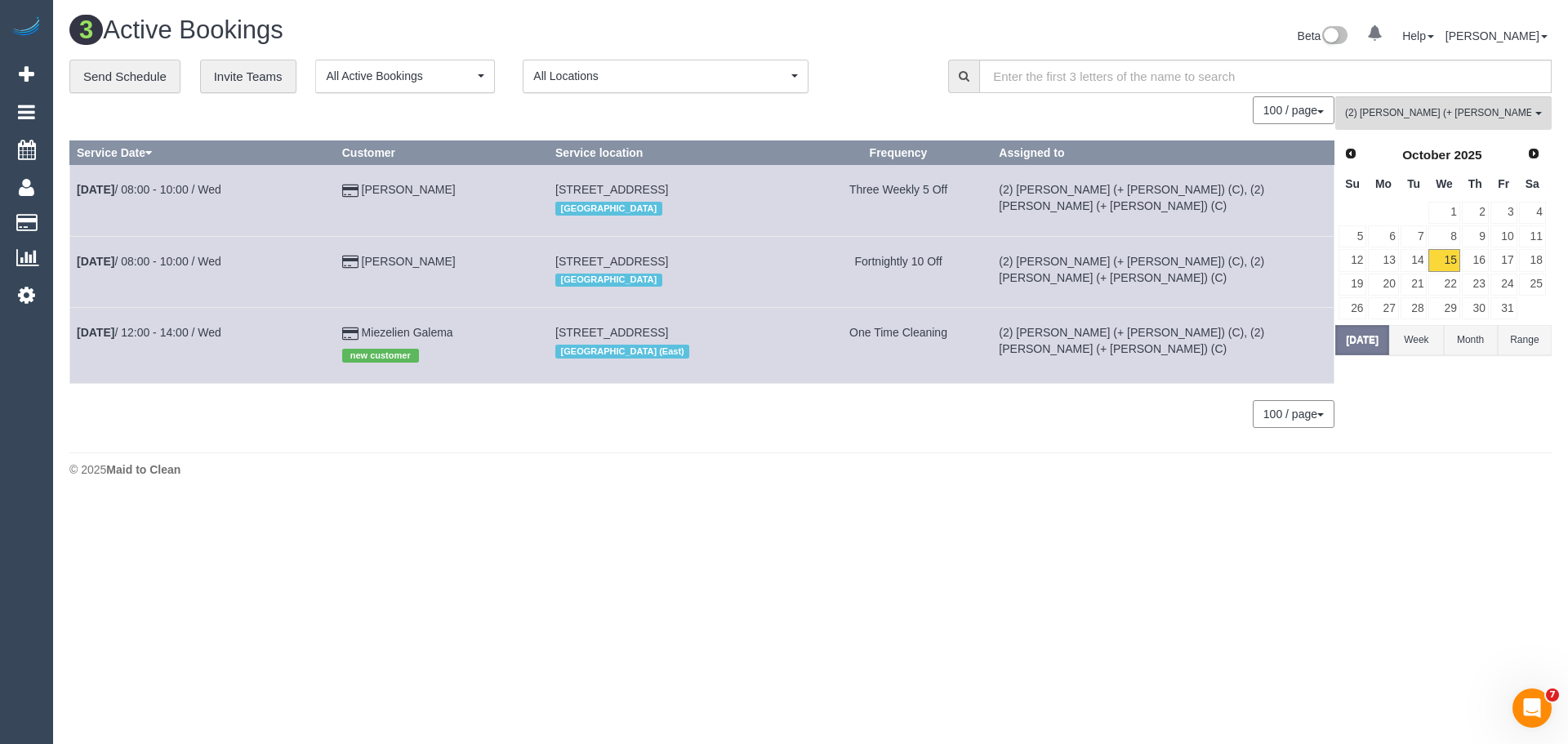
click at [716, 457] on footer "© 2025 Maid to Clean" at bounding box center [811, 468] width 1482 height 33
